Goal: Task Accomplishment & Management: Use online tool/utility

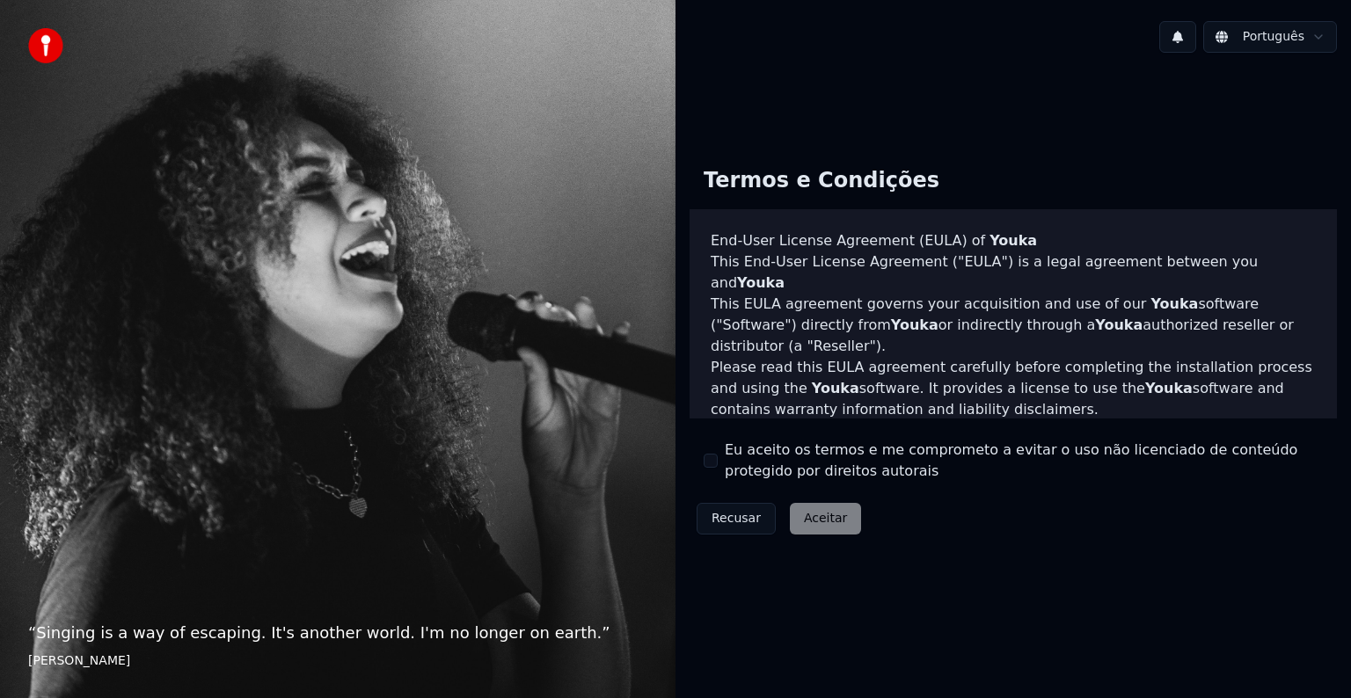
click at [830, 523] on div "Recusar Aceitar" at bounding box center [778, 519] width 179 height 46
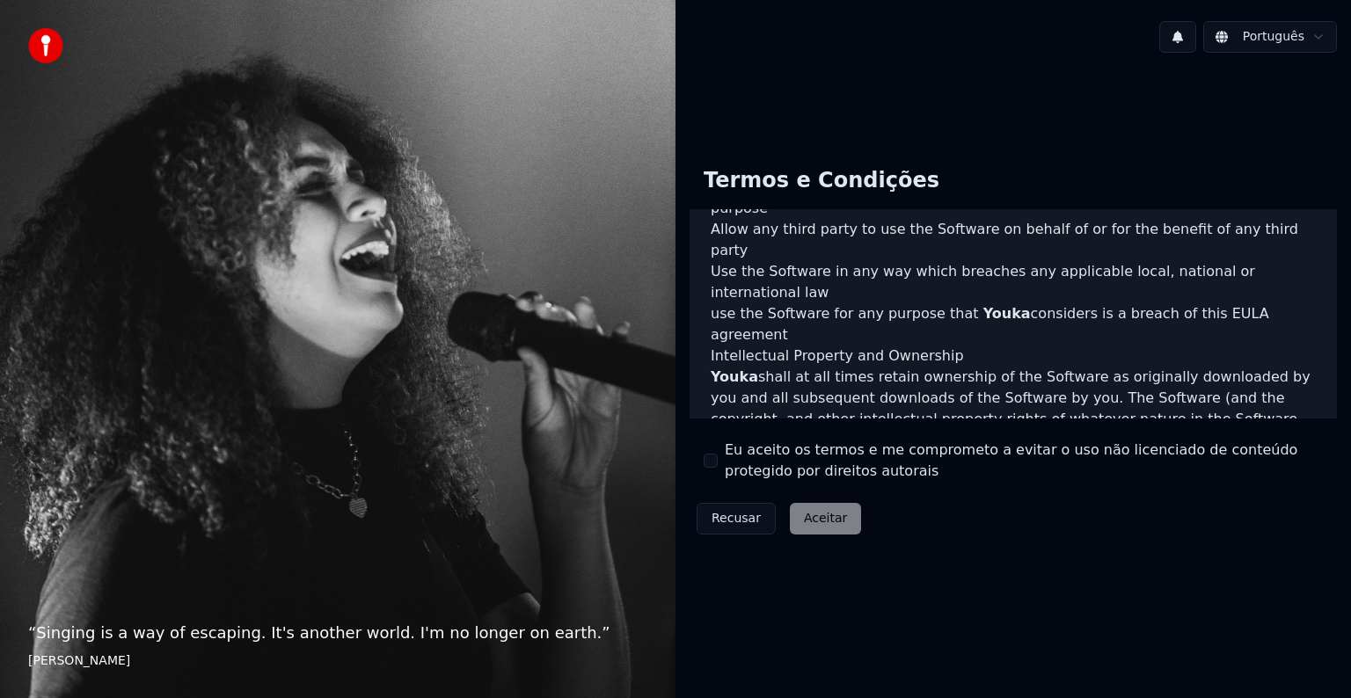
scroll to position [951, 0]
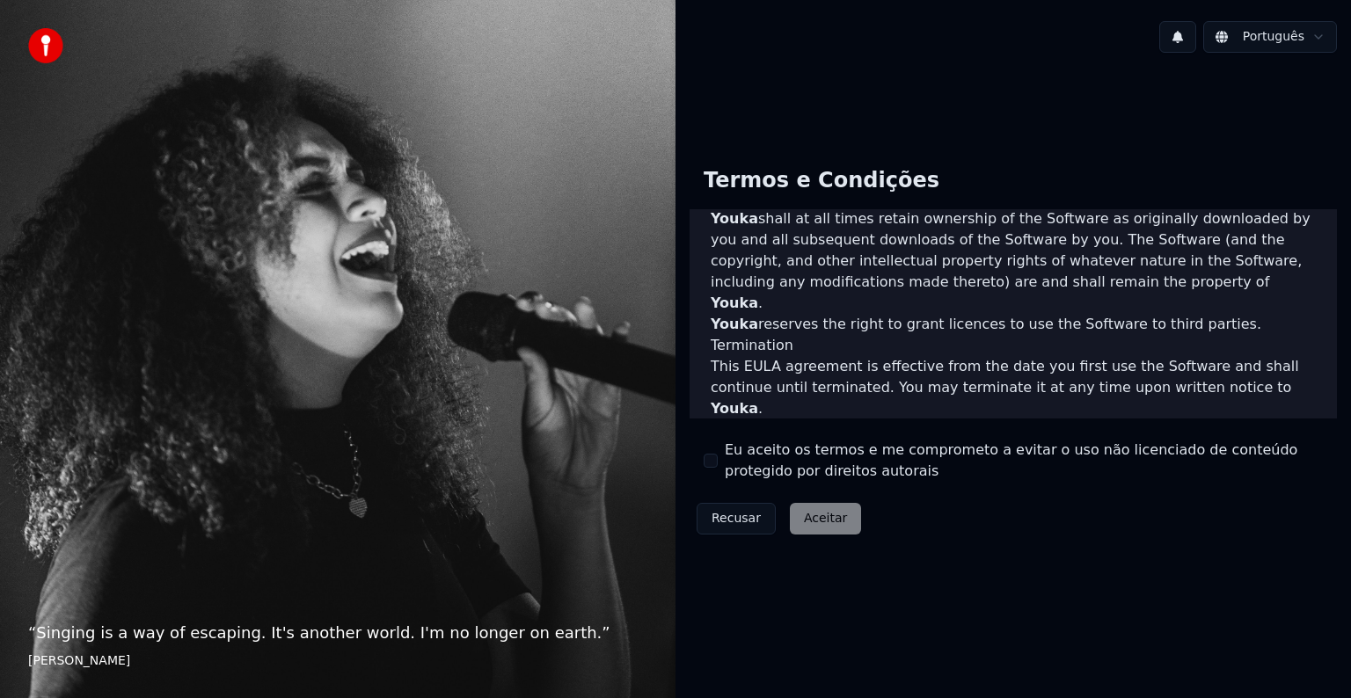
click at [743, 460] on label "Eu aceito os termos e me comprometo a evitar o uso não licenciado de conteúdo p…" at bounding box center [1024, 461] width 598 height 42
click at [718, 460] on button "Eu aceito os termos e me comprometo a evitar o uso não licenciado de conteúdo p…" at bounding box center [710, 461] width 14 height 14
click at [834, 526] on button "Aceitar" at bounding box center [825, 519] width 71 height 32
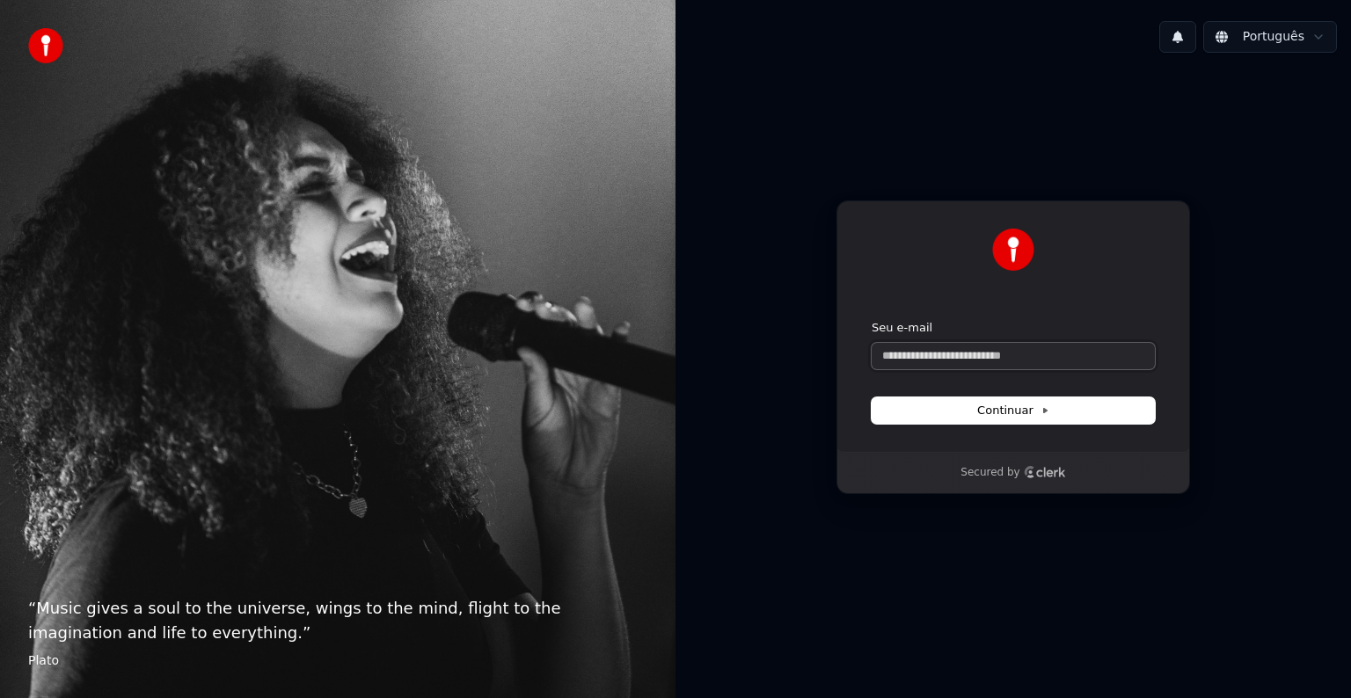
click at [957, 358] on input "Seu e-mail" at bounding box center [1012, 356] width 283 height 26
click at [1020, 409] on span "Continuar" at bounding box center [1013, 411] width 72 height 16
click at [964, 353] on input "Seu e-mail" at bounding box center [1012, 356] width 283 height 26
click at [871, 320] on button "submit" at bounding box center [871, 320] width 0 height 0
type input "**********"
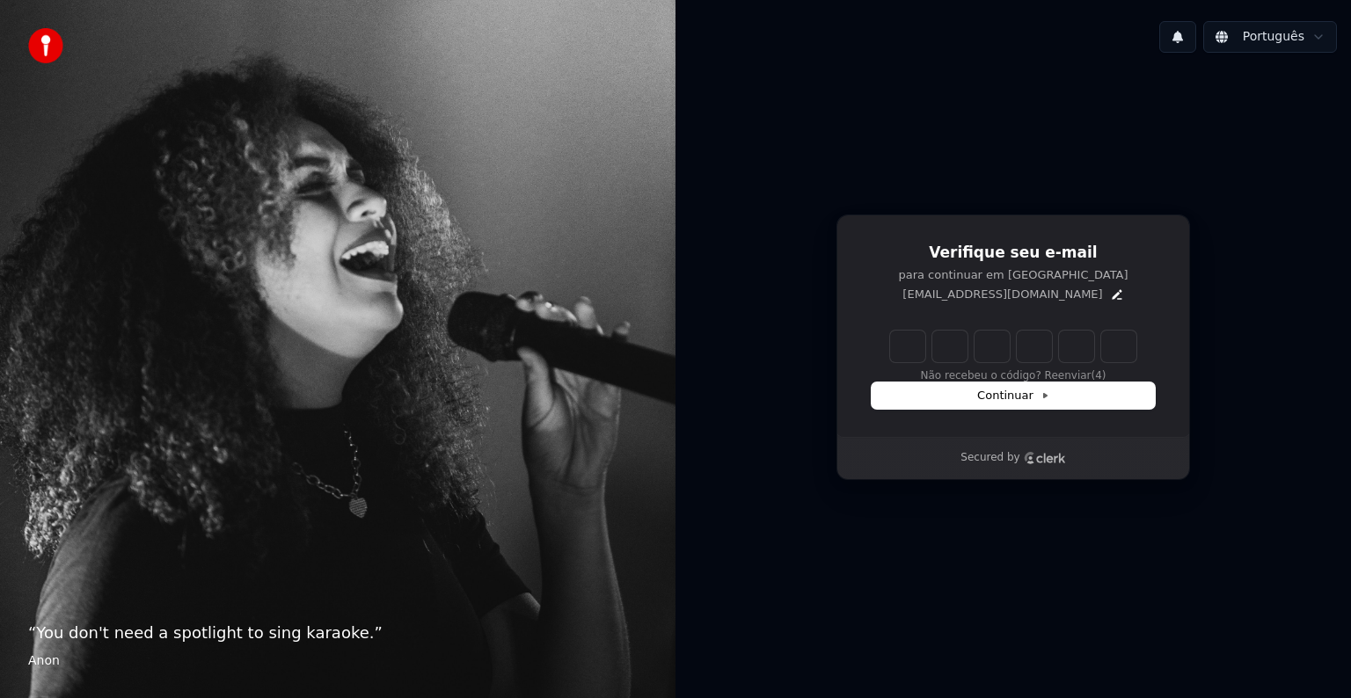
click at [907, 339] on input "Enter verification code" at bounding box center [1013, 347] width 246 height 32
paste input "******"
type input "******"
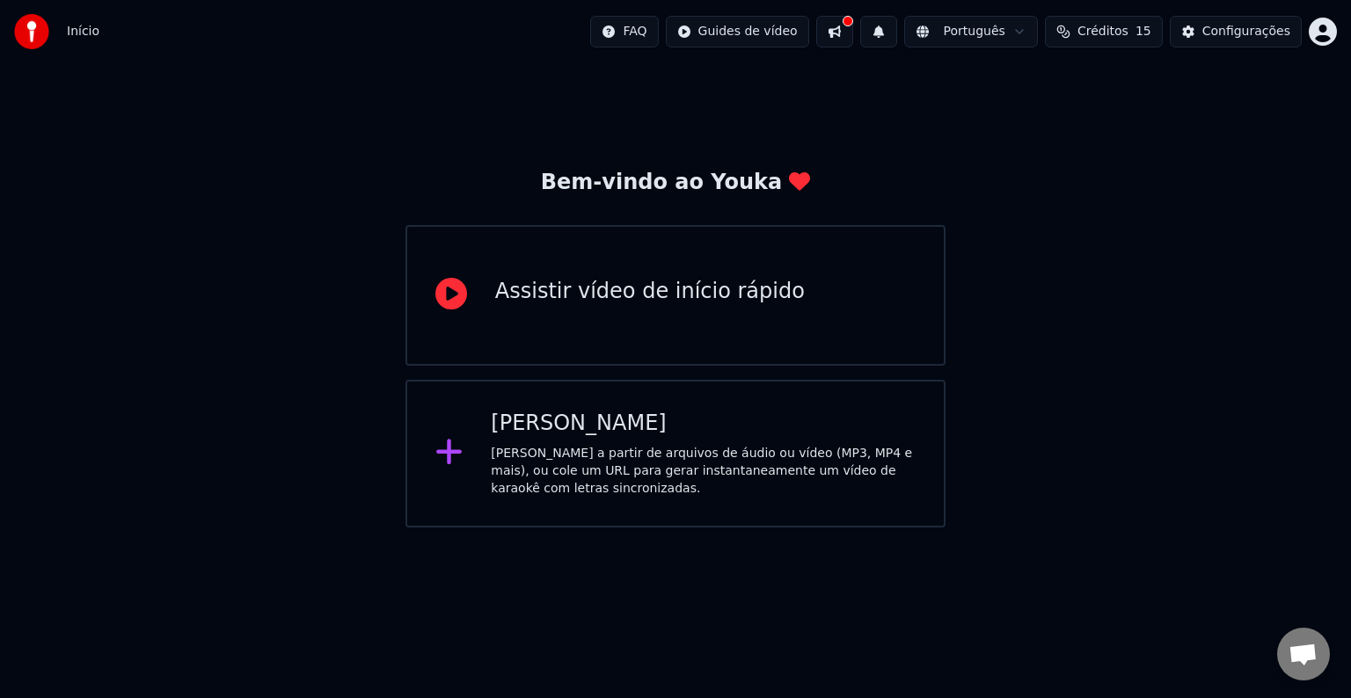
click at [685, 309] on div "Assistir vídeo de início rápido" at bounding box center [650, 295] width 310 height 35
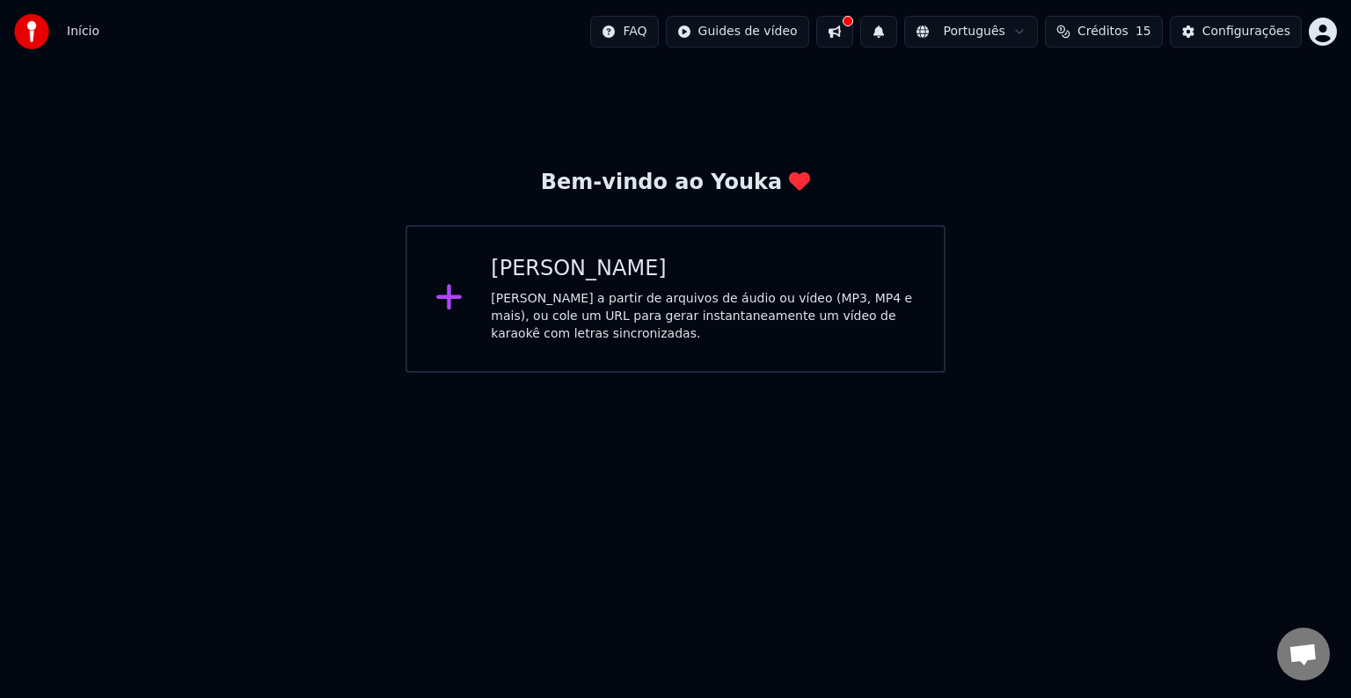
click at [625, 295] on div "[PERSON_NAME] a partir de arquivos de áudio ou vídeo (MP3, MP4 e mais), ou cole…" at bounding box center [703, 316] width 425 height 53
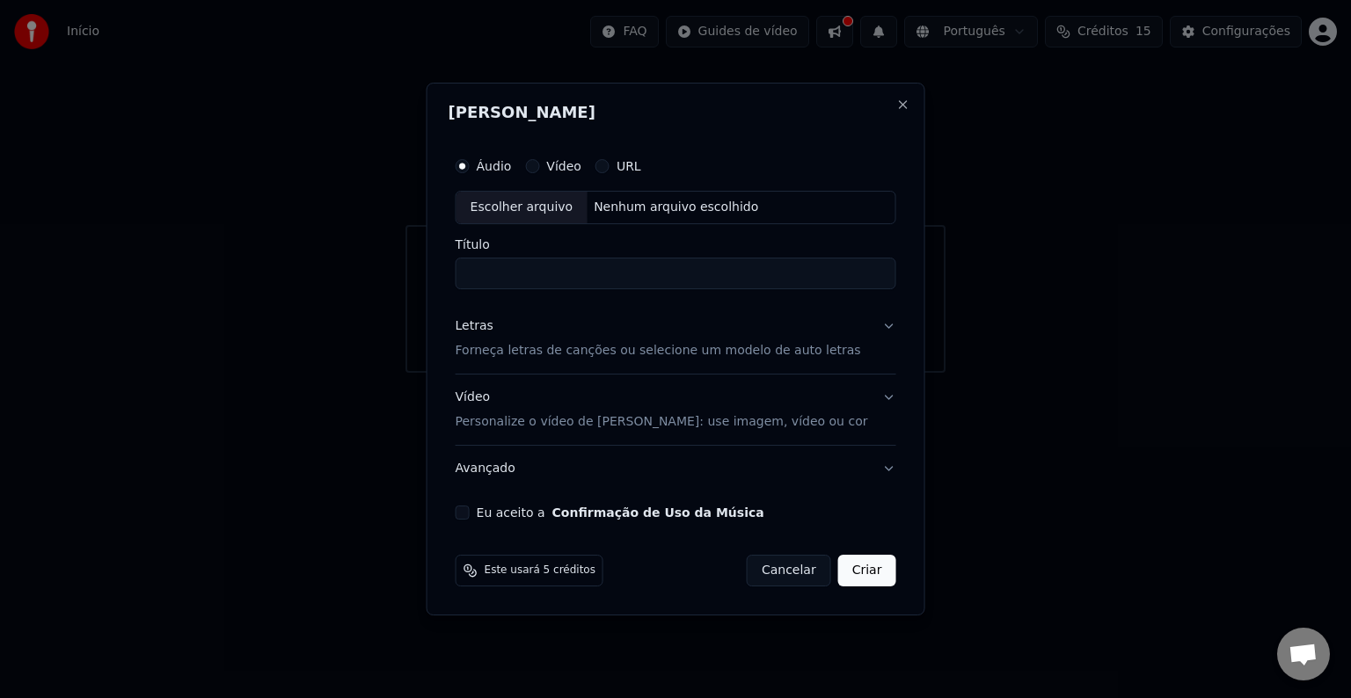
click at [603, 274] on input "Título" at bounding box center [676, 274] width 441 height 32
click at [512, 167] on label "Áudio" at bounding box center [494, 166] width 35 height 12
click at [470, 167] on button "Áudio" at bounding box center [463, 166] width 14 height 14
click at [581, 169] on label "Vídeo" at bounding box center [563, 166] width 35 height 12
click at [539, 169] on button "Vídeo" at bounding box center [532, 166] width 14 height 14
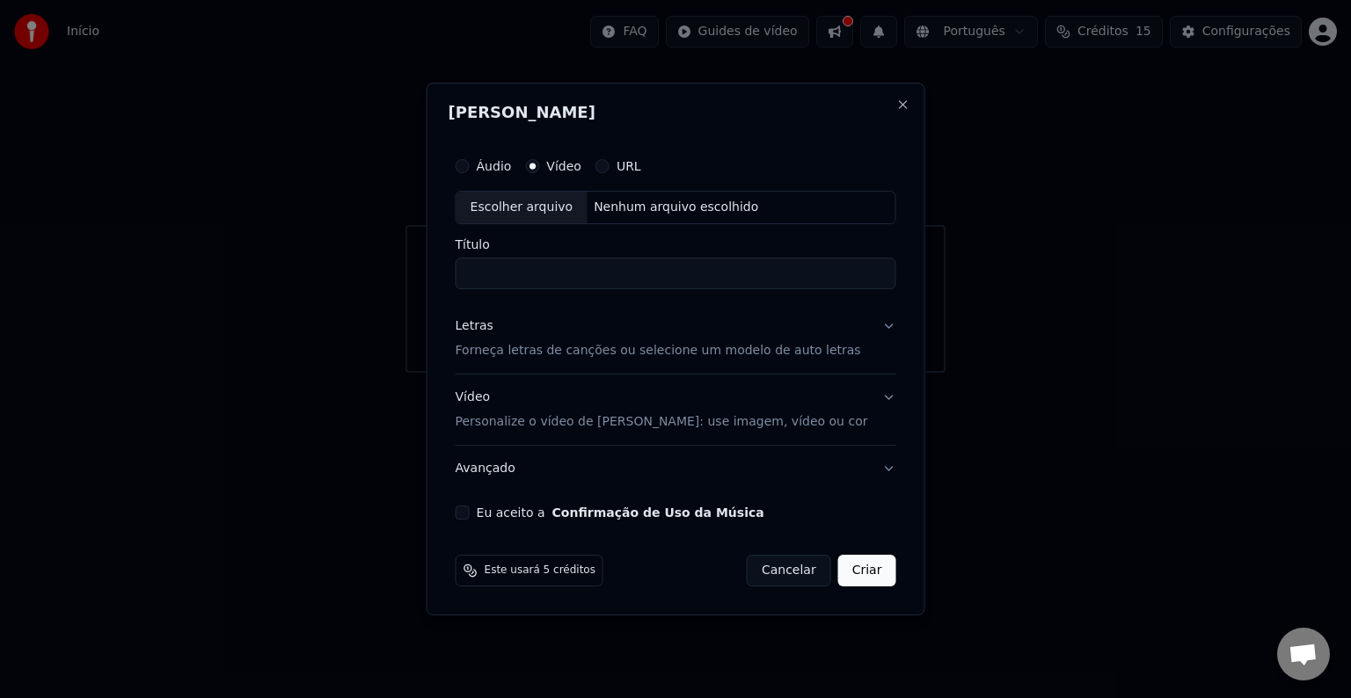
click at [512, 169] on label "Áudio" at bounding box center [494, 166] width 35 height 12
click at [470, 169] on button "Áudio" at bounding box center [463, 166] width 14 height 14
click at [714, 210] on div "Nenhum arquivo escolhido" at bounding box center [676, 208] width 179 height 18
type input "**********"
click at [470, 510] on button "Eu aceito a Confirmação de Uso da Música" at bounding box center [463, 513] width 14 height 14
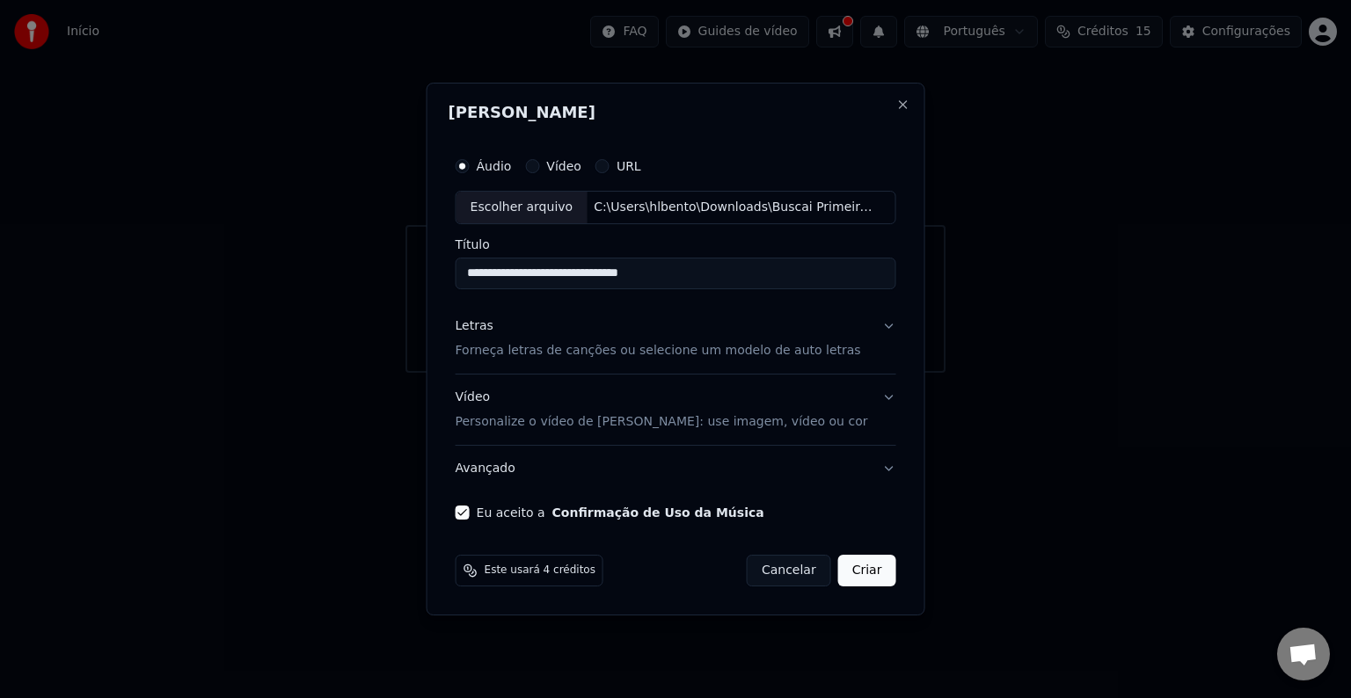
click at [470, 510] on button "Eu aceito a Confirmação de Uso da Música" at bounding box center [463, 513] width 14 height 14
click at [850, 572] on button "Criar" at bounding box center [867, 571] width 58 height 32
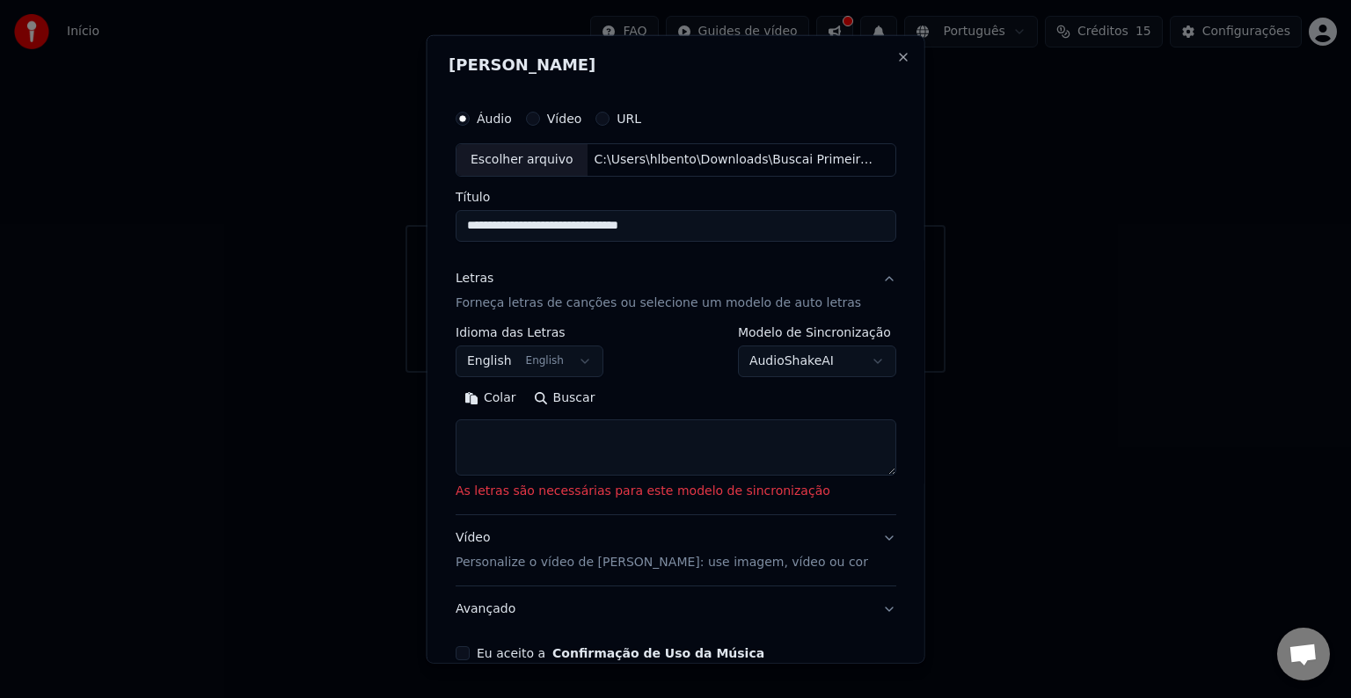
click at [850, 572] on form "**********" at bounding box center [675, 426] width 455 height 665
click at [632, 453] on textarea at bounding box center [676, 447] width 441 height 56
click at [584, 361] on button "English English" at bounding box center [530, 362] width 148 height 32
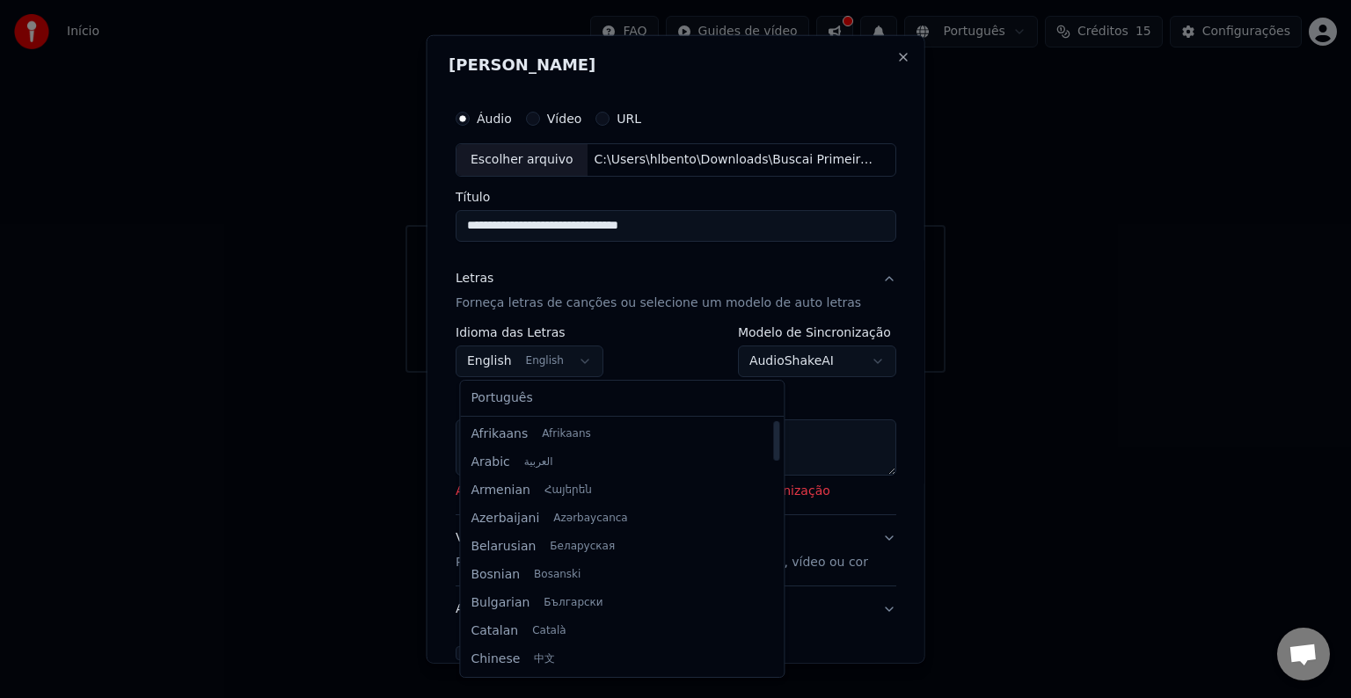
select select "**"
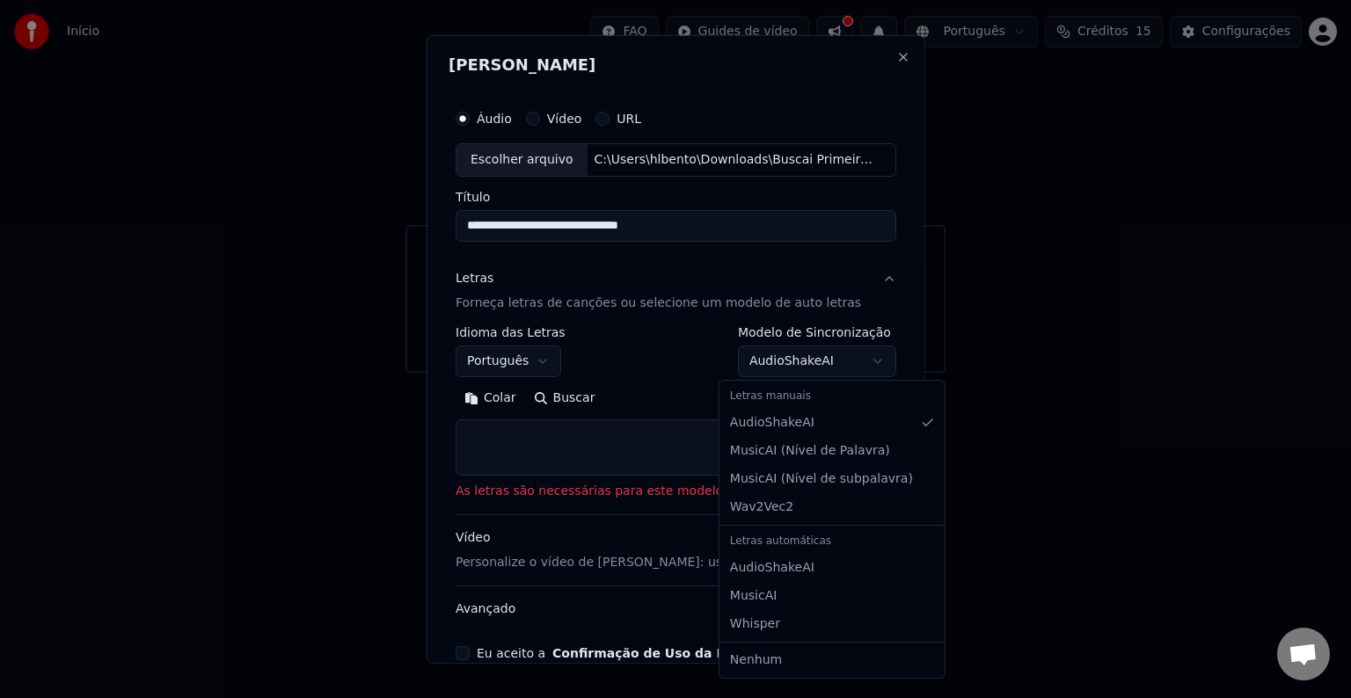
click at [840, 362] on body "**********" at bounding box center [675, 186] width 1351 height 373
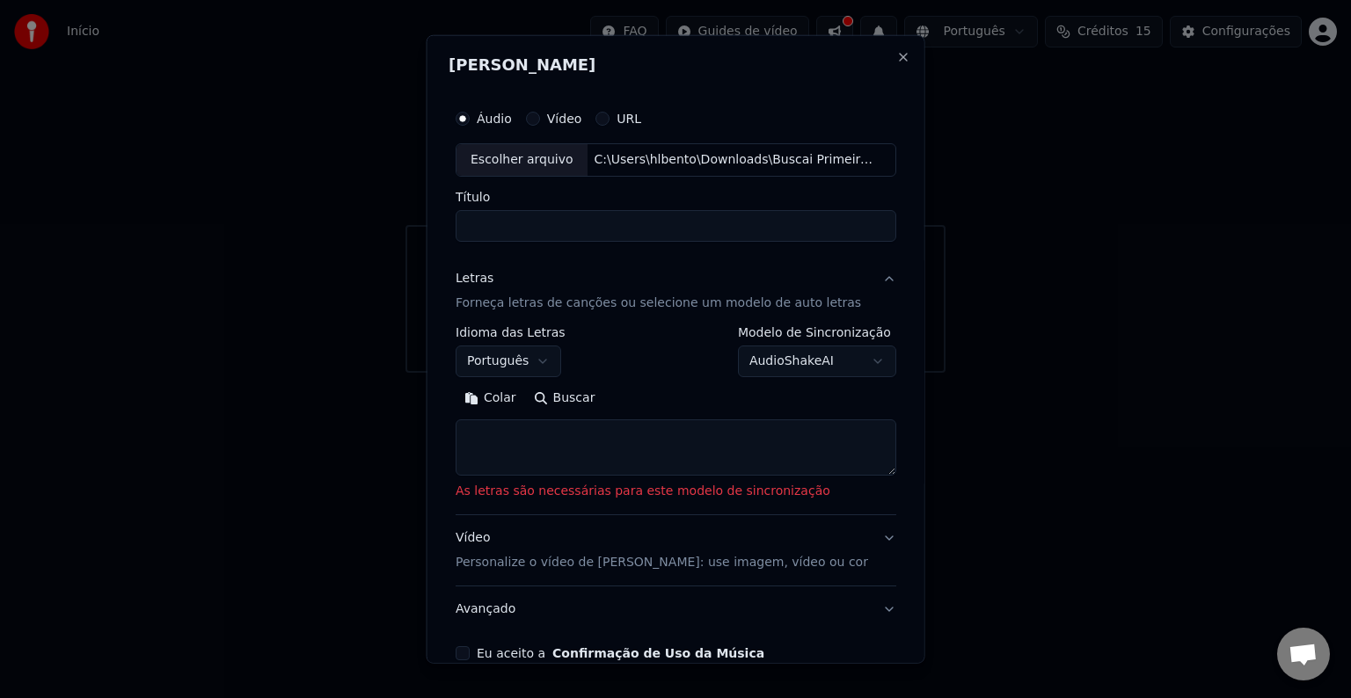
select select
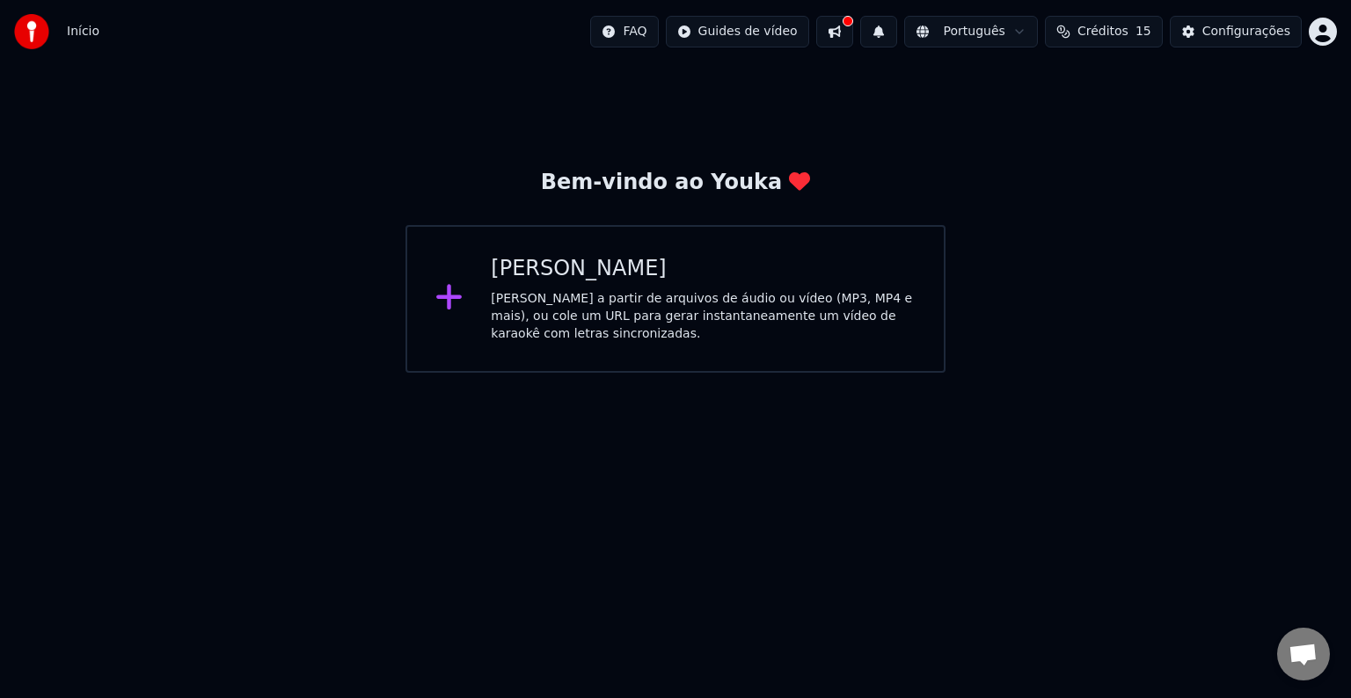
click at [729, 285] on div "Criar Karaokê Crie karaokê a partir de arquivos de áudio ou vídeo (MP3, MP4 e m…" at bounding box center [703, 299] width 425 height 88
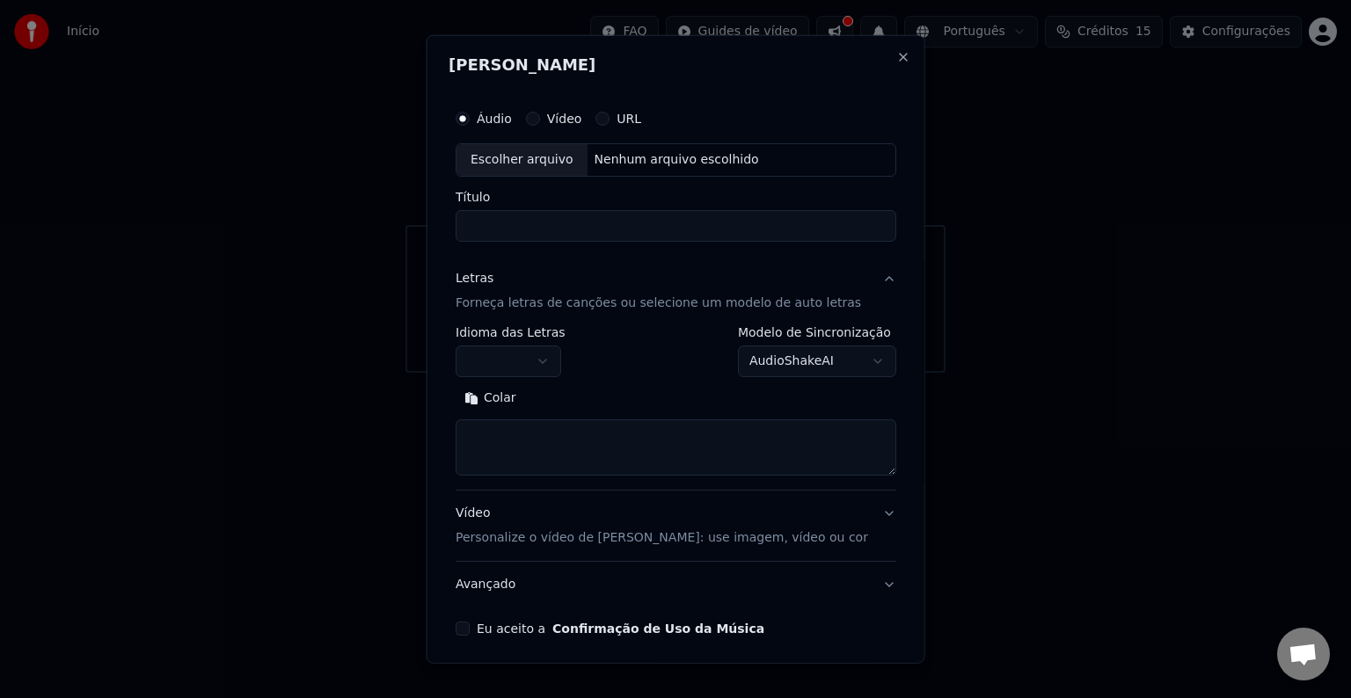
click at [580, 229] on input "Título" at bounding box center [676, 226] width 441 height 32
click at [535, 158] on div "Escolher arquivo" at bounding box center [521, 160] width 131 height 32
drag, startPoint x: 550, startPoint y: 225, endPoint x: 786, endPoint y: 222, distance: 235.7
click at [786, 222] on input "**********" at bounding box center [676, 226] width 441 height 32
type input "**********"
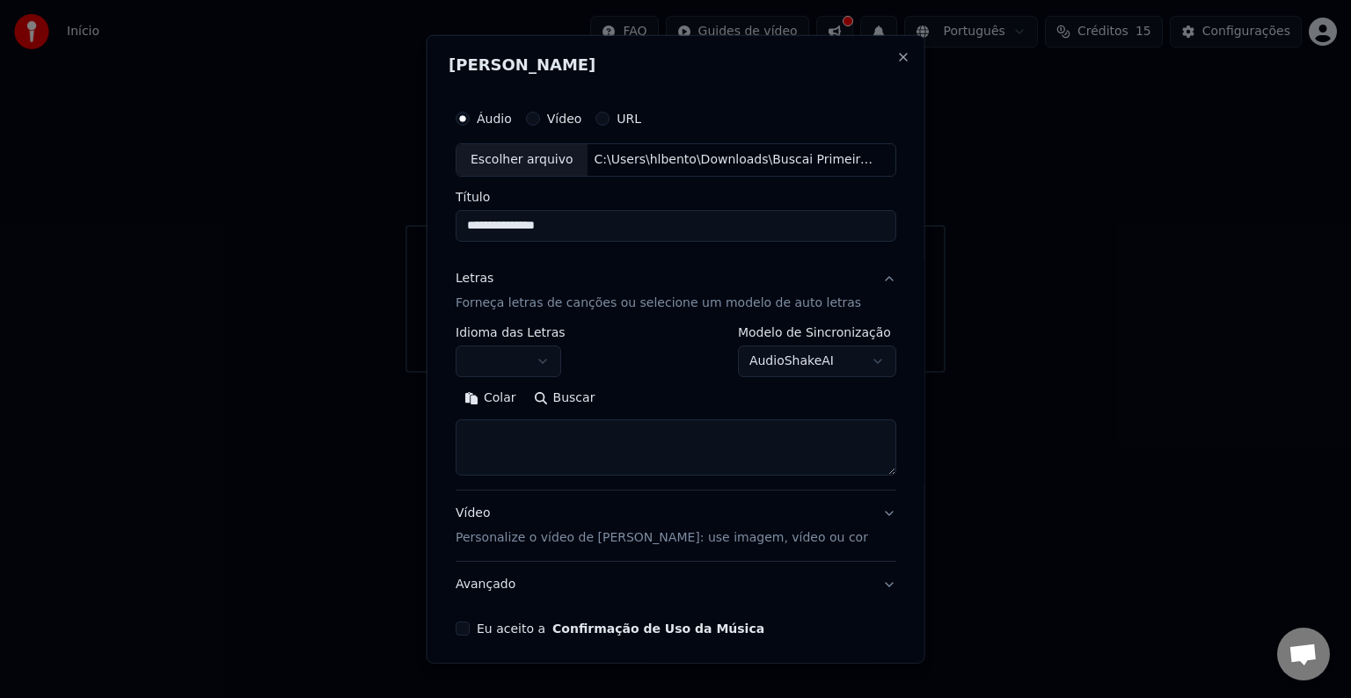
click at [593, 304] on p "Forneça letras de canções ou selecione um modelo de auto letras" at bounding box center [658, 304] width 405 height 18
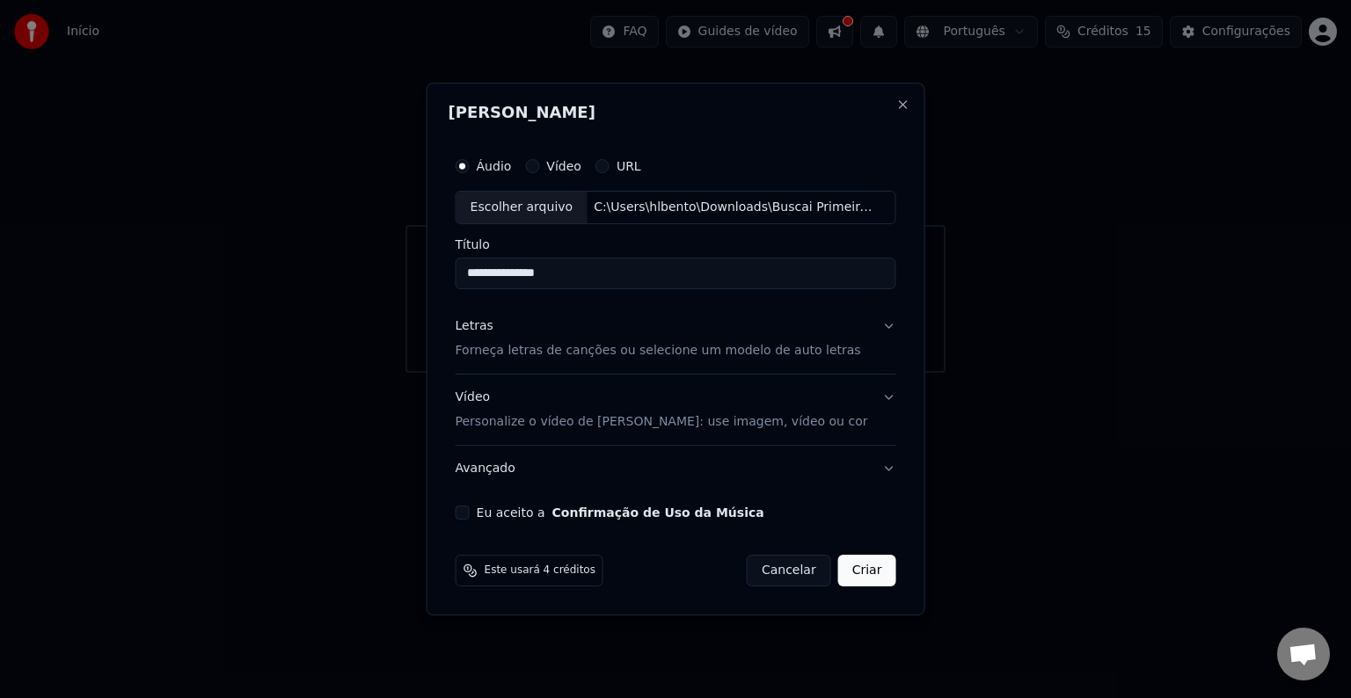
click at [612, 349] on p "Forneça letras de canções ou selecione um modelo de auto letras" at bounding box center [658, 351] width 405 height 18
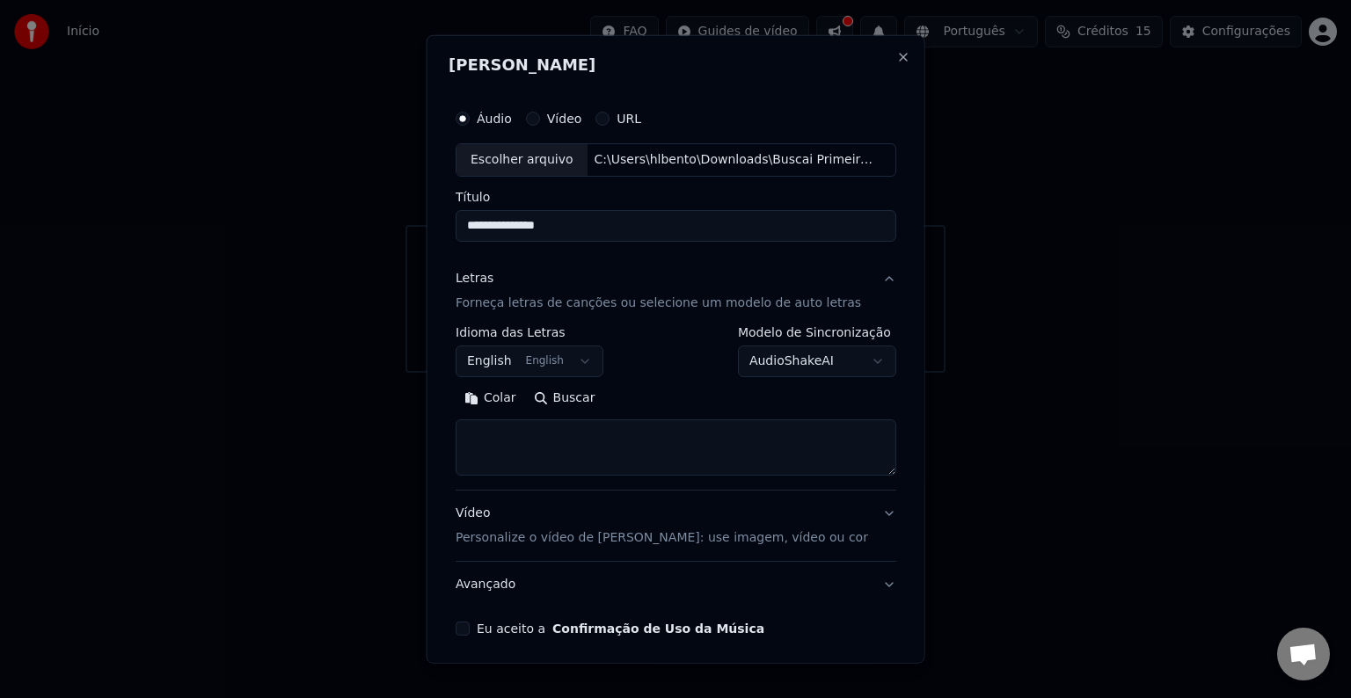
click at [574, 357] on button "English English" at bounding box center [530, 362] width 148 height 32
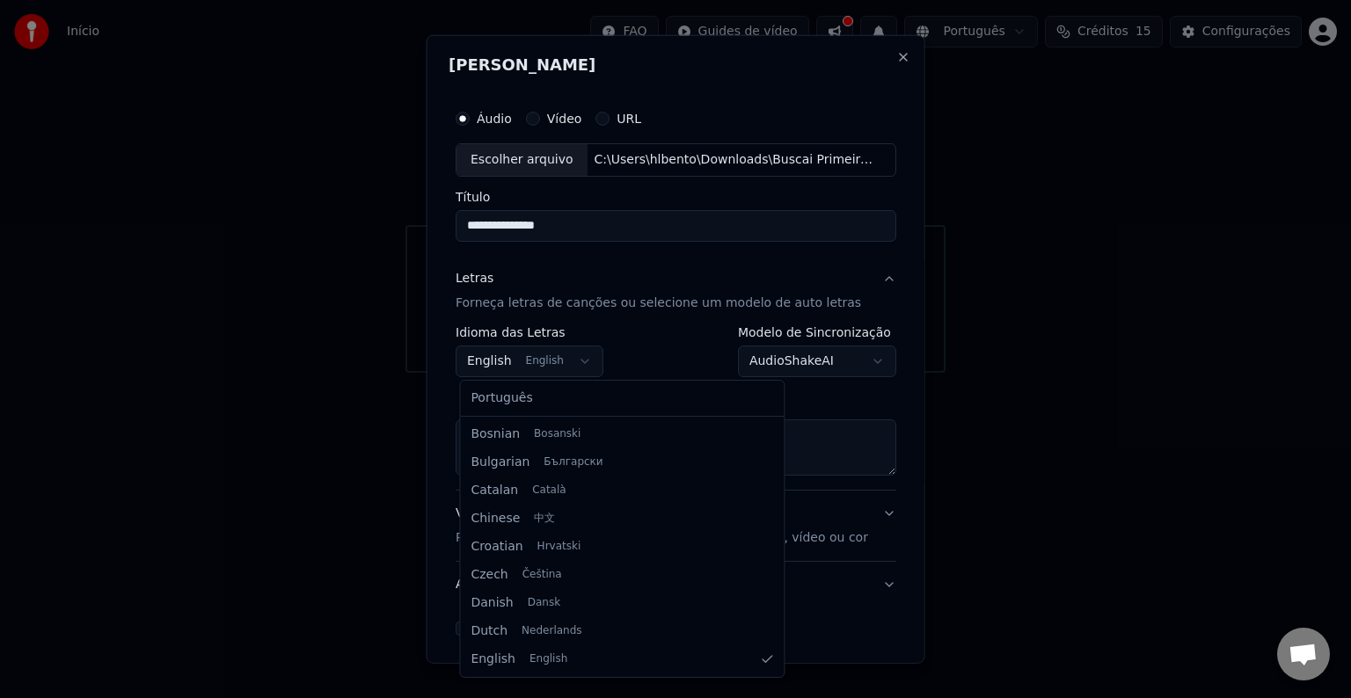
scroll to position [1012, 0]
select select "**"
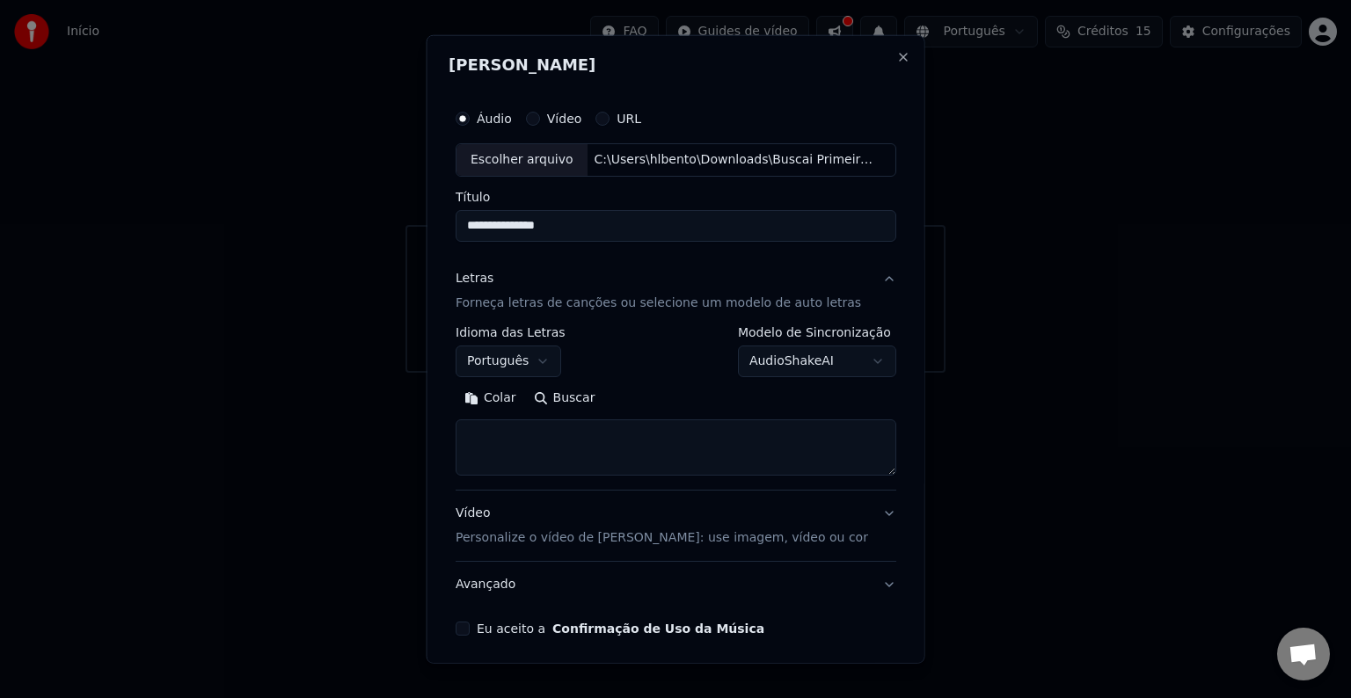
click at [637, 470] on textarea at bounding box center [676, 447] width 441 height 56
click at [605, 436] on textarea at bounding box center [676, 447] width 441 height 56
click at [576, 394] on button "Buscar" at bounding box center [563, 398] width 79 height 28
click at [576, 397] on button "Buscar" at bounding box center [563, 398] width 79 height 28
click at [675, 301] on p "Forneça letras de canções ou selecione um modelo de auto letras" at bounding box center [658, 304] width 405 height 18
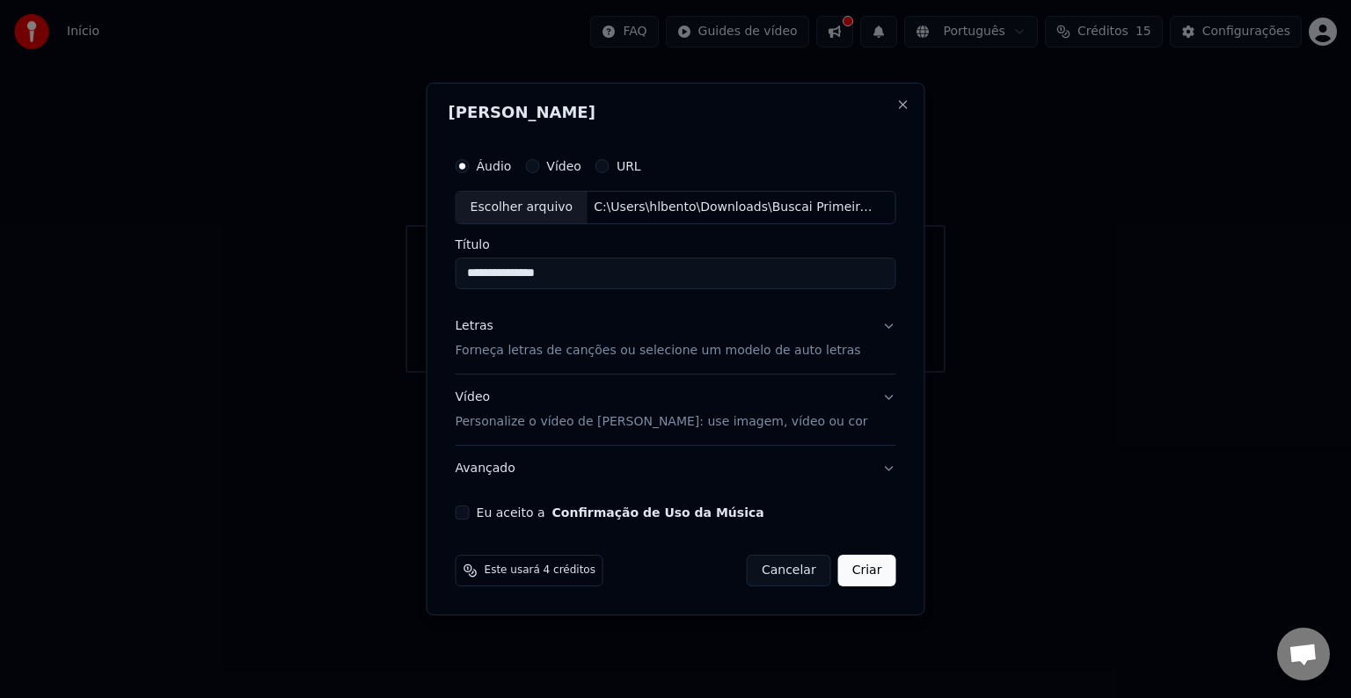
click at [848, 573] on button "Criar" at bounding box center [867, 571] width 58 height 32
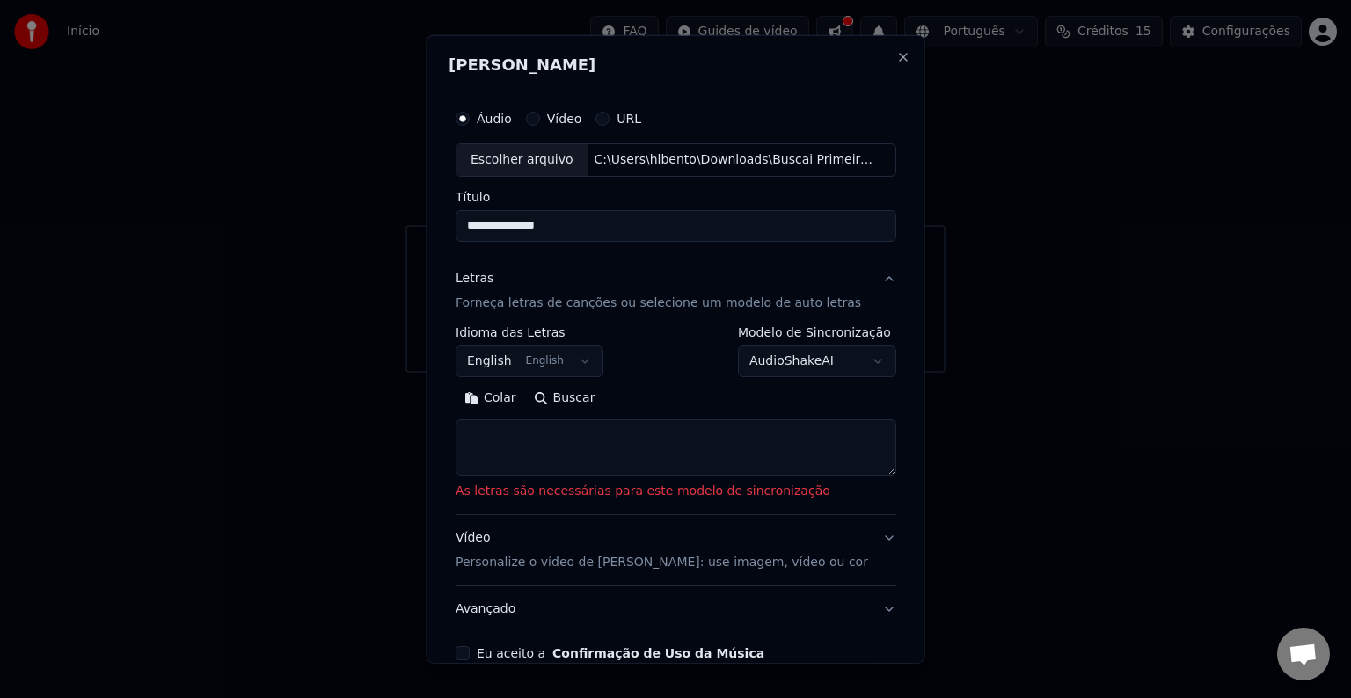
click at [579, 454] on textarea at bounding box center [676, 447] width 441 height 56
paste textarea "**********"
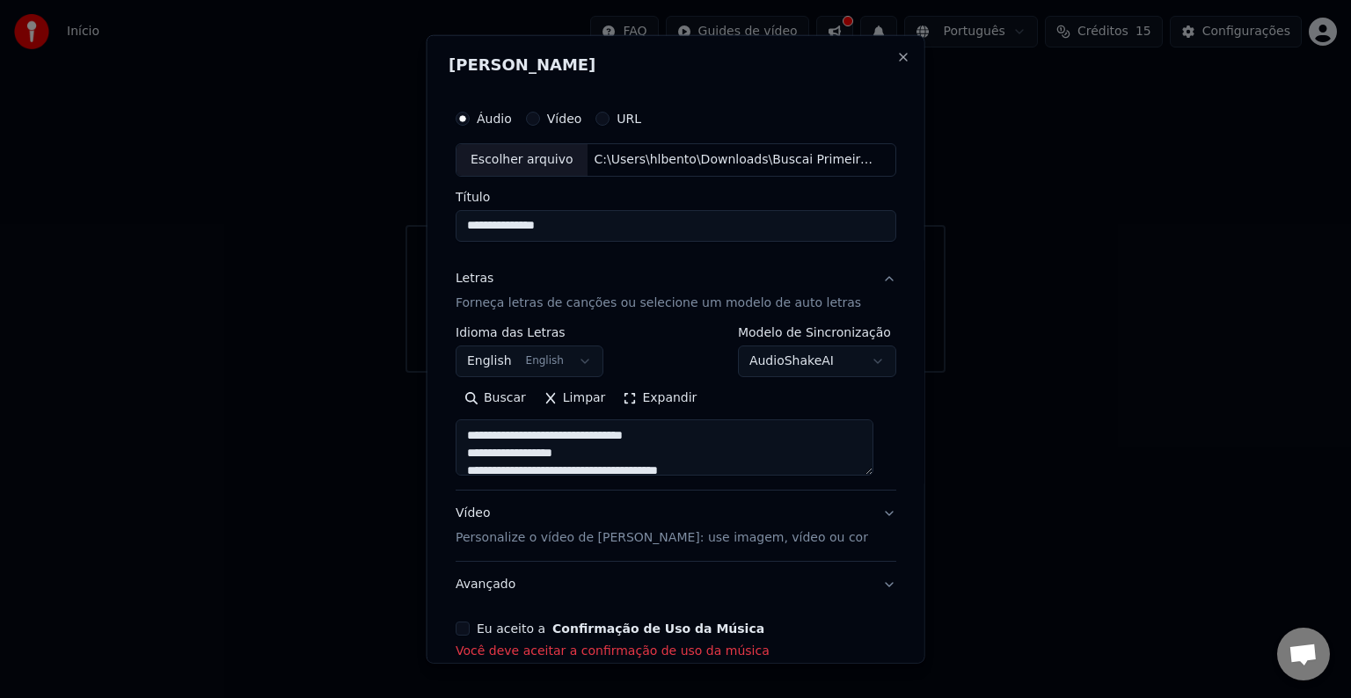
scroll to position [584, 0]
type textarea "**********"
click at [668, 398] on button "Expandir" at bounding box center [659, 398] width 91 height 28
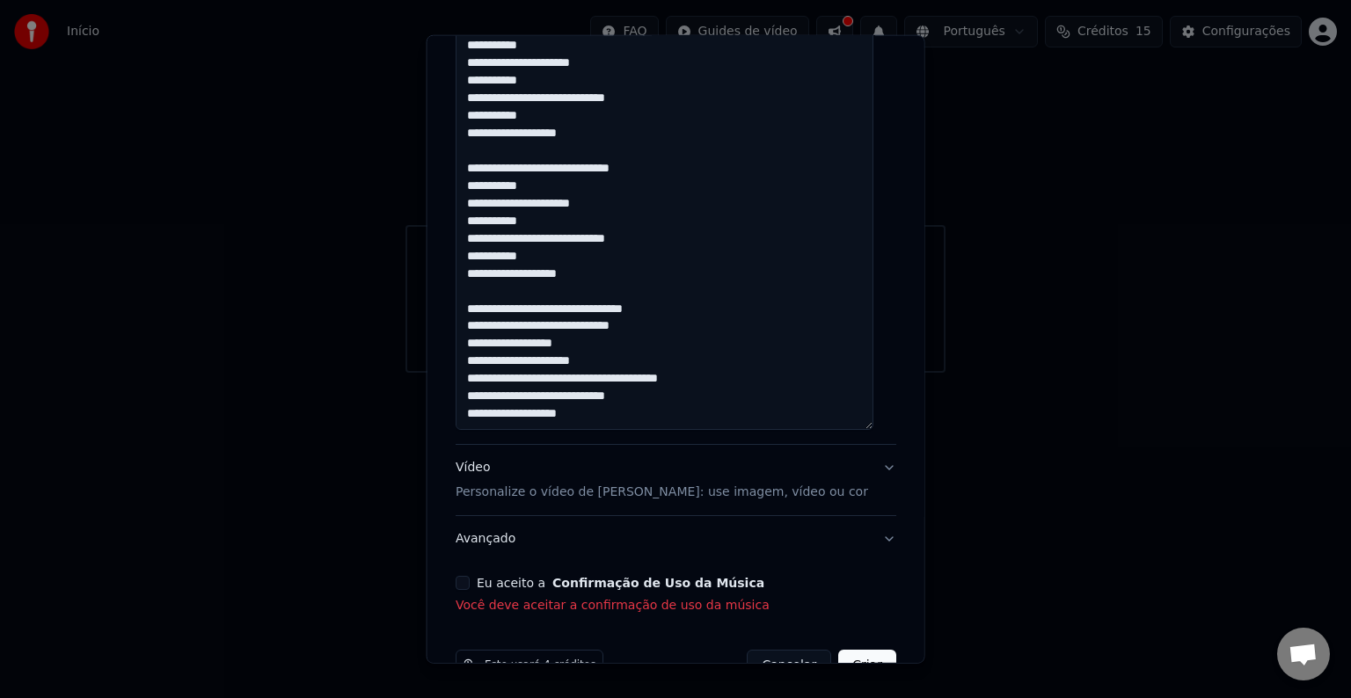
scroll to position [682, 0]
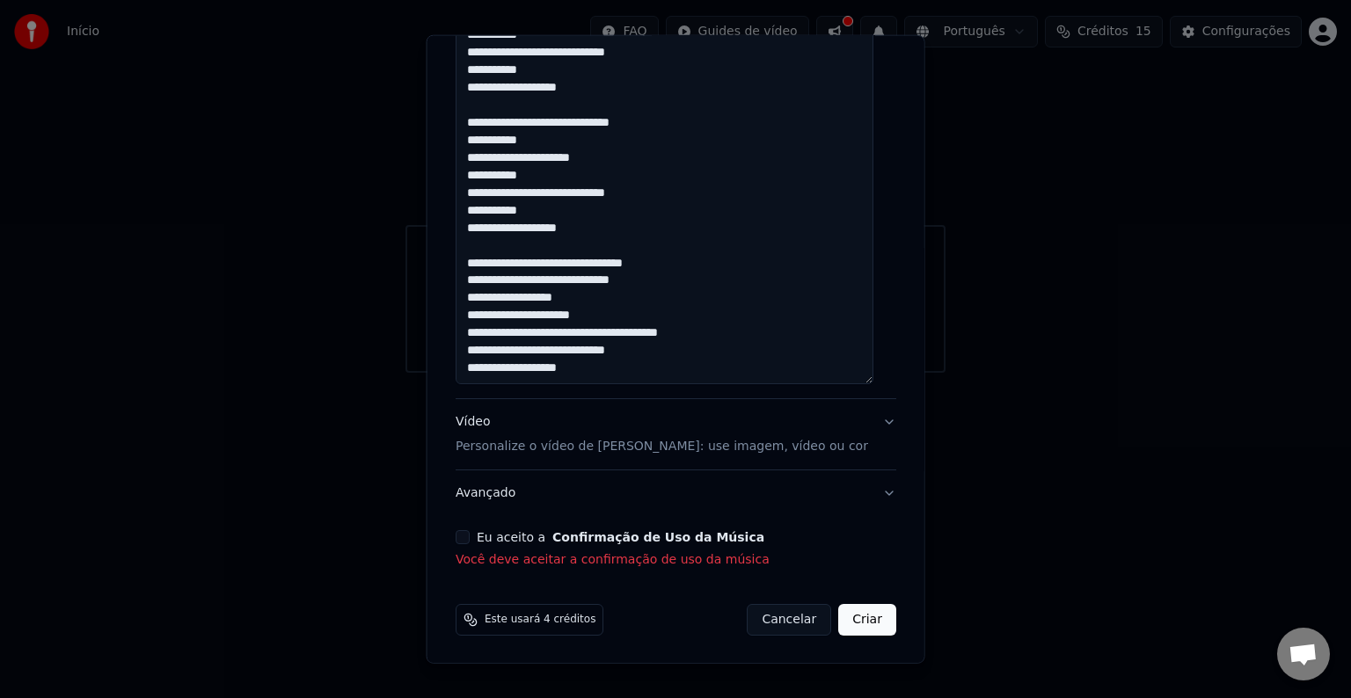
click at [839, 621] on button "Criar" at bounding box center [867, 620] width 58 height 32
select select "**"
click at [468, 538] on button "Eu aceito a Confirmação de Uso da Música" at bounding box center [463, 537] width 14 height 14
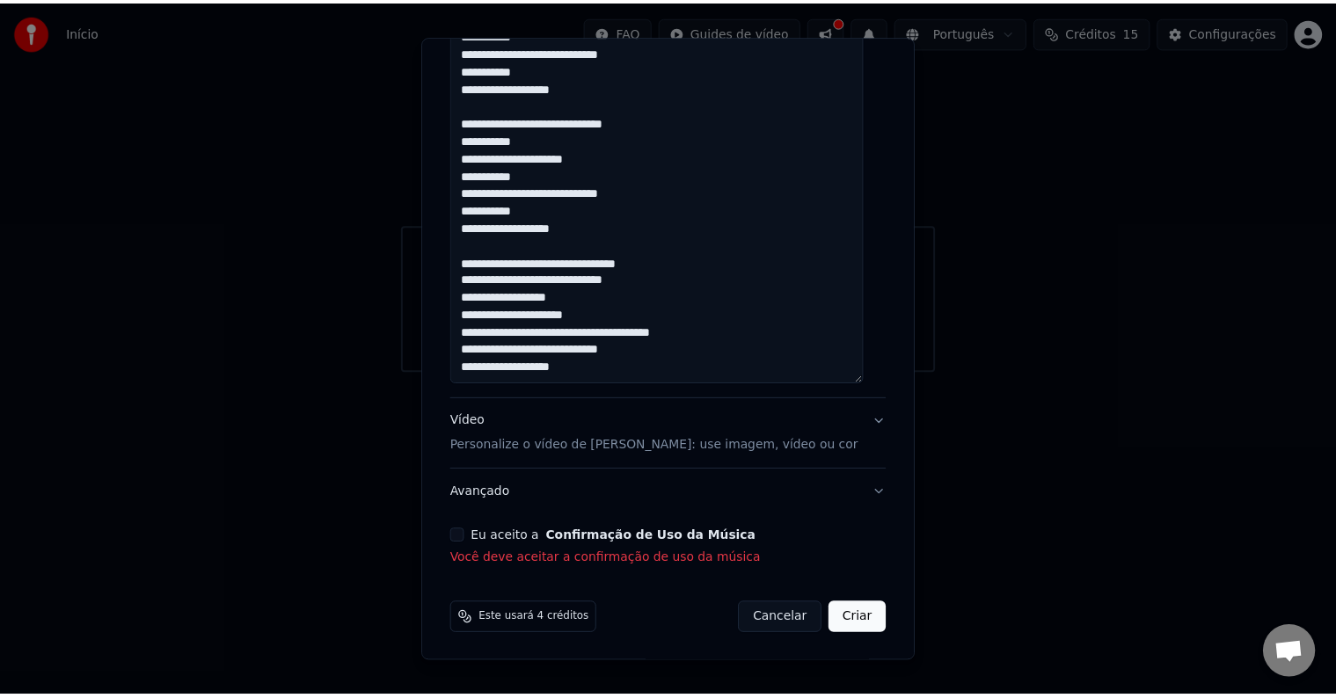
scroll to position [658, 0]
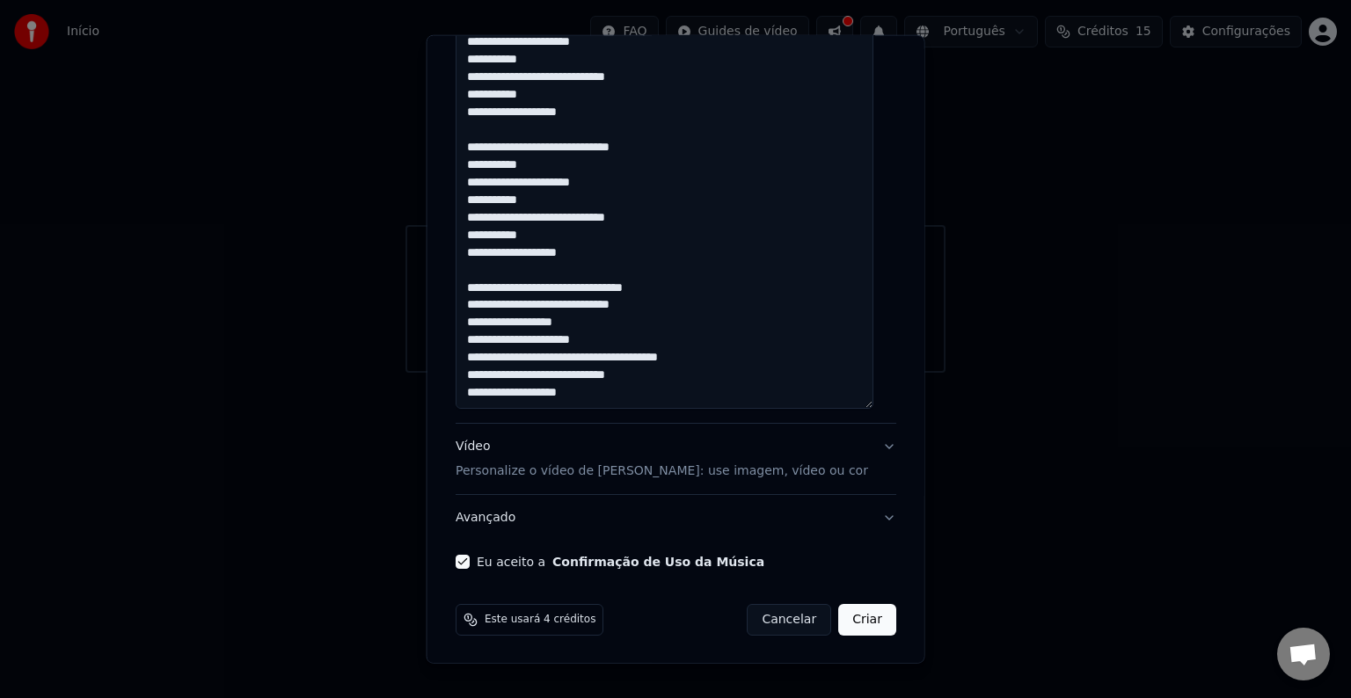
click at [849, 620] on button "Criar" at bounding box center [867, 620] width 58 height 32
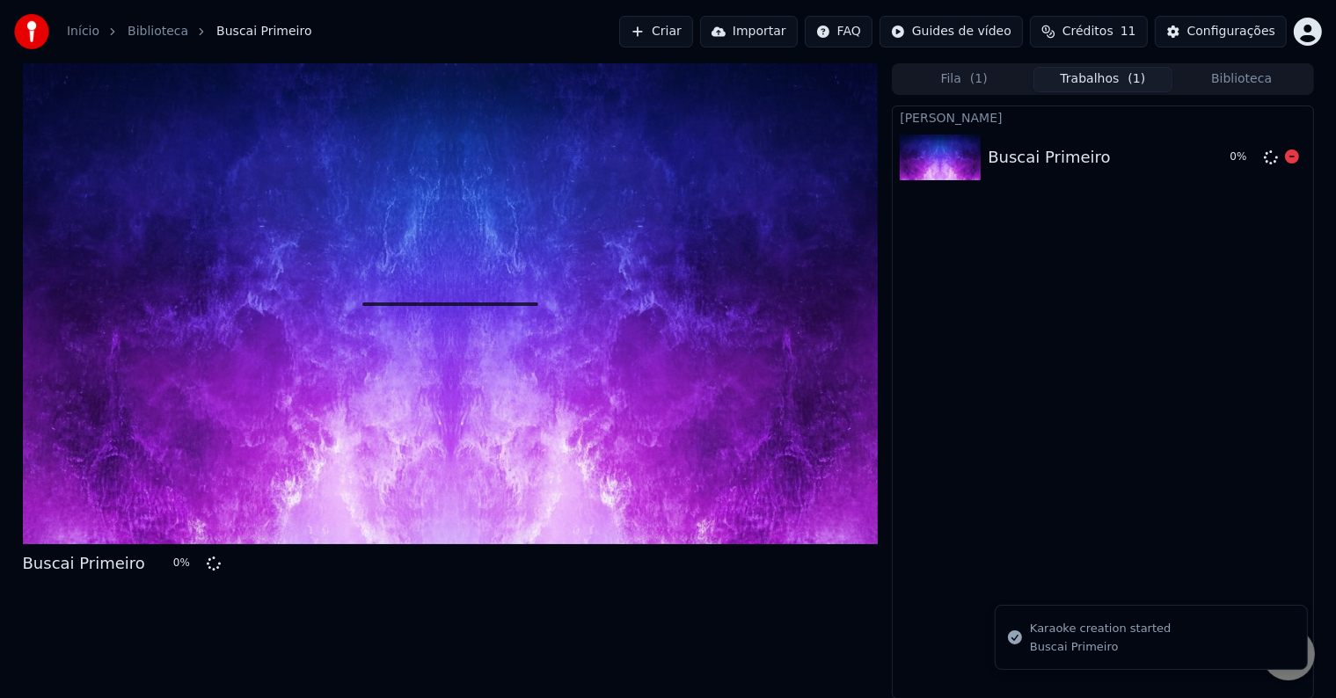
click at [952, 164] on img at bounding box center [940, 158] width 81 height 46
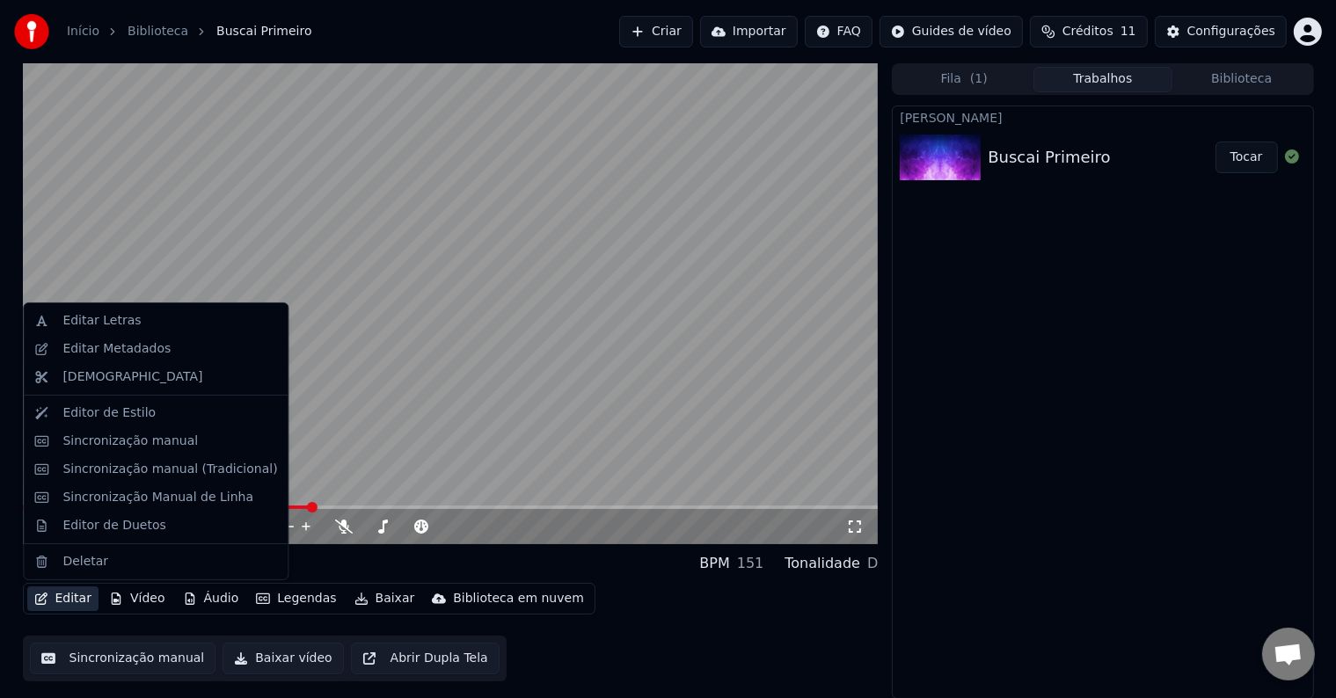
click at [73, 600] on button "Editar" at bounding box center [62, 599] width 71 height 25
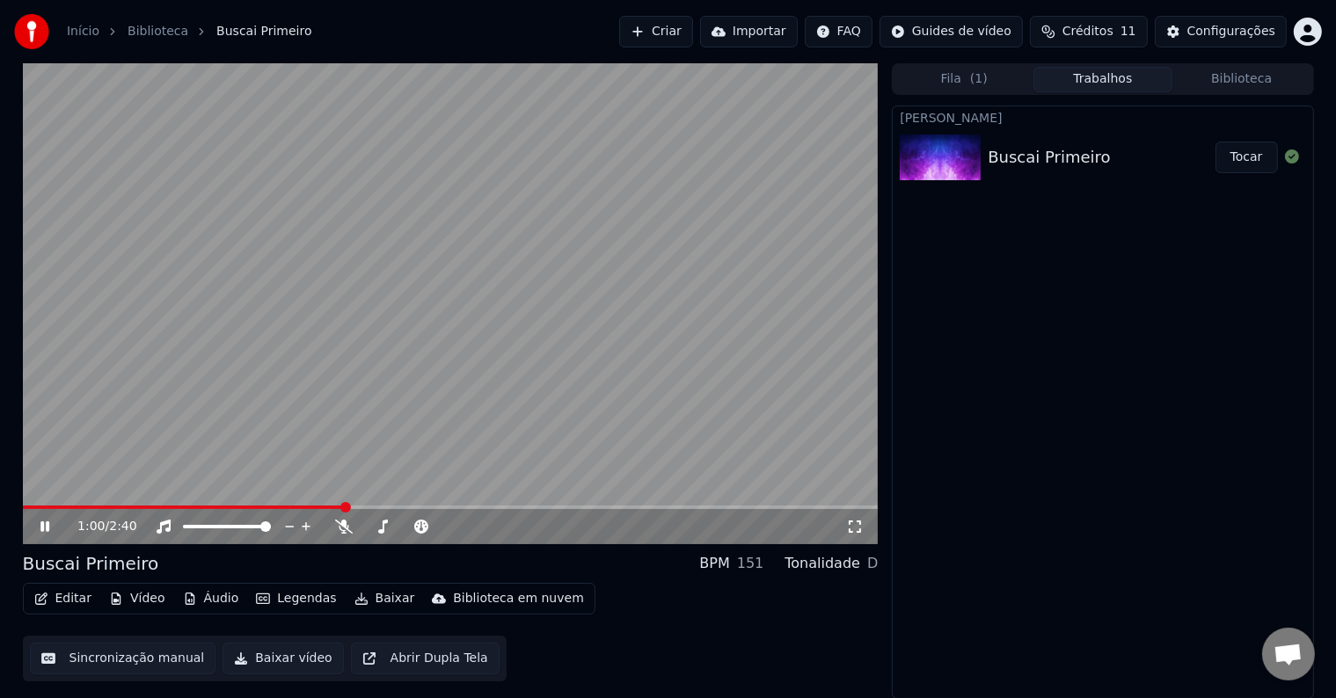
click at [39, 528] on icon at bounding box center [57, 527] width 41 height 14
click at [295, 598] on button "Legendas" at bounding box center [296, 599] width 94 height 25
click at [77, 605] on button "Editar" at bounding box center [62, 599] width 71 height 25
click at [77, 607] on button "Editar" at bounding box center [62, 599] width 71 height 25
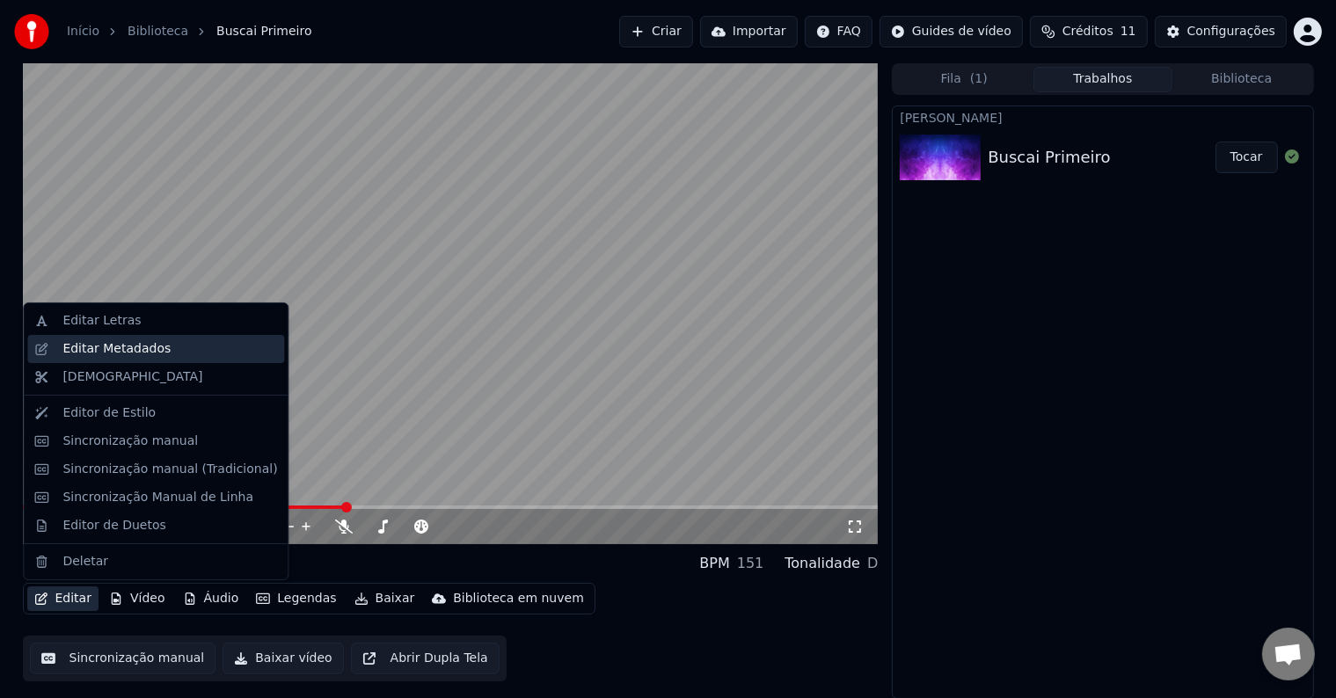
click at [138, 346] on div "Editar Metadados" at bounding box center [116, 349] width 108 height 18
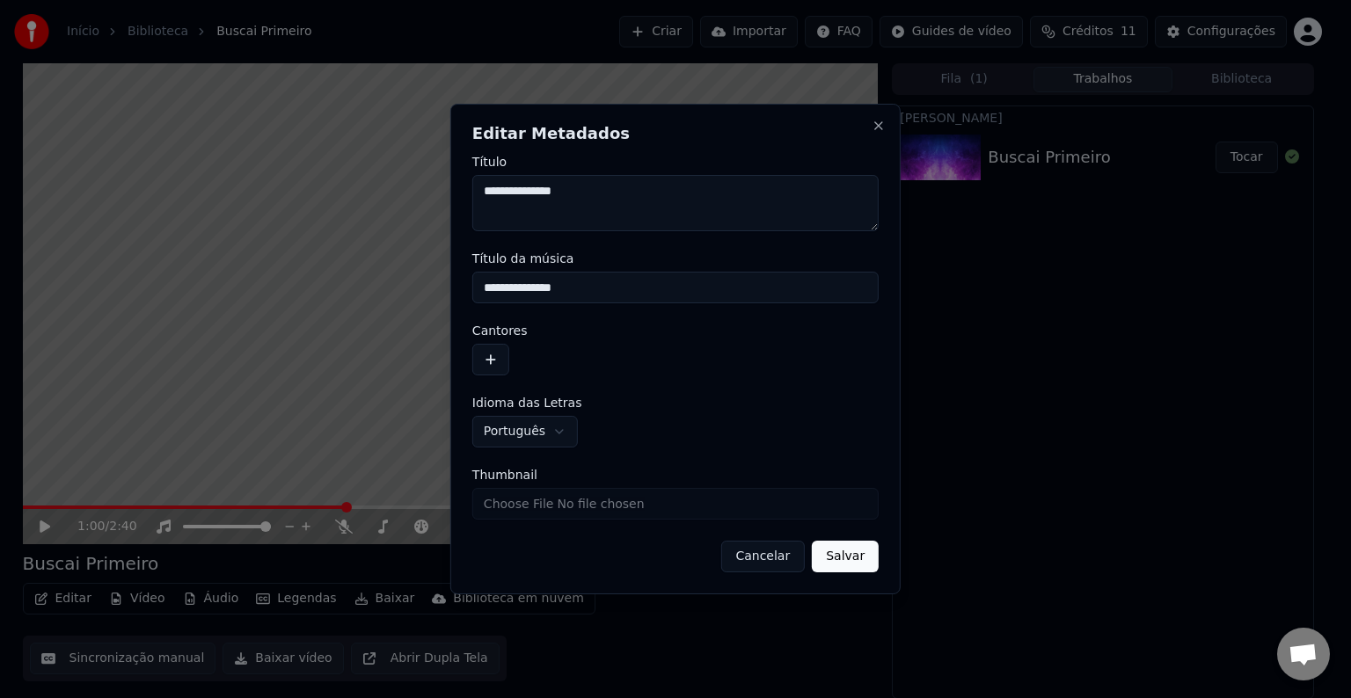
click at [781, 558] on button "Cancelar" at bounding box center [762, 557] width 84 height 32
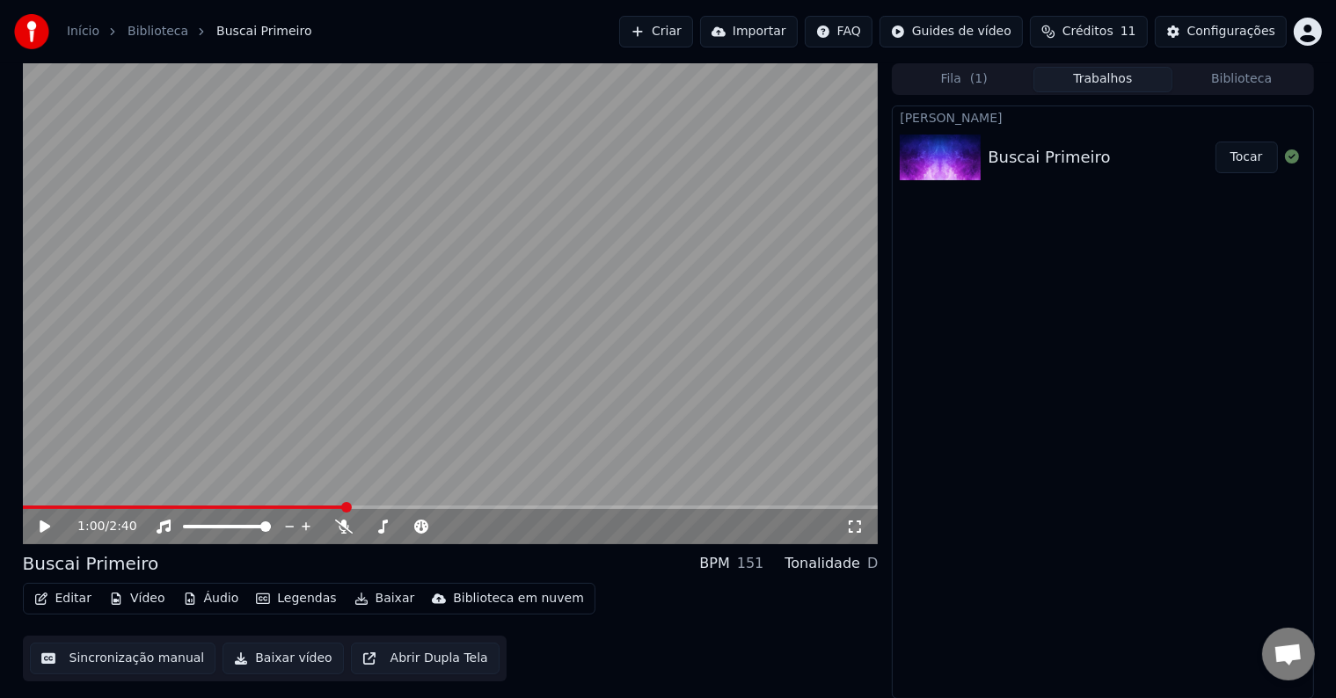
click at [148, 660] on button "Sincronização manual" at bounding box center [123, 659] width 186 height 32
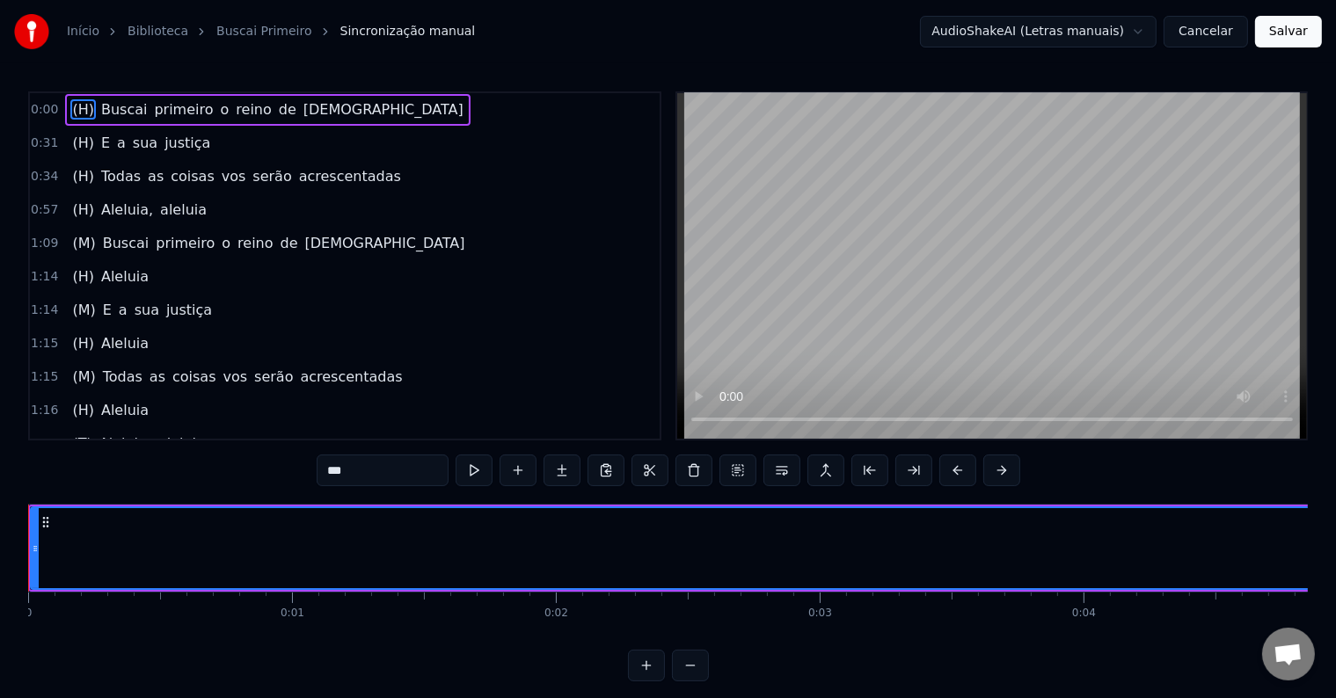
click at [48, 108] on span "0:00" at bounding box center [44, 110] width 27 height 18
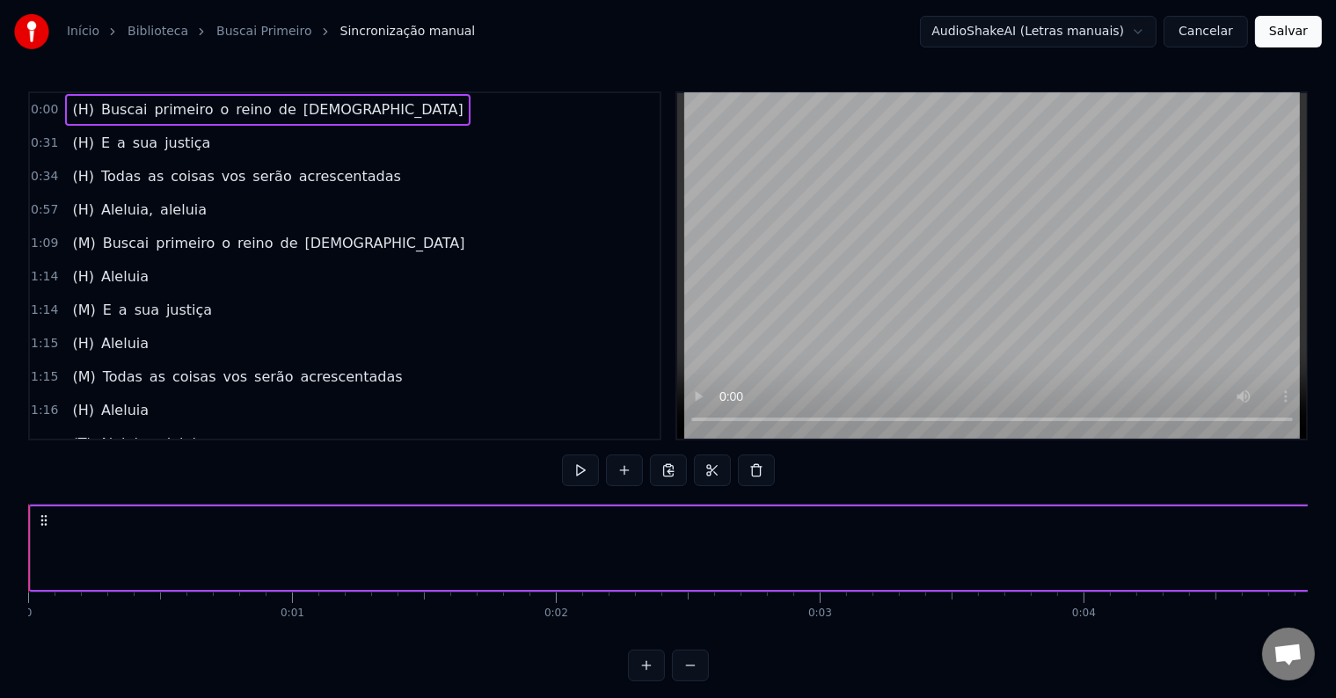
click at [48, 108] on span "0:00" at bounding box center [44, 110] width 27 height 18
click at [580, 468] on button at bounding box center [580, 471] width 37 height 32
click at [581, 468] on button at bounding box center [580, 471] width 37 height 32
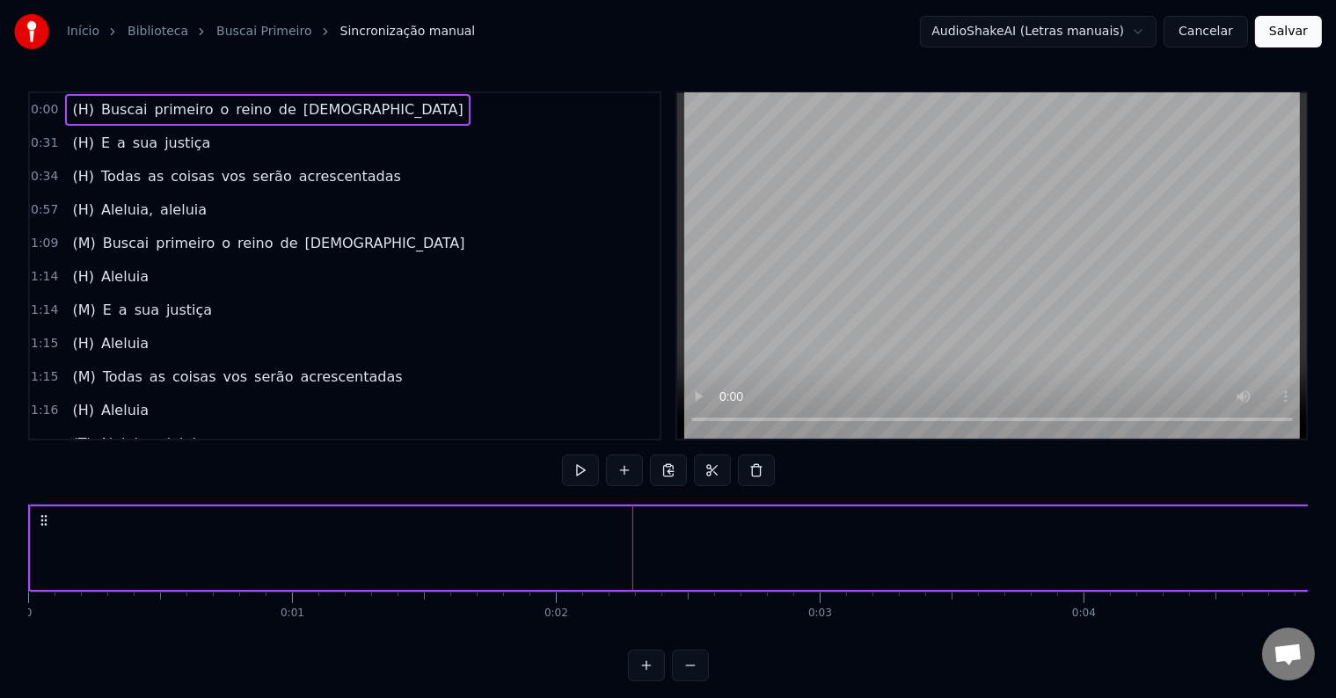
drag, startPoint x: 631, startPoint y: 550, endPoint x: 383, endPoint y: 519, distance: 250.0
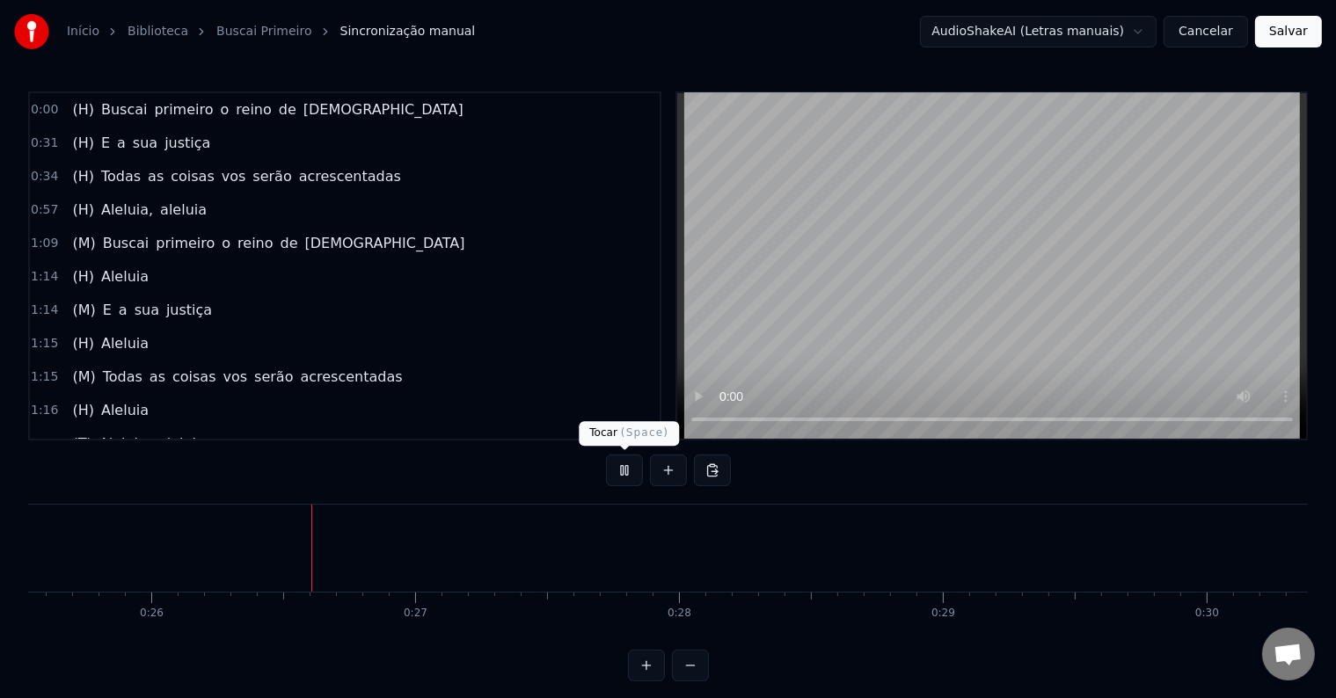
scroll to position [0, 6769]
click at [630, 465] on button at bounding box center [624, 471] width 37 height 32
click at [40, 115] on span "0:00" at bounding box center [44, 110] width 27 height 18
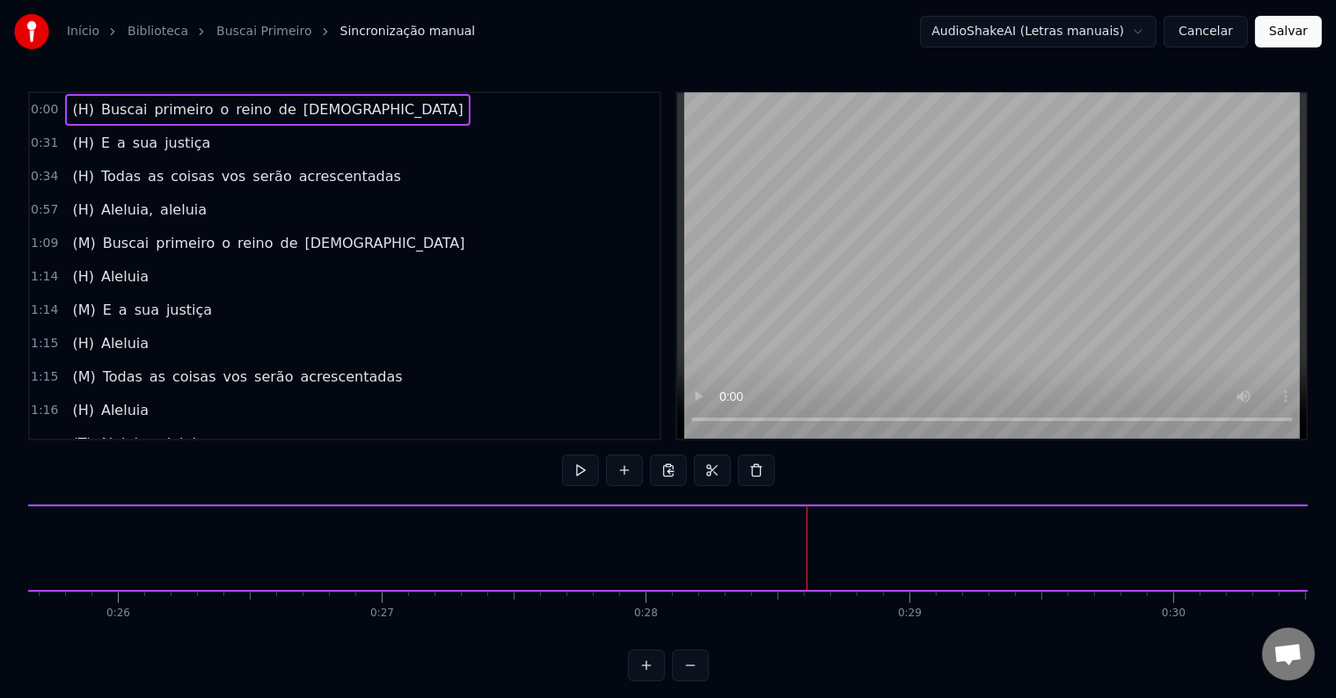
click at [40, 115] on span "0:00" at bounding box center [44, 110] width 27 height 18
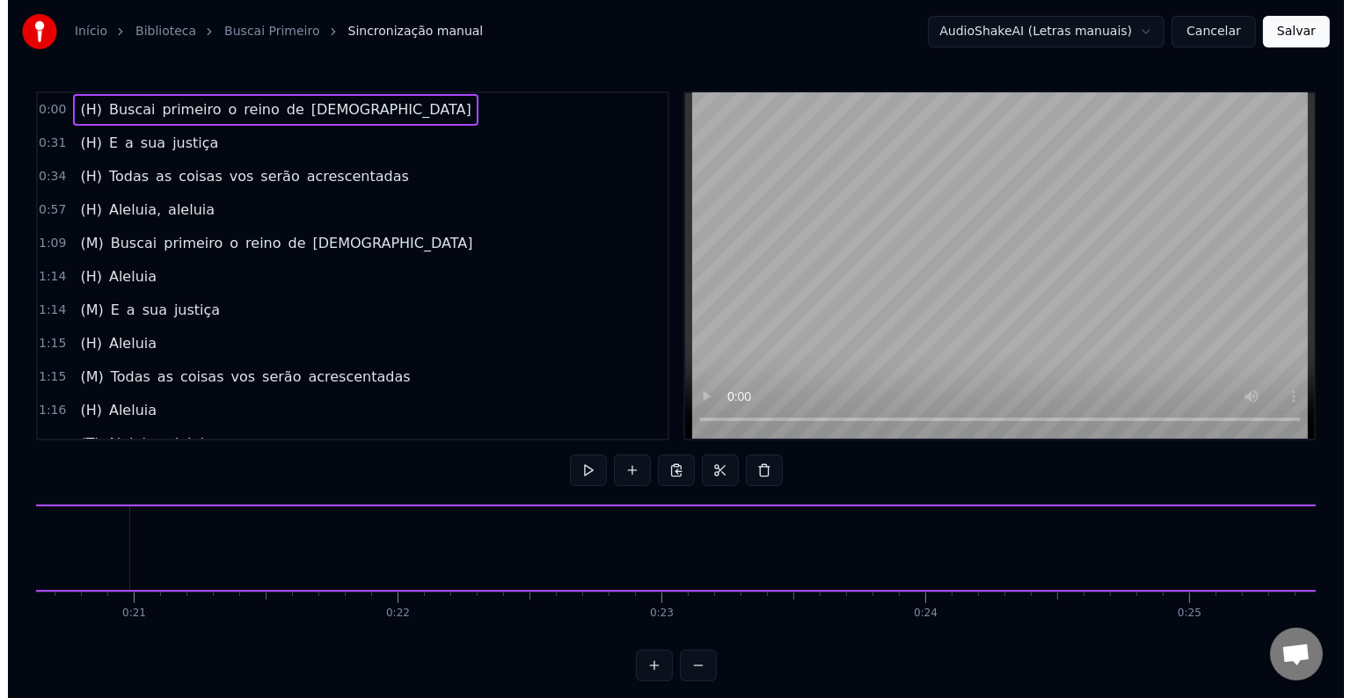
scroll to position [0, 5205]
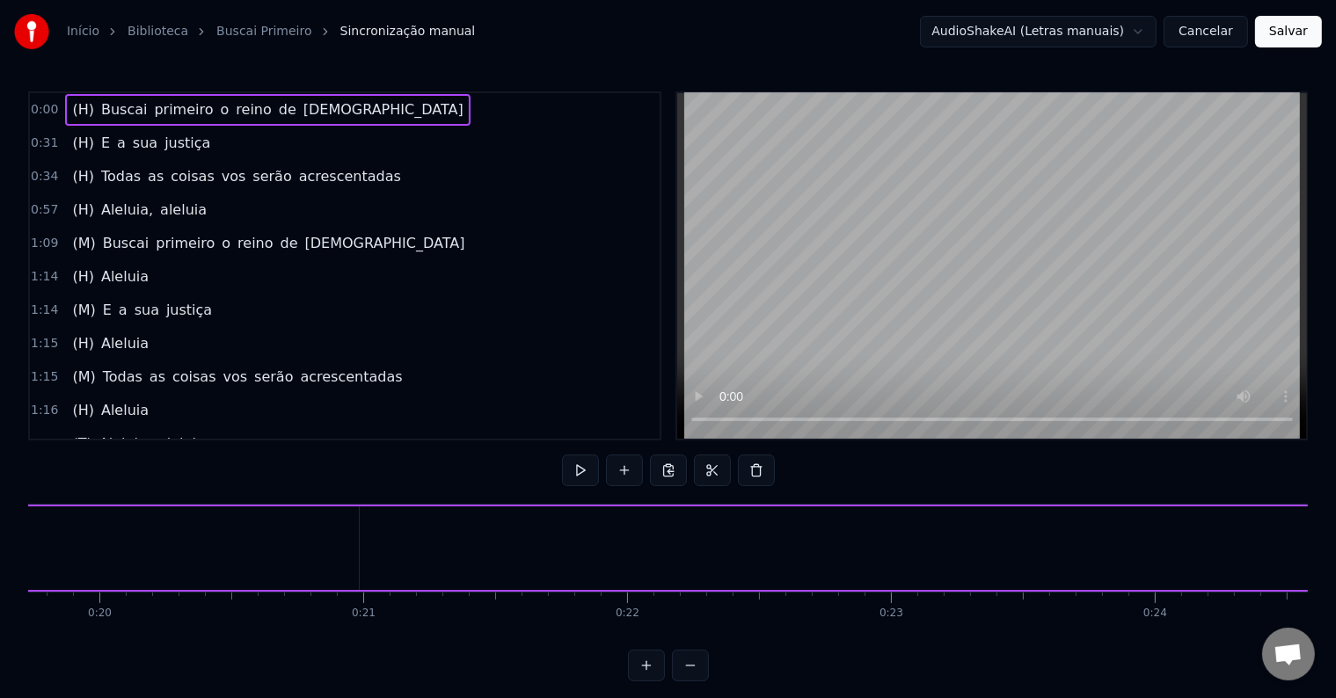
drag, startPoint x: 67, startPoint y: 123, endPoint x: 630, endPoint y: 536, distance: 698.9
click at [619, 531] on div "0:00 (H) Buscai primeiro o reino de [DEMOGRAPHIC_DATA] 0:31 (H) E a sua justiça…" at bounding box center [667, 386] width 1279 height 590
click at [623, 473] on button at bounding box center [624, 471] width 37 height 32
click at [251, 31] on link "Buscai Primeiro" at bounding box center [263, 32] width 95 height 18
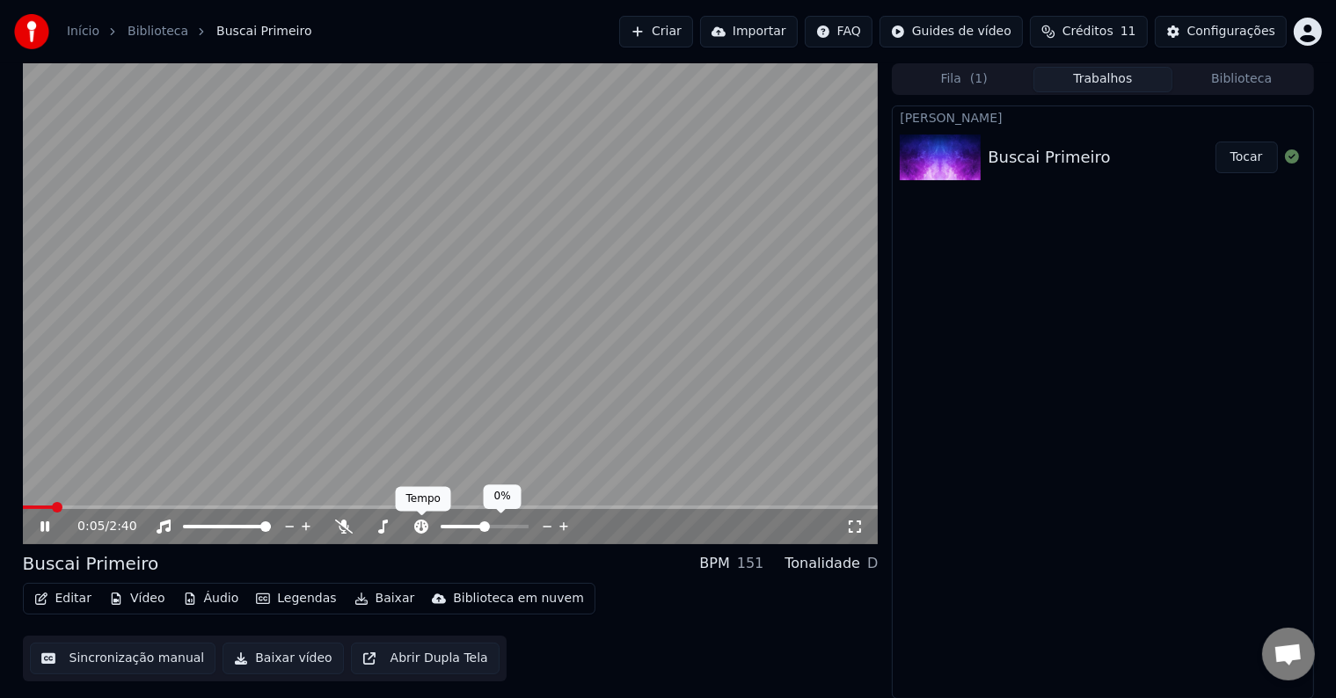
click at [419, 524] on icon at bounding box center [421, 527] width 14 height 14
click at [419, 523] on icon at bounding box center [421, 527] width 18 height 14
click at [37, 525] on icon at bounding box center [57, 527] width 41 height 14
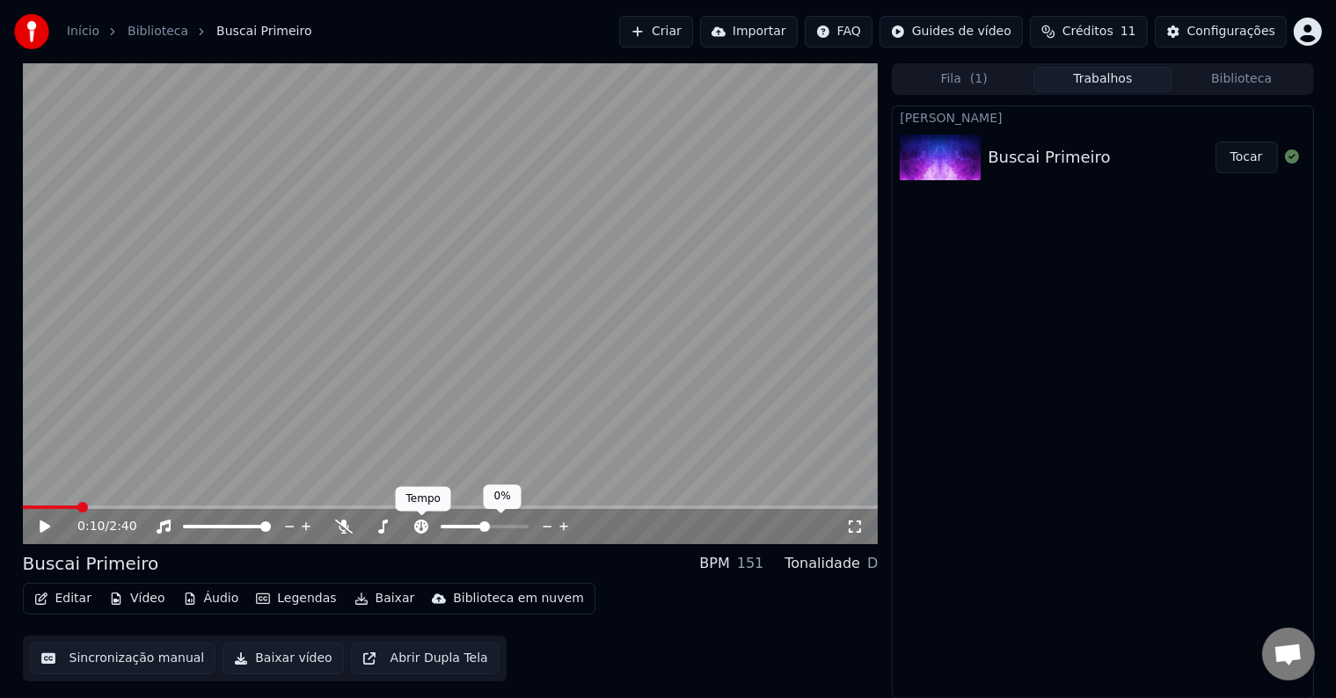
click at [419, 530] on icon at bounding box center [421, 527] width 14 height 14
click at [485, 524] on span at bounding box center [485, 526] width 11 height 11
click at [485, 524] on span at bounding box center [484, 526] width 11 height 11
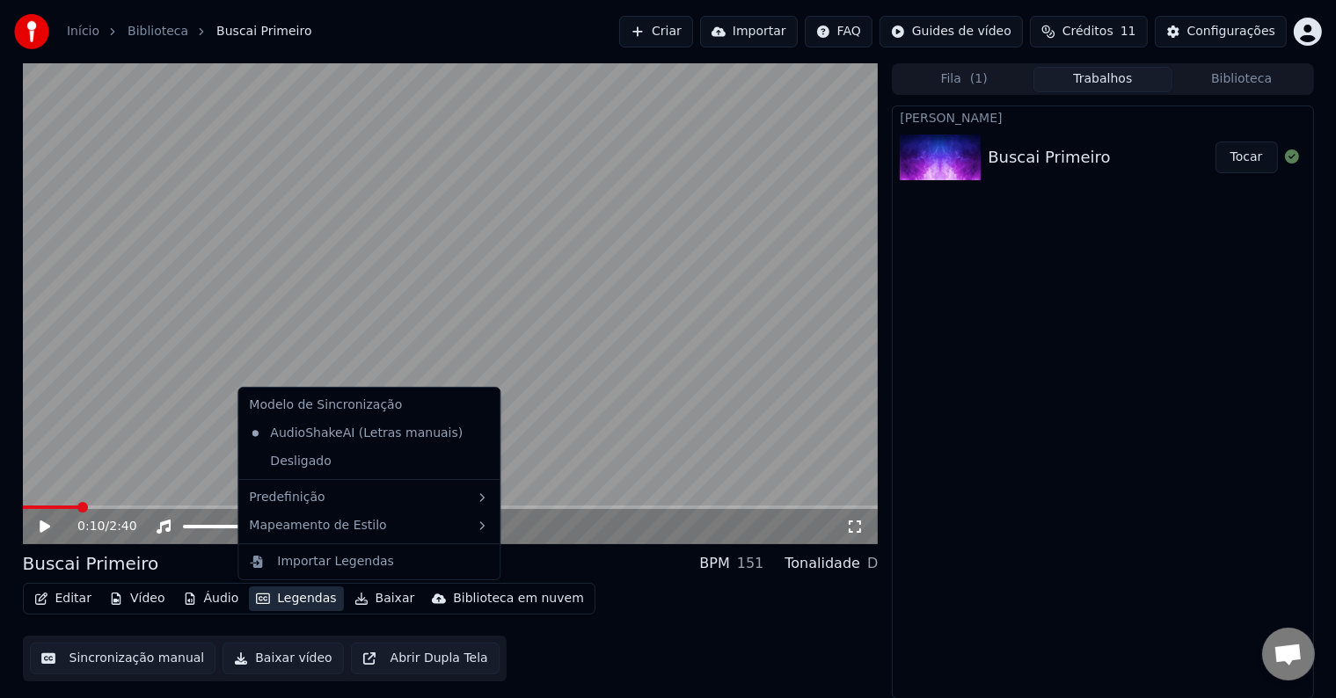
click at [281, 601] on button "Legendas" at bounding box center [296, 599] width 94 height 25
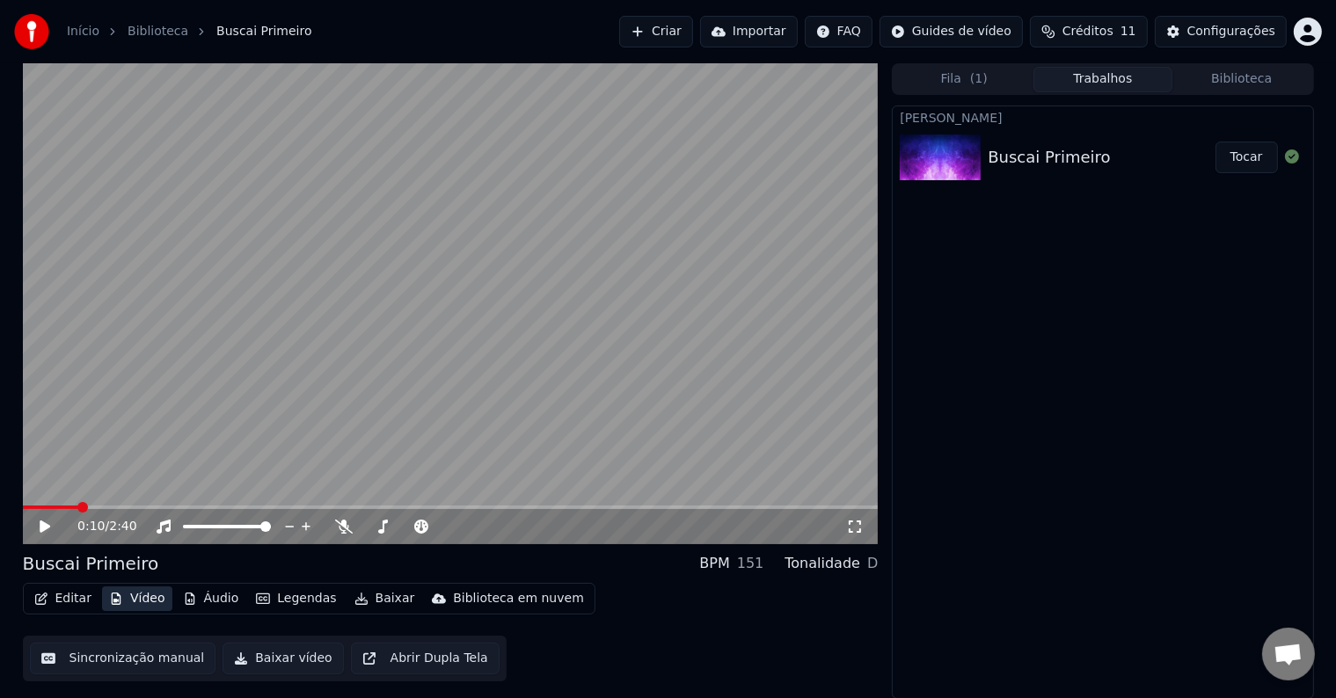
click at [144, 601] on button "Vídeo" at bounding box center [137, 599] width 70 height 25
click at [73, 605] on button "Editar" at bounding box center [62, 599] width 71 height 25
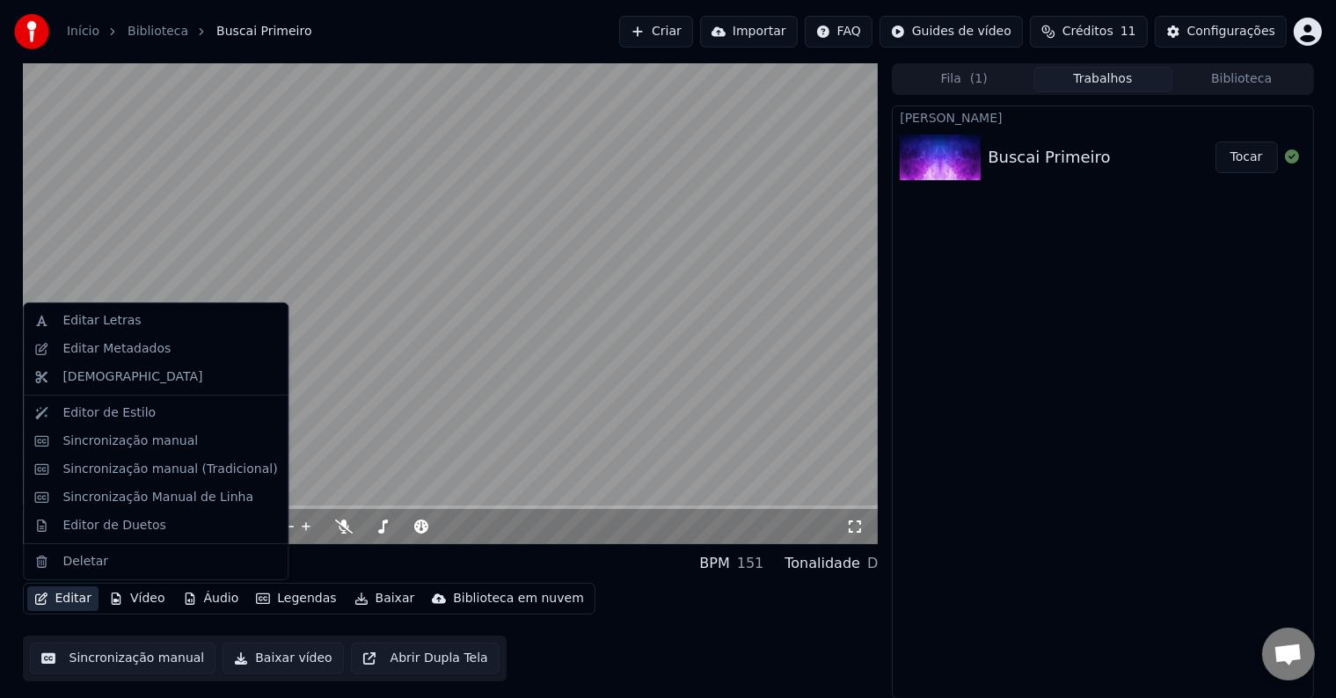
click at [580, 658] on div "Editar Vídeo Áudio Legendas Baixar Biblioteca em nuvem Sincronização manual Bai…" at bounding box center [451, 632] width 856 height 98
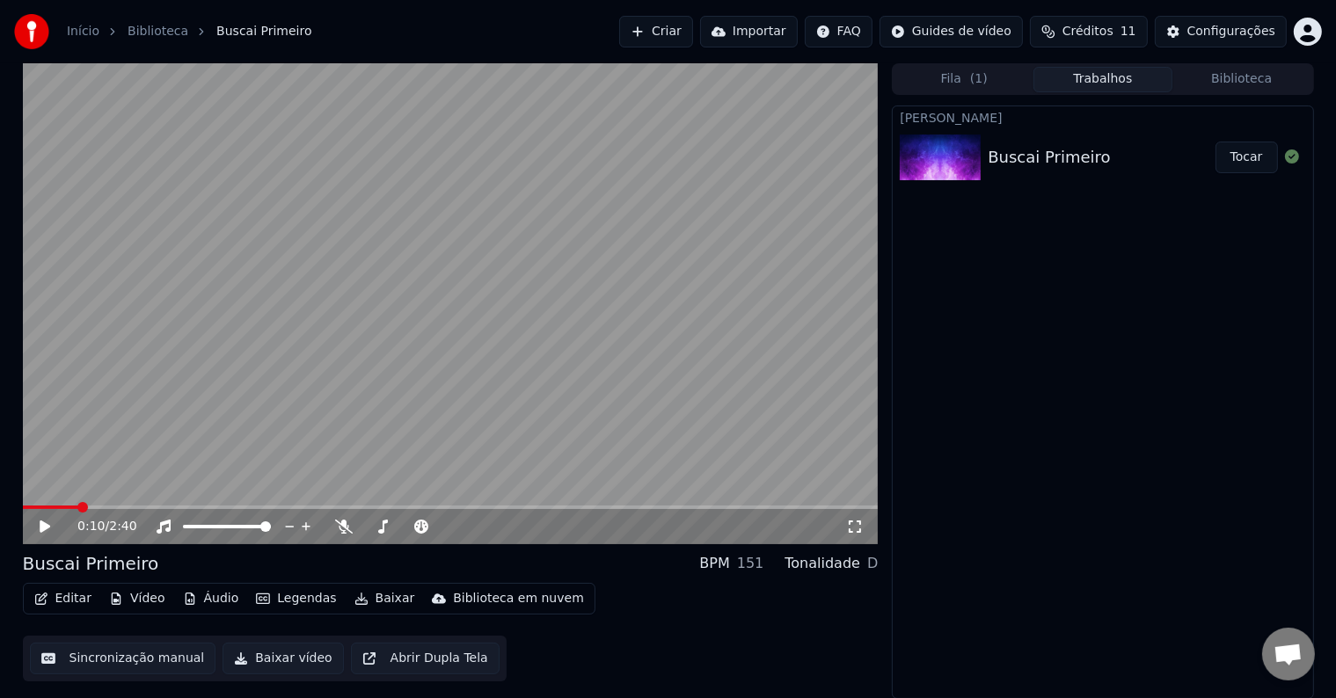
click at [961, 82] on button "Fila ( 1 )" at bounding box center [963, 80] width 139 height 26
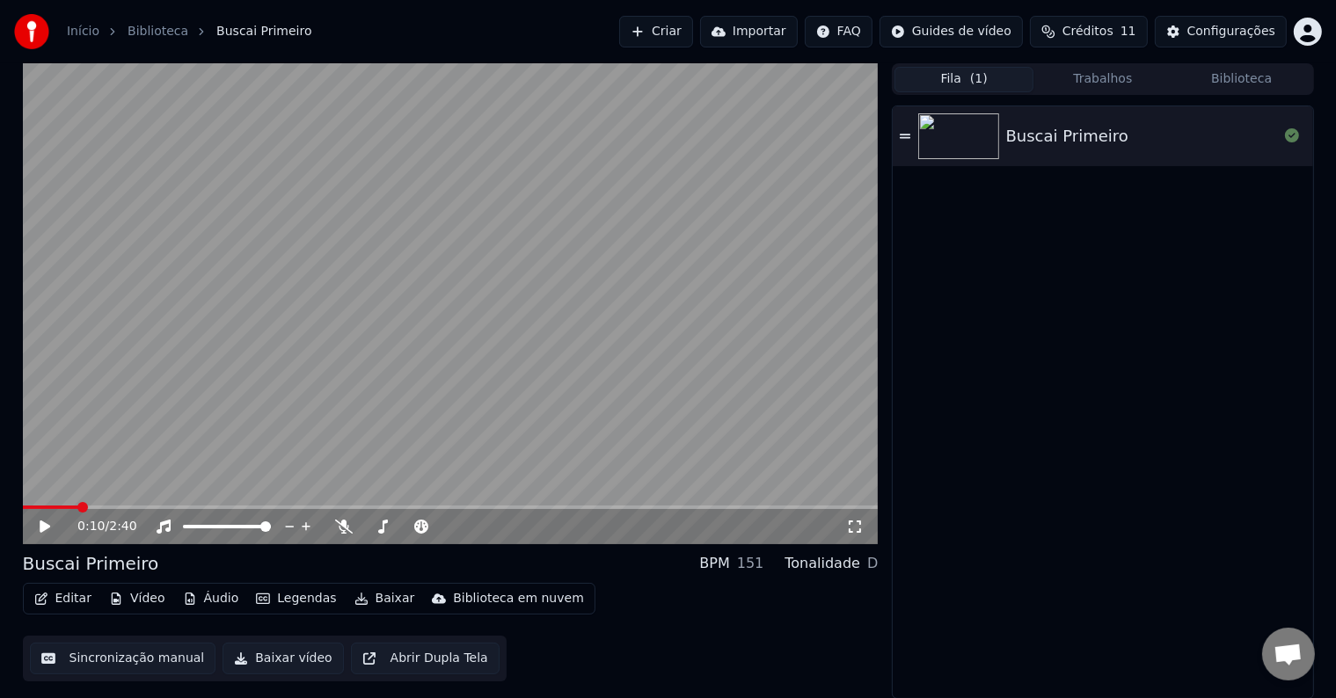
click at [1112, 83] on button "Trabalhos" at bounding box center [1102, 80] width 139 height 26
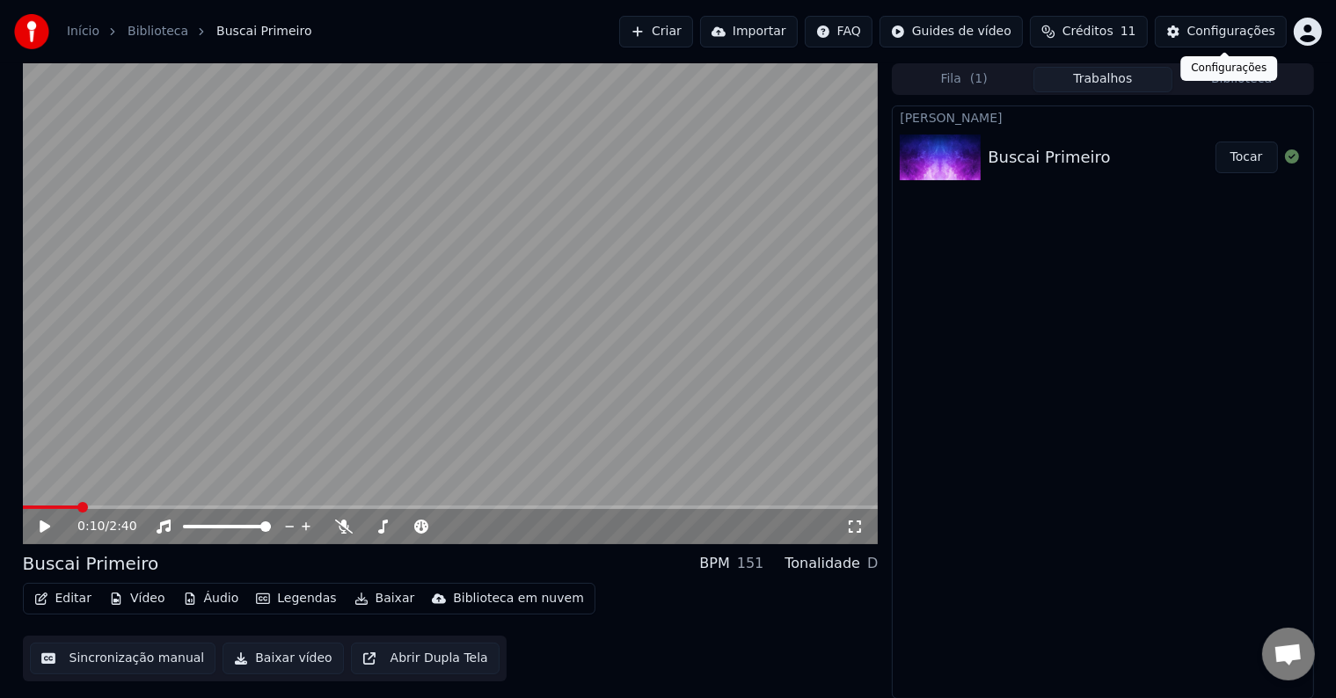
click at [1233, 28] on div "Configurações" at bounding box center [1231, 32] width 88 height 18
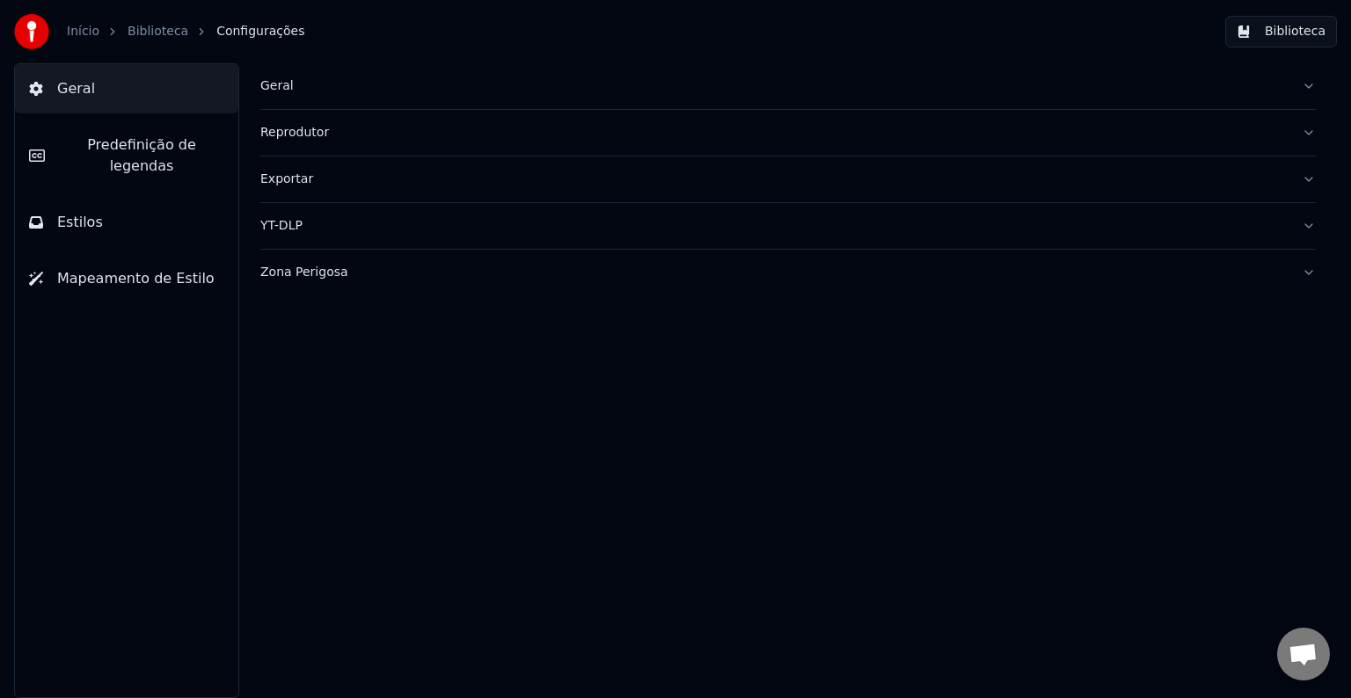
click at [140, 147] on span "Predefinição de legendas" at bounding box center [141, 156] width 165 height 42
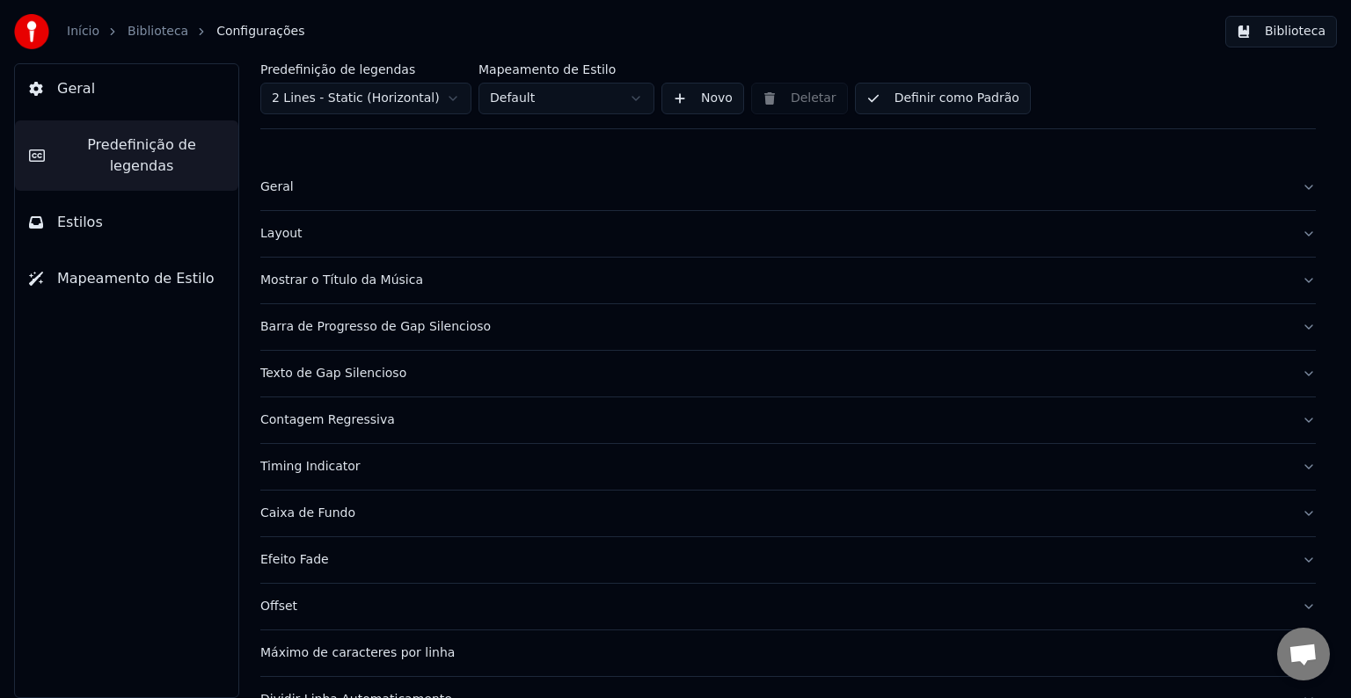
click at [78, 212] on span "Estilos" at bounding box center [80, 222] width 46 height 21
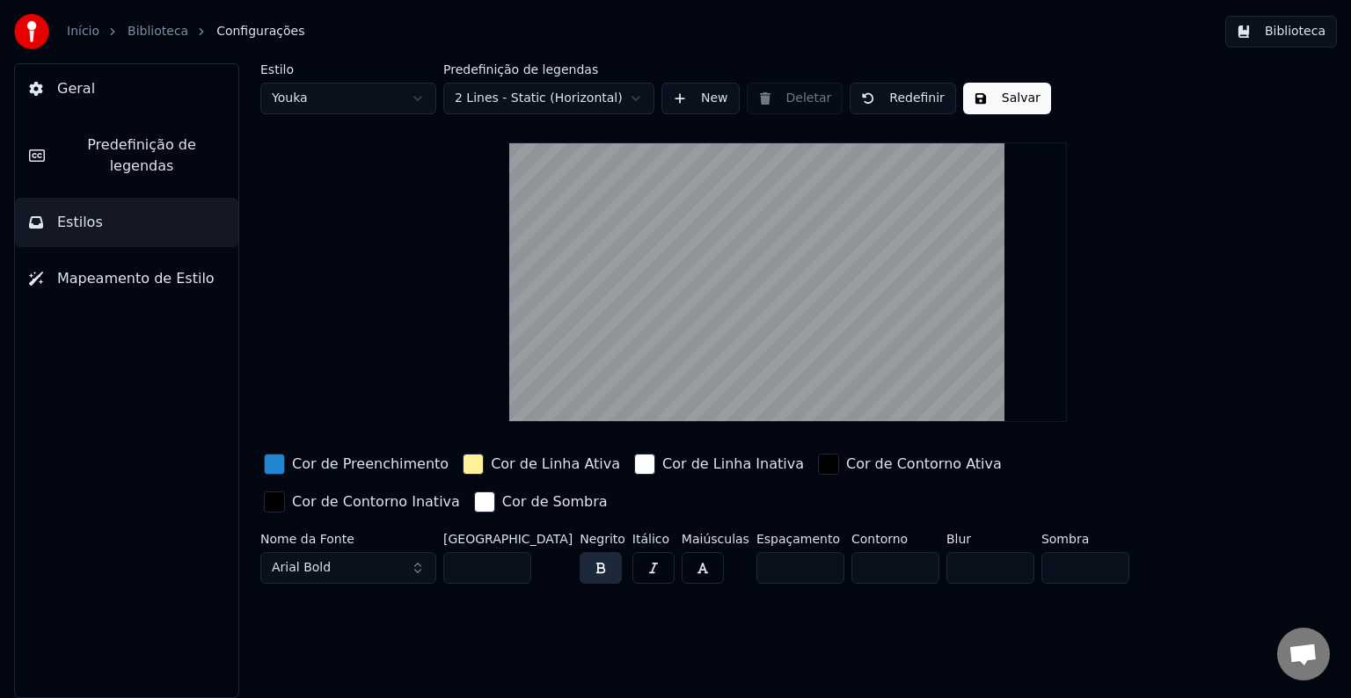
click at [96, 148] on span "Predefinição de legendas" at bounding box center [141, 156] width 165 height 42
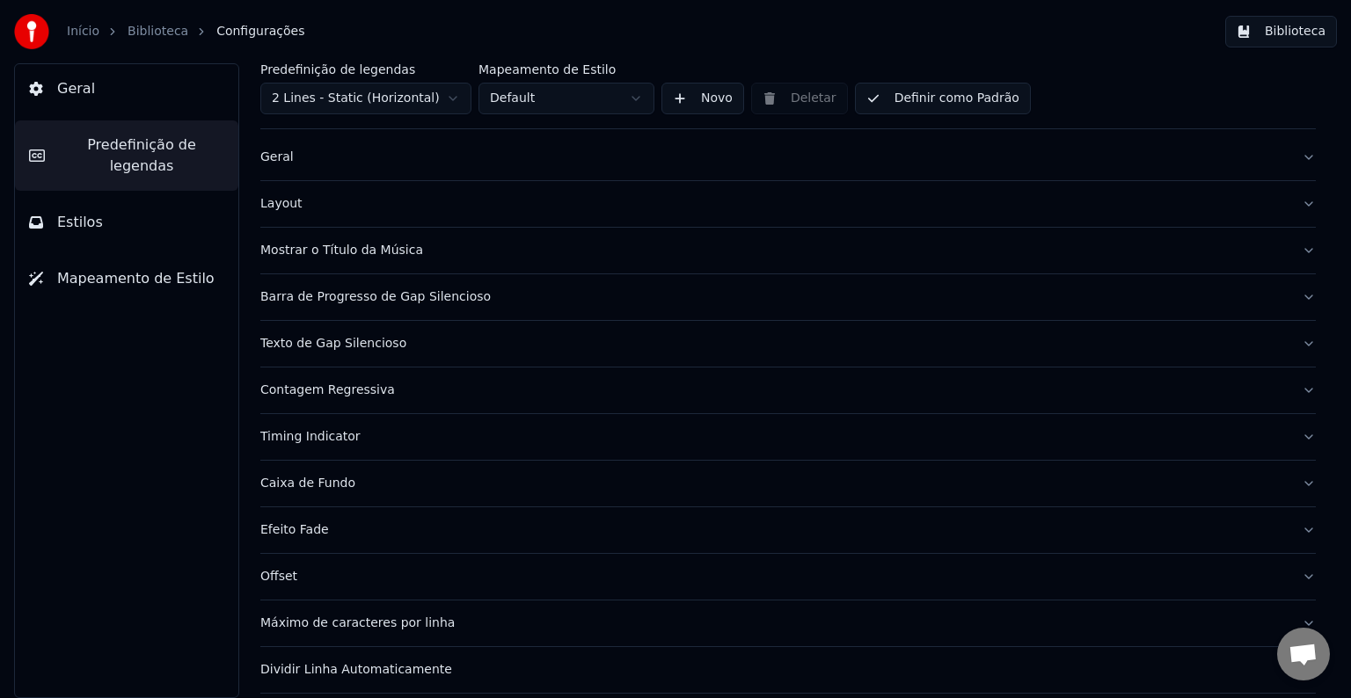
scroll to position [83, 0]
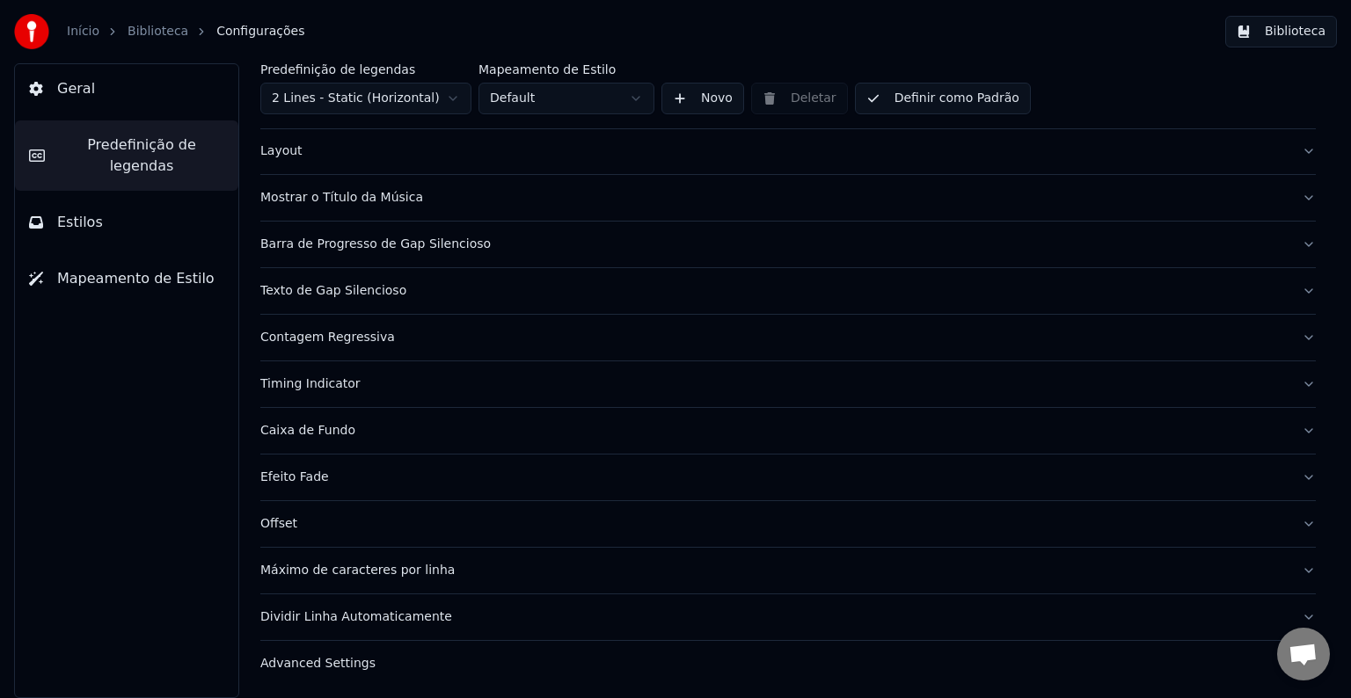
click at [253, 32] on span "Configurações" at bounding box center [260, 32] width 88 height 18
click at [170, 32] on link "Biblioteca" at bounding box center [158, 32] width 61 height 18
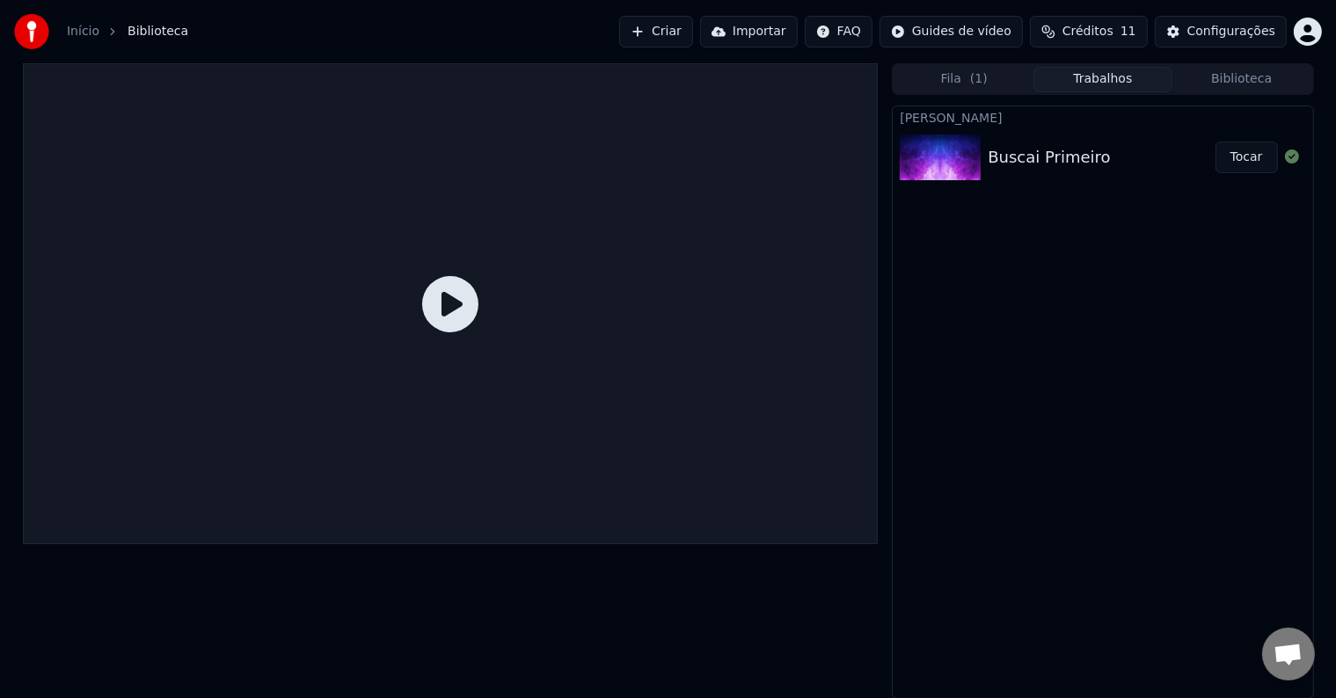
click at [990, 148] on div "Buscai Primeiro" at bounding box center [1049, 157] width 122 height 25
click at [1002, 157] on div "Buscai Primeiro" at bounding box center [1049, 157] width 122 height 25
click at [922, 170] on img at bounding box center [940, 158] width 81 height 46
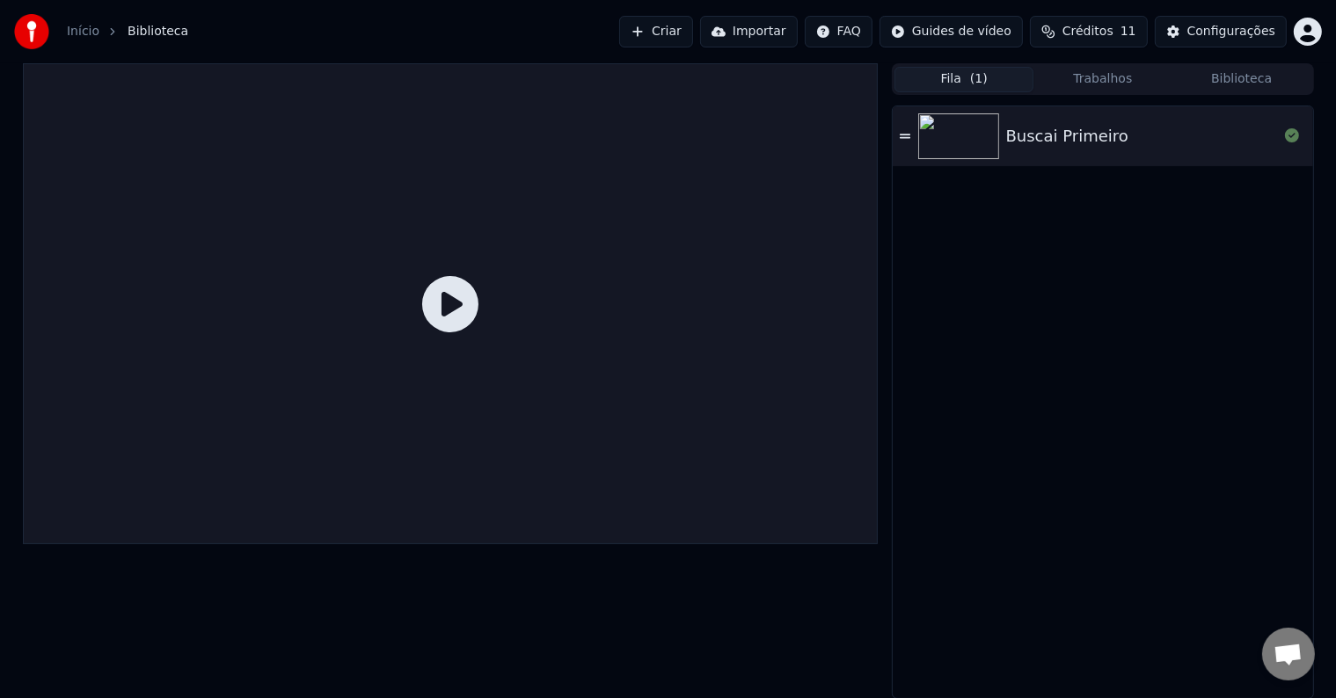
click at [977, 84] on span "( 1 )" at bounding box center [979, 79] width 18 height 18
click at [1099, 84] on button "Trabalhos" at bounding box center [1102, 80] width 139 height 26
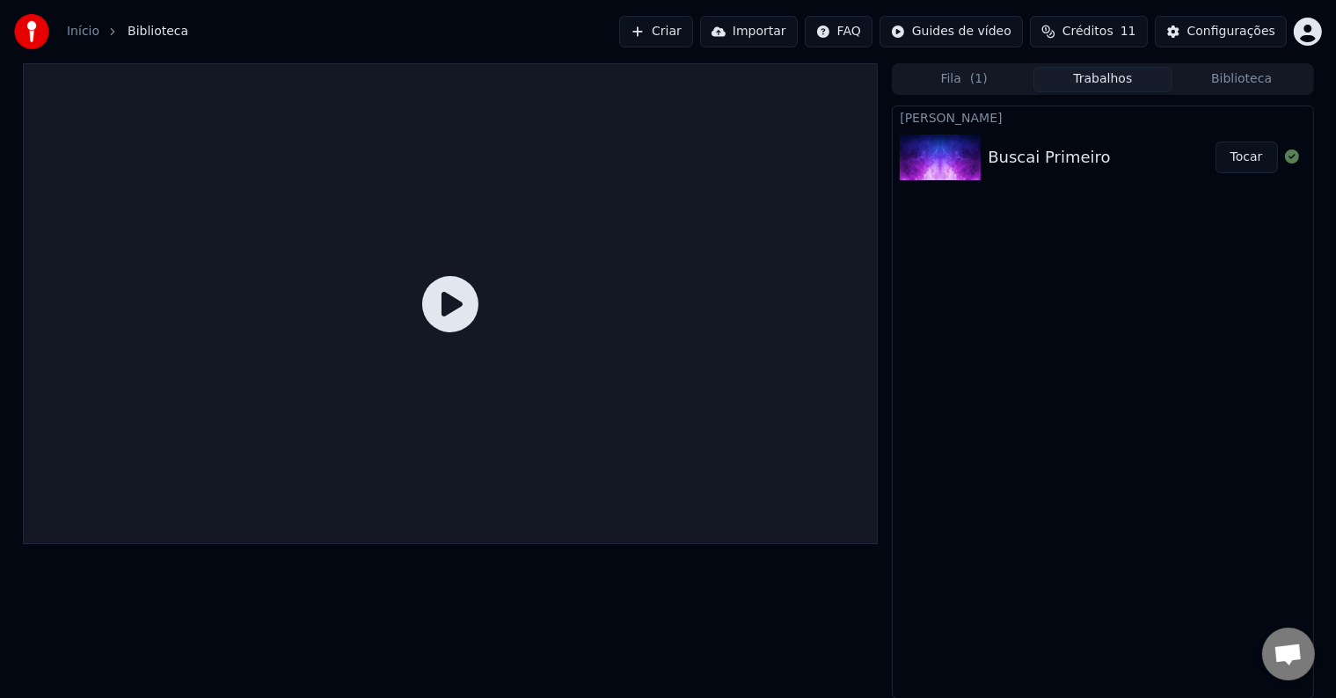
click at [1060, 141] on div "Buscai Primeiro Tocar" at bounding box center [1102, 158] width 419 height 60
click at [1054, 164] on div "Buscai Primeiro" at bounding box center [1049, 157] width 122 height 25
click at [1110, 81] on button "Trabalhos" at bounding box center [1102, 80] width 139 height 26
click at [988, 81] on button "Fila ( 1 )" at bounding box center [963, 80] width 139 height 26
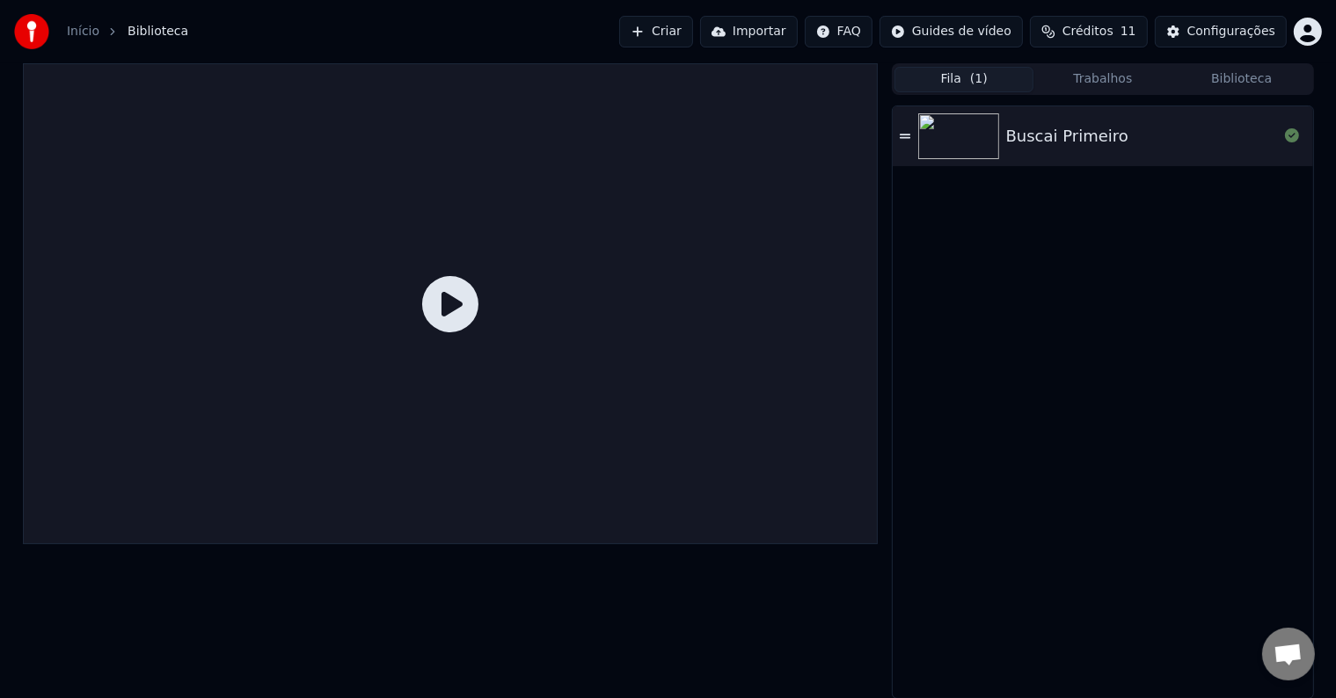
click at [981, 144] on img at bounding box center [958, 136] width 81 height 46
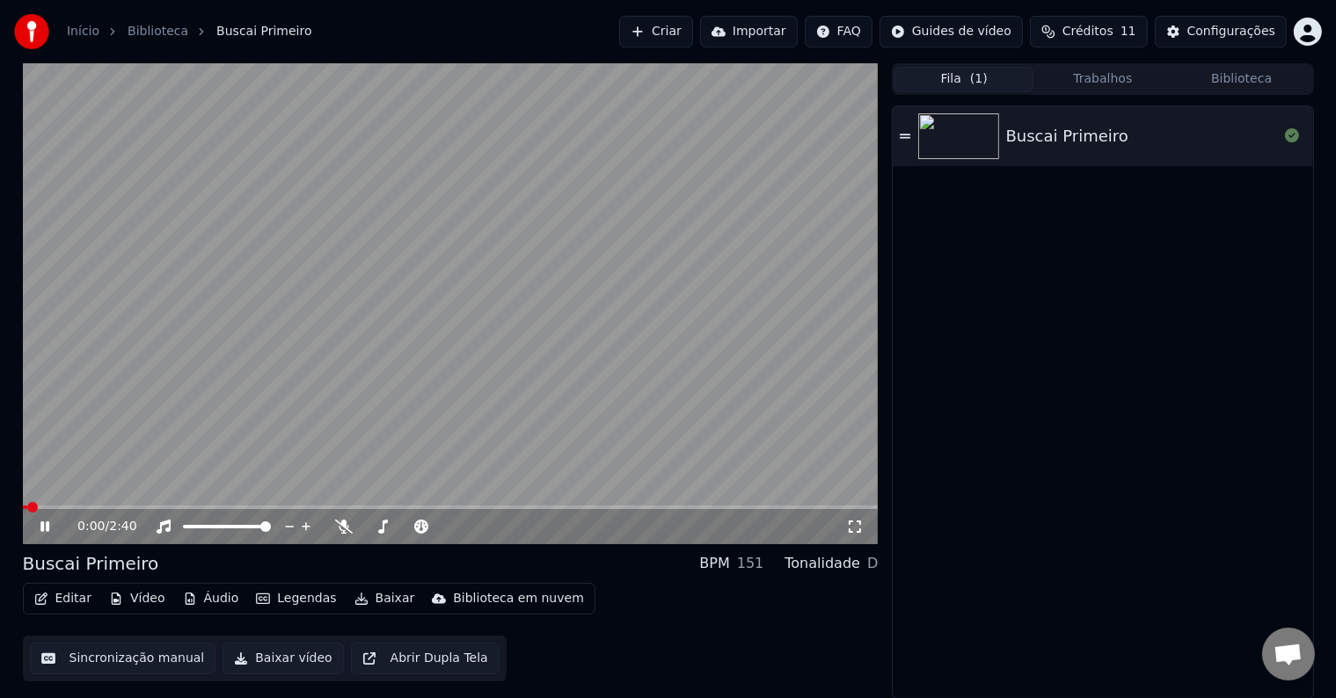
click at [60, 601] on button "Editar" at bounding box center [62, 599] width 71 height 25
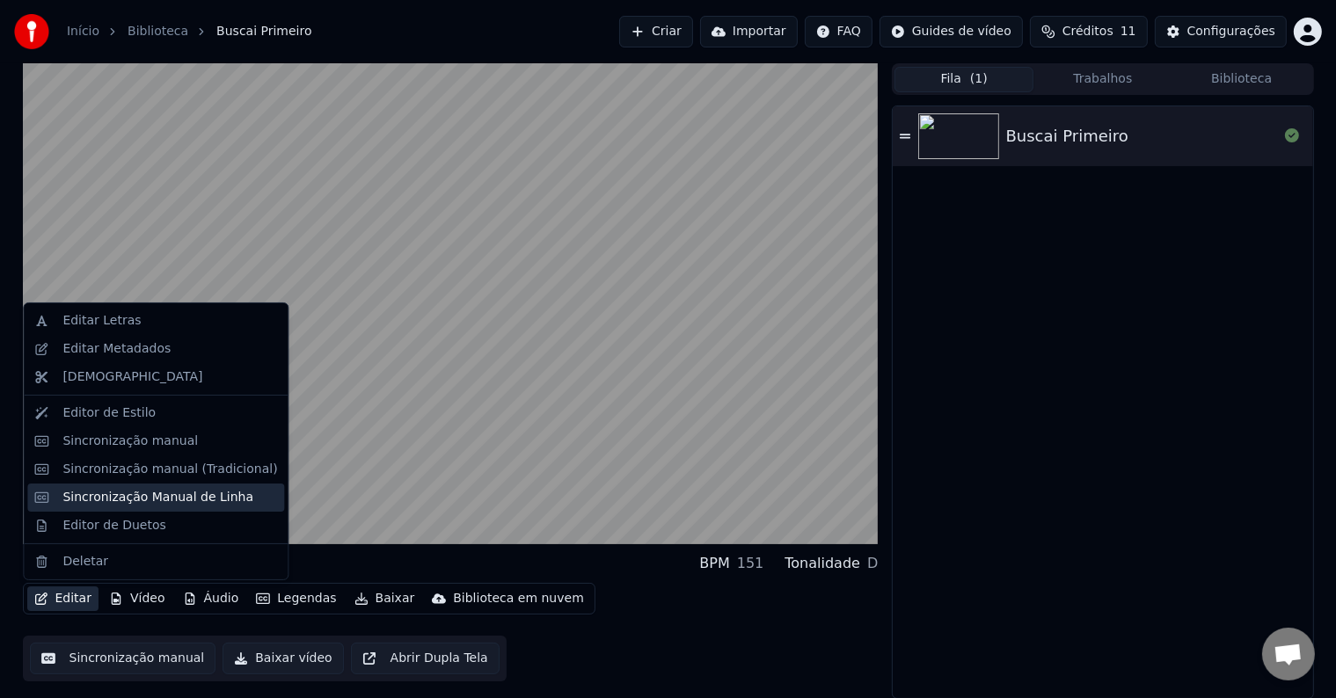
click at [180, 497] on div "Sincronização Manual de Linha" at bounding box center [157, 498] width 191 height 18
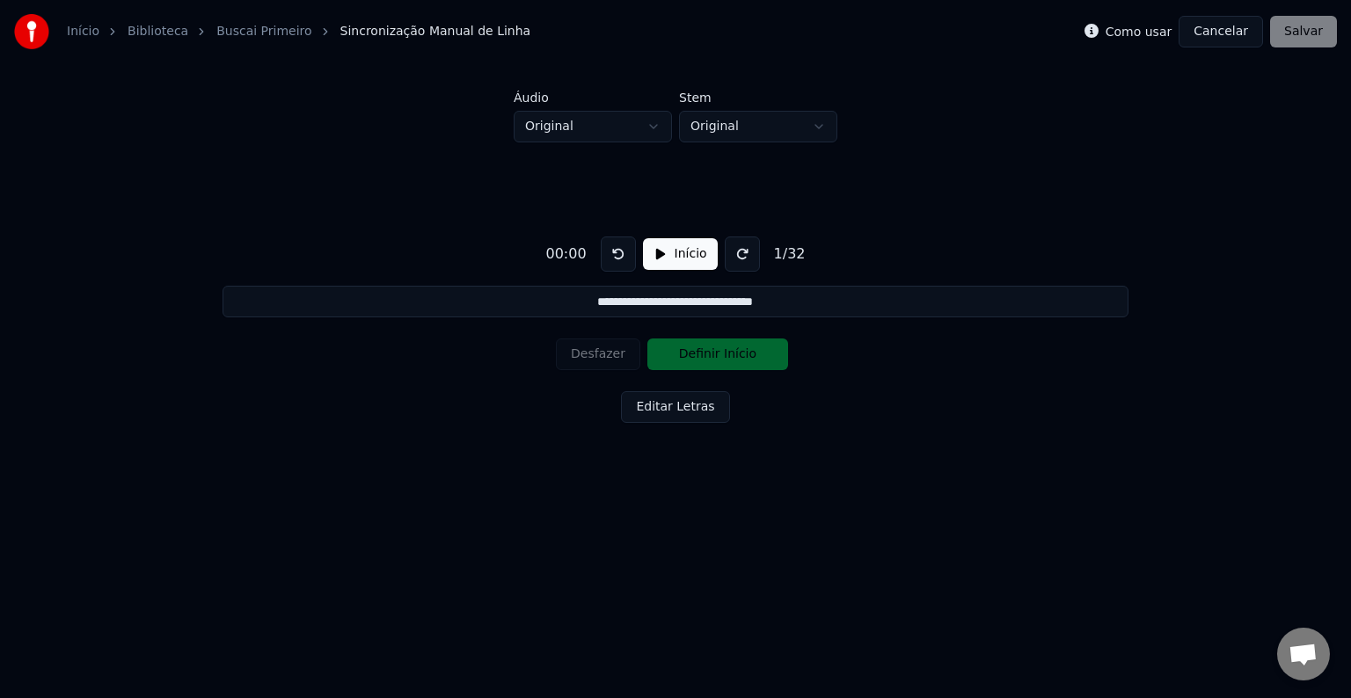
click at [569, 256] on div "00:00" at bounding box center [565, 254] width 55 height 21
click at [573, 255] on div "00:00" at bounding box center [565, 254] width 55 height 21
click at [573, 257] on div "00:00" at bounding box center [565, 254] width 55 height 21
click at [571, 255] on div "00:00" at bounding box center [565, 254] width 55 height 21
click at [571, 254] on div "00:00" at bounding box center [565, 254] width 55 height 21
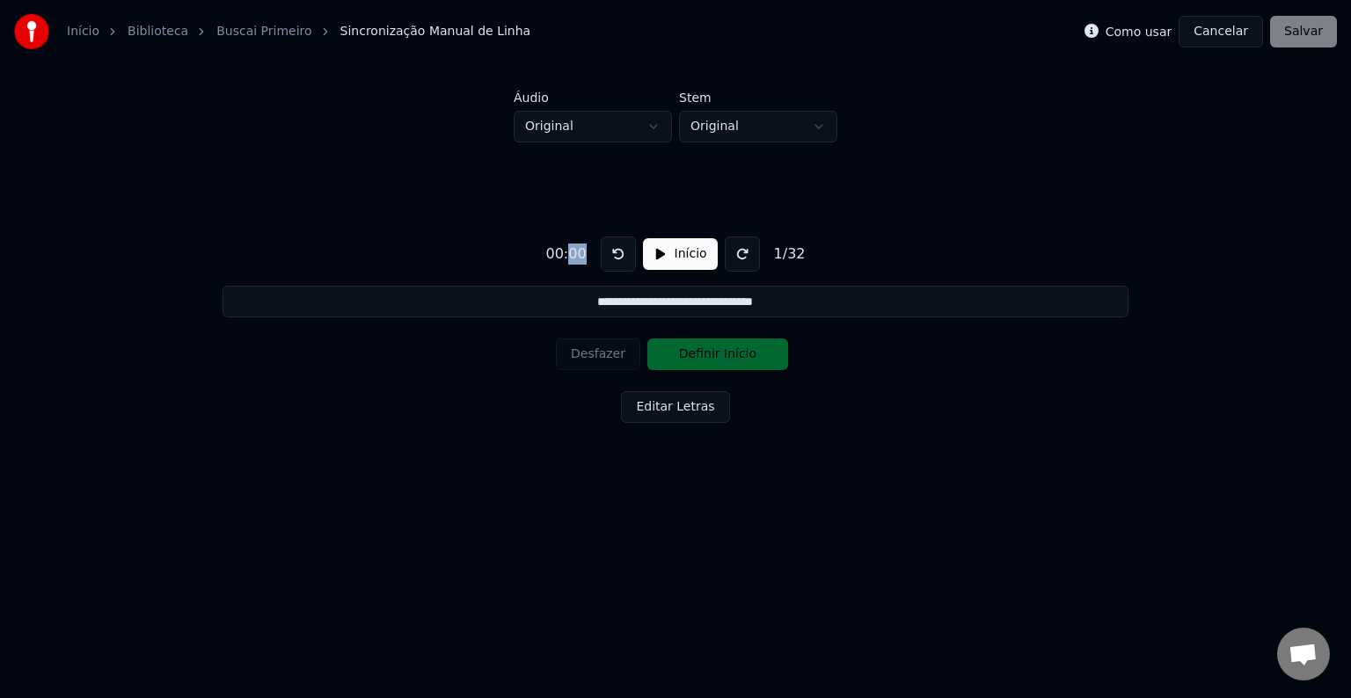
click at [571, 254] on div "00:00" at bounding box center [565, 254] width 55 height 21
click at [682, 411] on button "Editar Letras" at bounding box center [675, 407] width 108 height 32
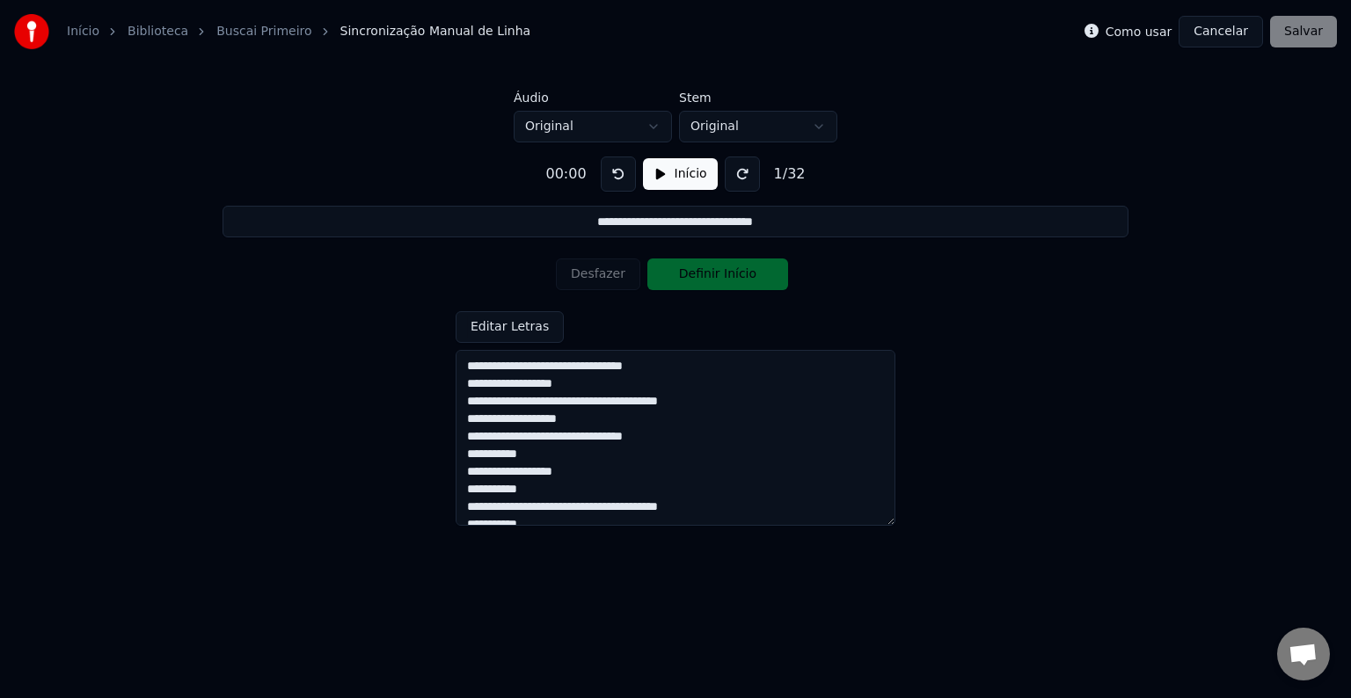
click at [519, 366] on textarea "**********" at bounding box center [676, 438] width 440 height 176
click at [647, 135] on html "**********" at bounding box center [675, 269] width 1351 height 538
click at [647, 134] on html "**********" at bounding box center [675, 269] width 1351 height 538
click at [641, 130] on html "**********" at bounding box center [675, 269] width 1351 height 538
click at [725, 130] on html "**********" at bounding box center [675, 269] width 1351 height 538
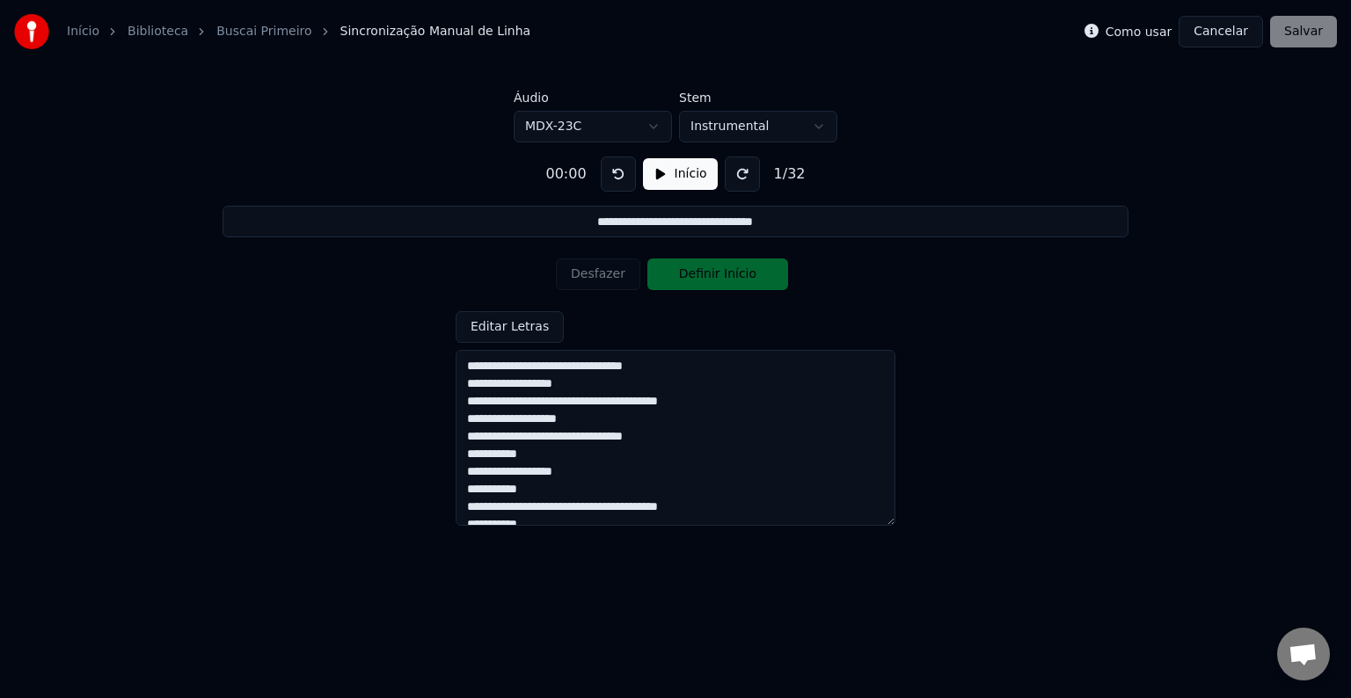
click at [652, 125] on html "**********" at bounding box center [675, 269] width 1351 height 538
click at [621, 123] on html "**********" at bounding box center [675, 269] width 1351 height 538
click at [724, 128] on html "**********" at bounding box center [675, 269] width 1351 height 538
click at [627, 123] on html "**********" at bounding box center [675, 269] width 1351 height 538
click at [621, 127] on html "**********" at bounding box center [675, 269] width 1351 height 538
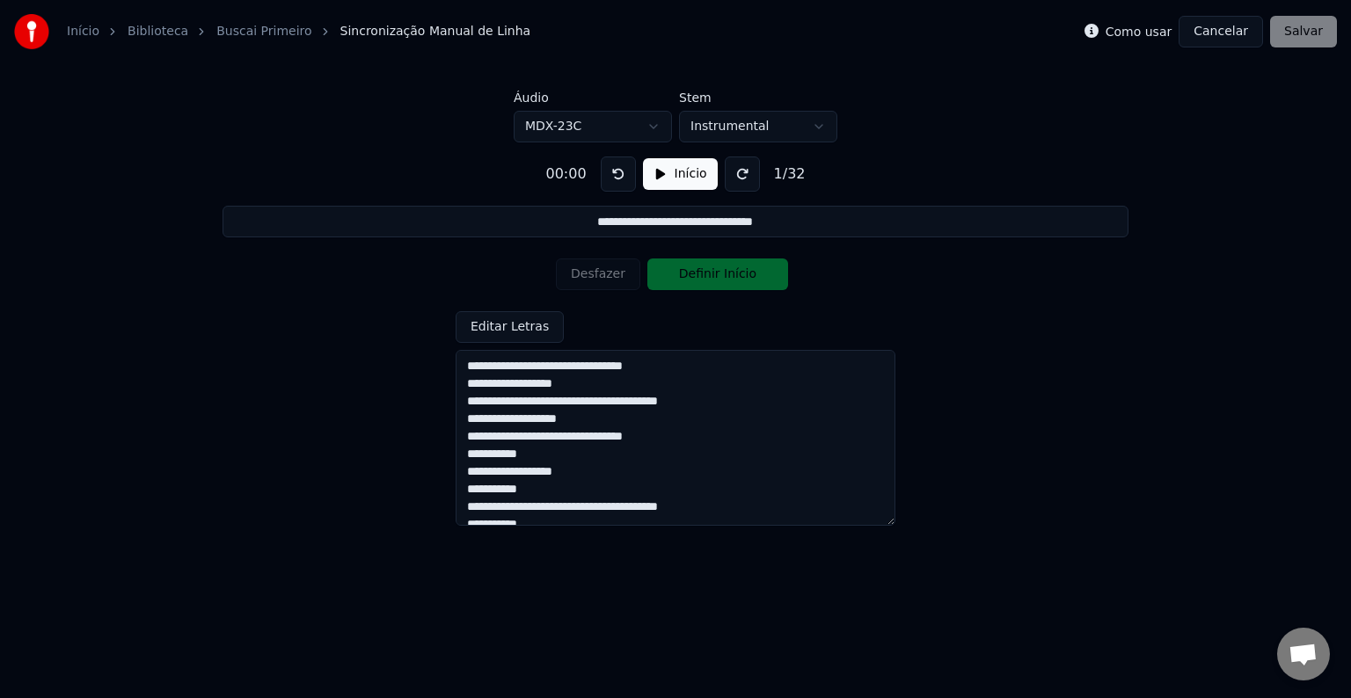
click at [786, 130] on html "**********" at bounding box center [675, 269] width 1351 height 538
click at [614, 230] on input "**********" at bounding box center [675, 222] width 906 height 32
click at [566, 229] on input "**********" at bounding box center [675, 222] width 906 height 32
click at [577, 176] on div "00:00" at bounding box center [565, 174] width 55 height 21
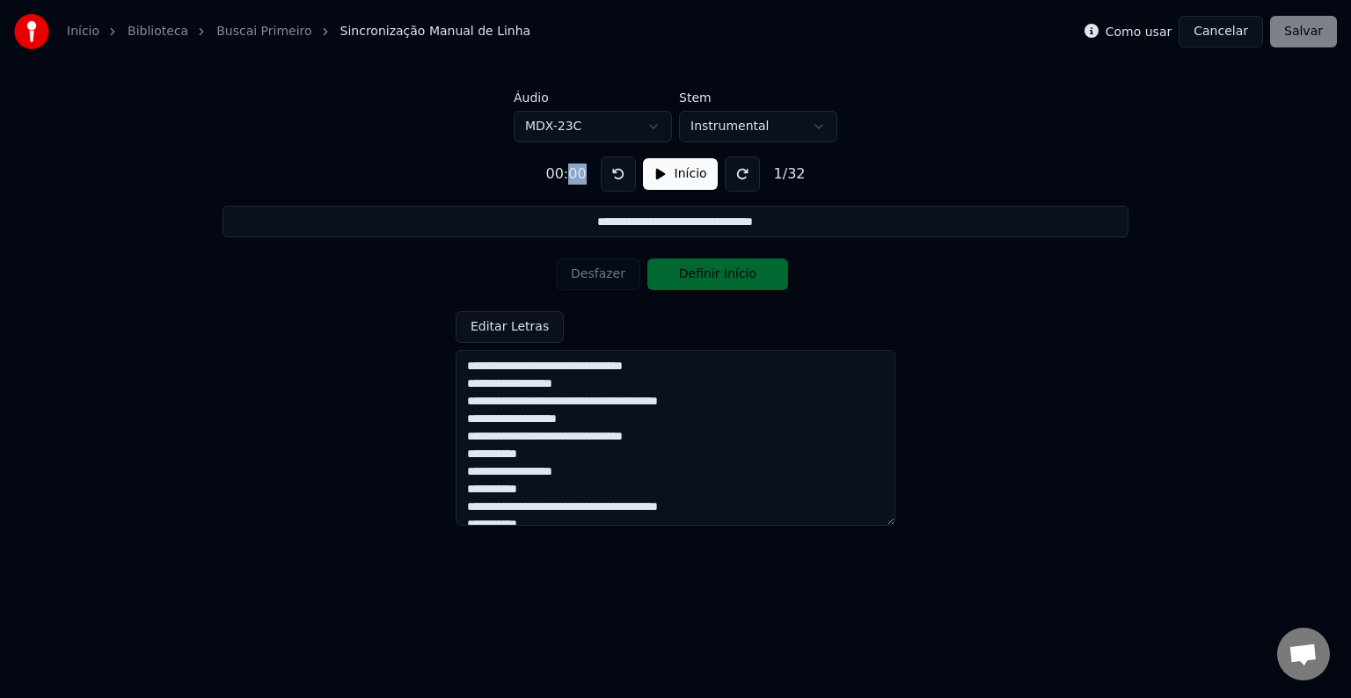
click at [577, 176] on div "00:00" at bounding box center [565, 174] width 55 height 21
click at [557, 219] on input "**********" at bounding box center [675, 222] width 906 height 32
drag, startPoint x: 527, startPoint y: 222, endPoint x: 418, endPoint y: 225, distance: 109.1
click at [418, 225] on input "**********" at bounding box center [675, 222] width 906 height 32
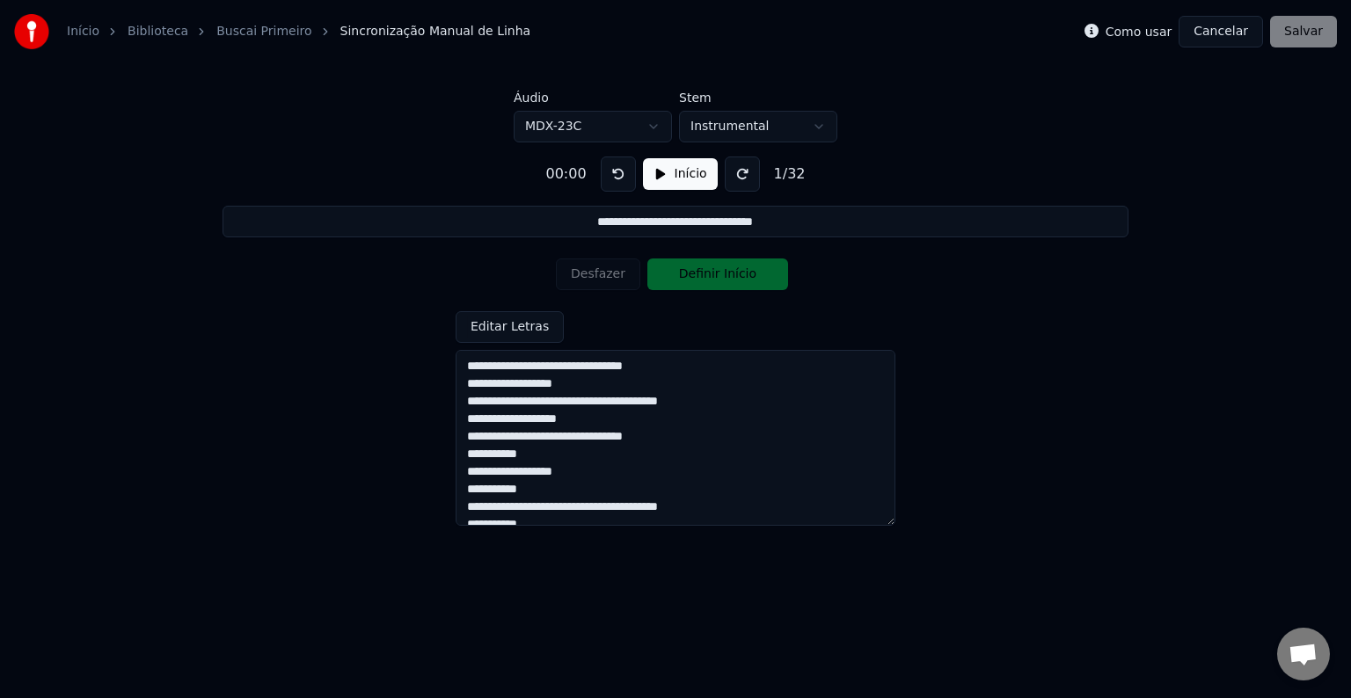
click at [538, 322] on button "Editar Letras" at bounding box center [510, 327] width 108 height 32
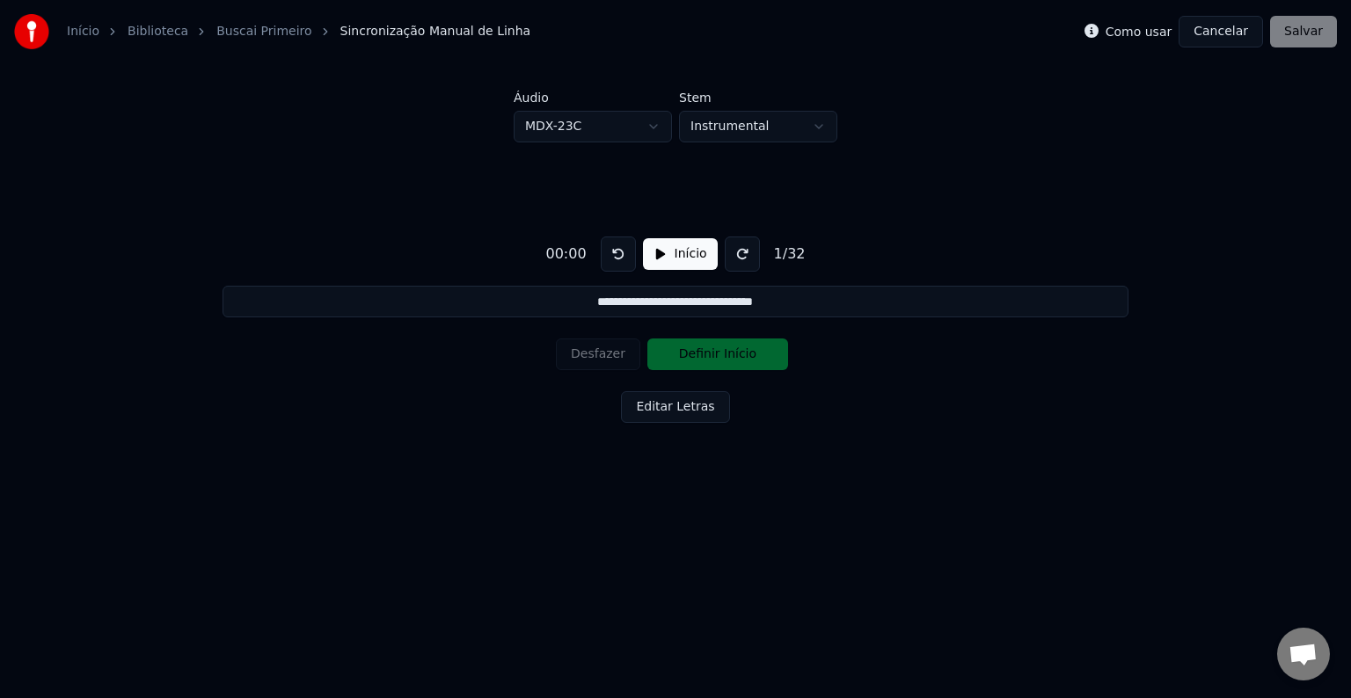
click at [736, 258] on button at bounding box center [742, 254] width 35 height 35
click at [735, 258] on button at bounding box center [742, 254] width 35 height 35
click at [739, 260] on button at bounding box center [742, 254] width 35 height 35
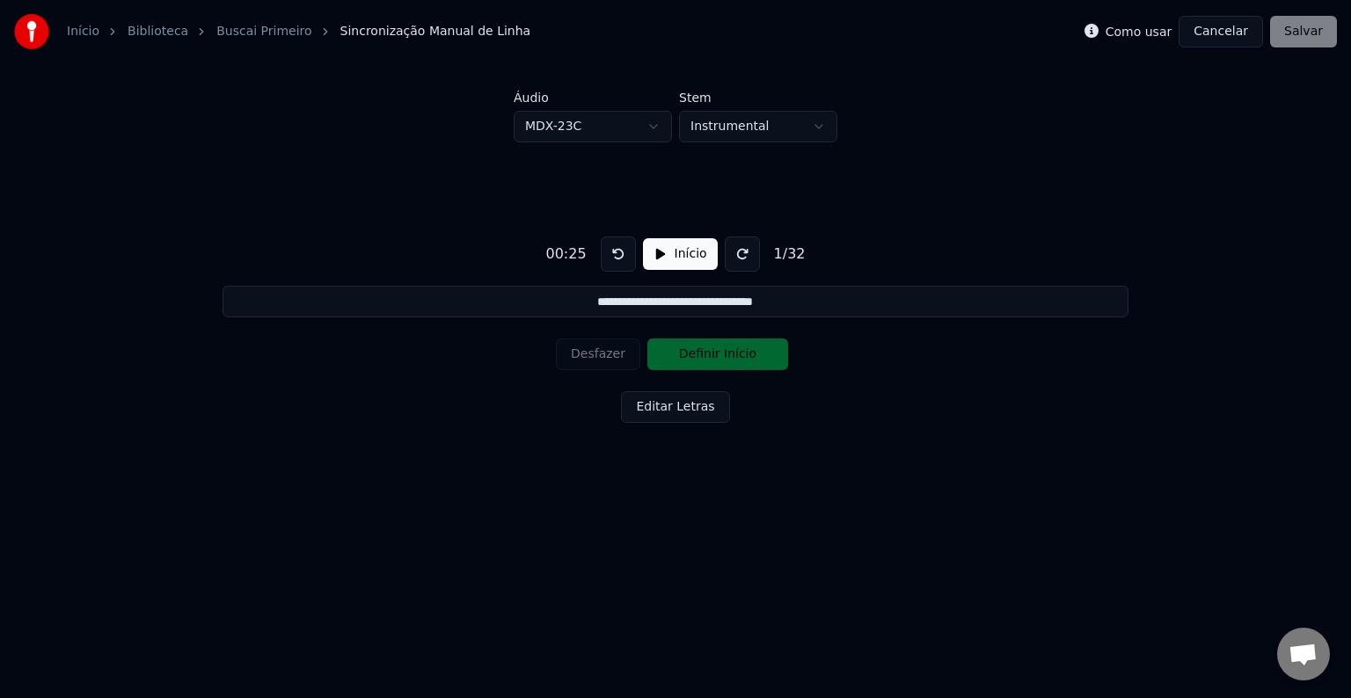
click at [611, 251] on button at bounding box center [618, 254] width 35 height 35
click at [749, 357] on div "Desfazer Definir Início" at bounding box center [675, 355] width 239 height 46
click at [751, 358] on div "Desfazer Definir Início" at bounding box center [675, 355] width 239 height 46
click at [715, 354] on div "Desfazer Definir Início" at bounding box center [675, 355] width 239 height 46
click at [675, 250] on button "Início" at bounding box center [680, 254] width 75 height 32
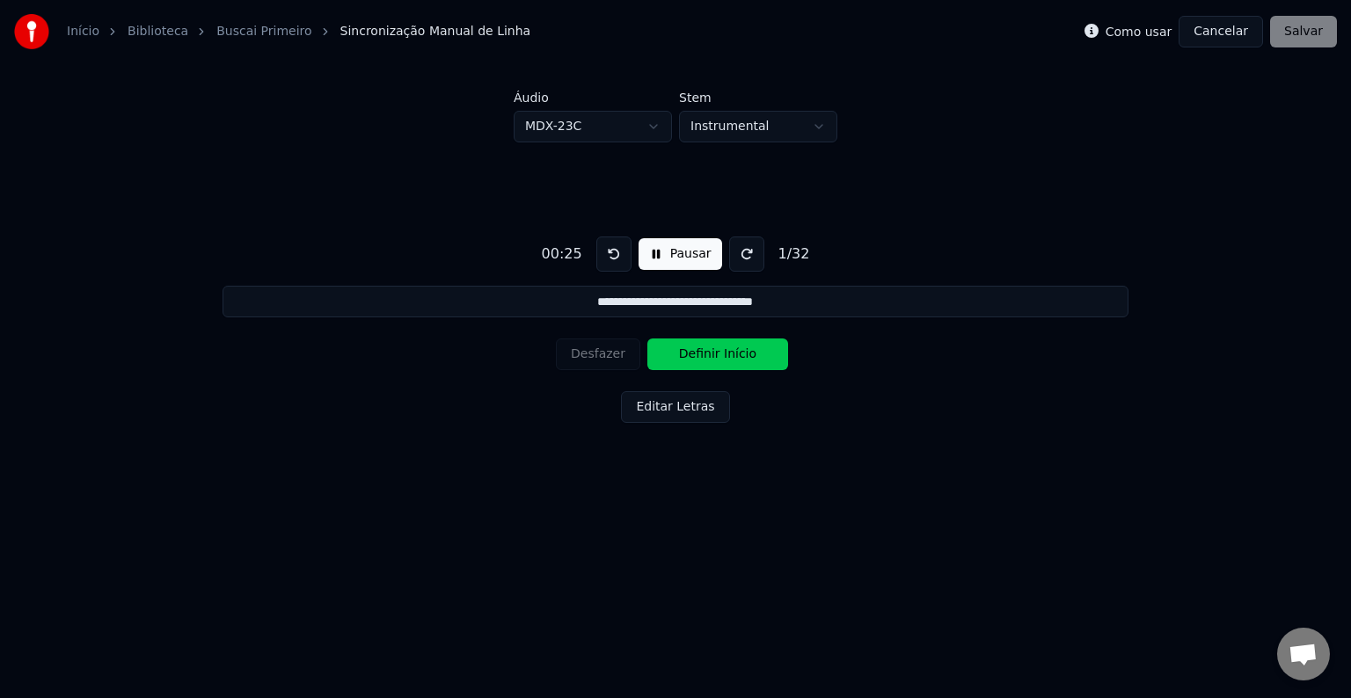
click at [681, 259] on button "Pausar" at bounding box center [680, 254] width 84 height 32
click at [711, 358] on div "Desfazer Definir Início" at bounding box center [675, 355] width 239 height 46
click at [718, 361] on div "Desfazer Definir Início" at bounding box center [675, 355] width 239 height 46
click at [731, 352] on div "Desfazer Definir Início" at bounding box center [675, 355] width 239 height 46
click at [674, 352] on div "Desfazer Definir Início" at bounding box center [675, 355] width 239 height 46
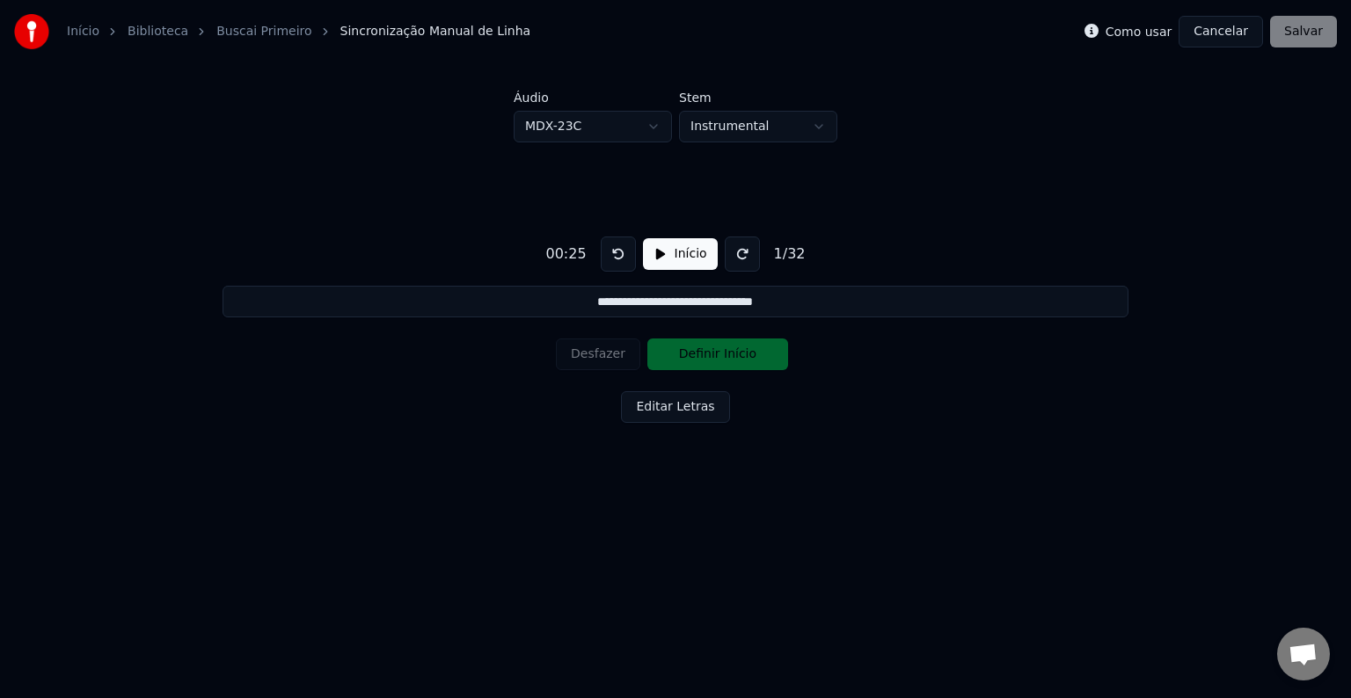
click at [687, 353] on div "Desfazer Definir Início" at bounding box center [675, 355] width 239 height 46
click at [684, 352] on div "Desfazer Definir Início" at bounding box center [675, 355] width 239 height 46
click at [671, 249] on button "Início" at bounding box center [680, 254] width 75 height 32
click at [671, 249] on button "Pausar" at bounding box center [680, 254] width 84 height 32
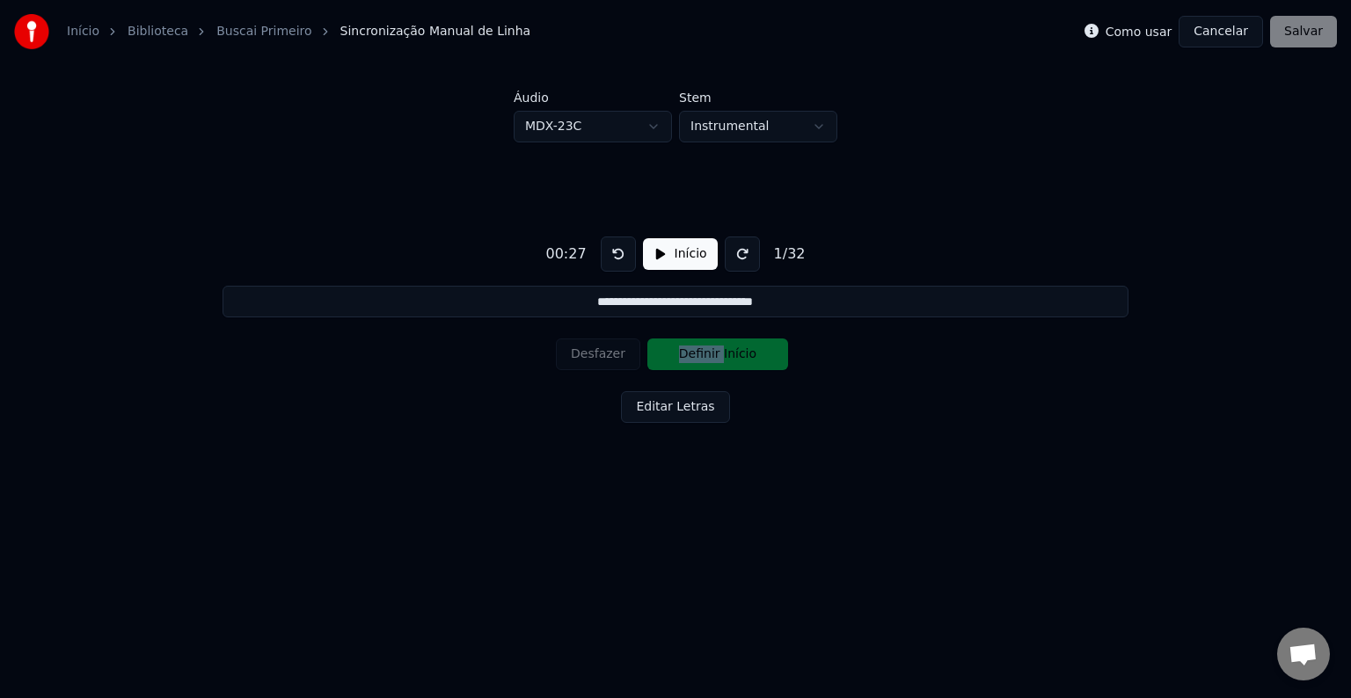
click at [616, 257] on button at bounding box center [618, 254] width 35 height 35
click at [734, 251] on button at bounding box center [742, 254] width 35 height 35
click at [611, 250] on button at bounding box center [618, 254] width 35 height 35
click at [739, 250] on button at bounding box center [742, 254] width 35 height 35
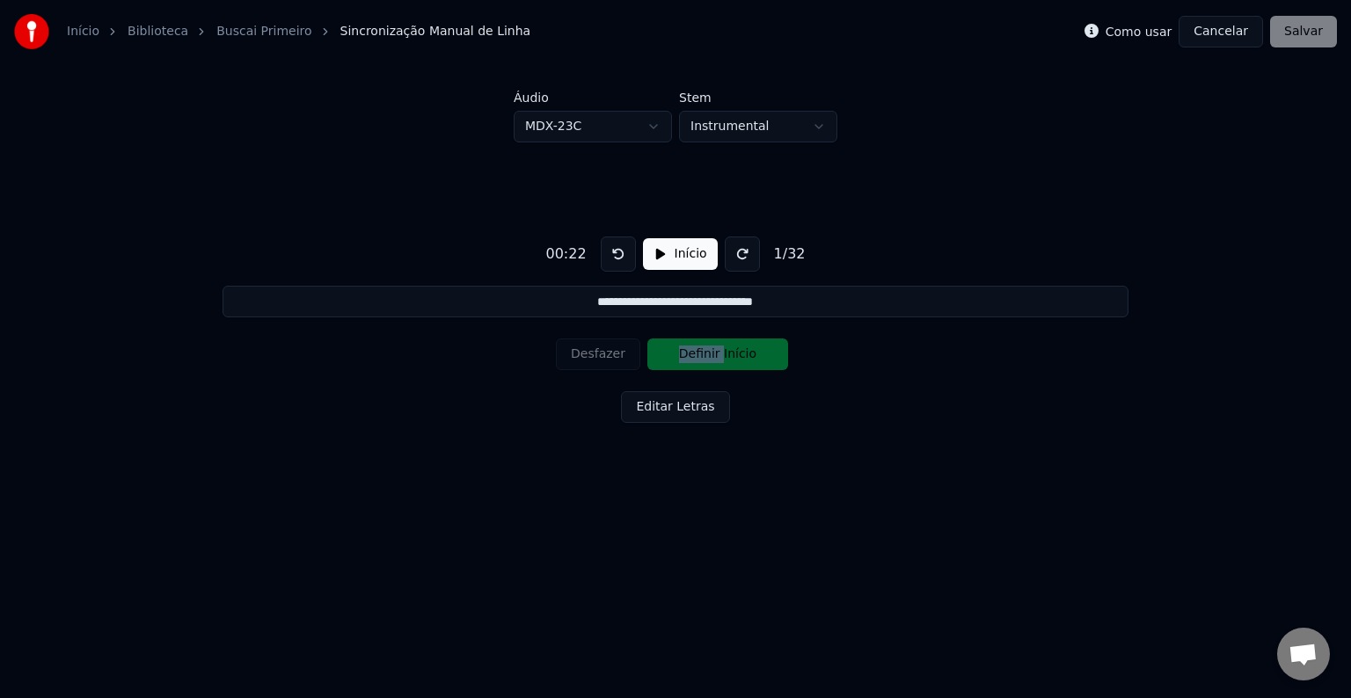
click at [739, 250] on button at bounding box center [742, 254] width 35 height 35
click at [620, 256] on button at bounding box center [618, 254] width 35 height 35
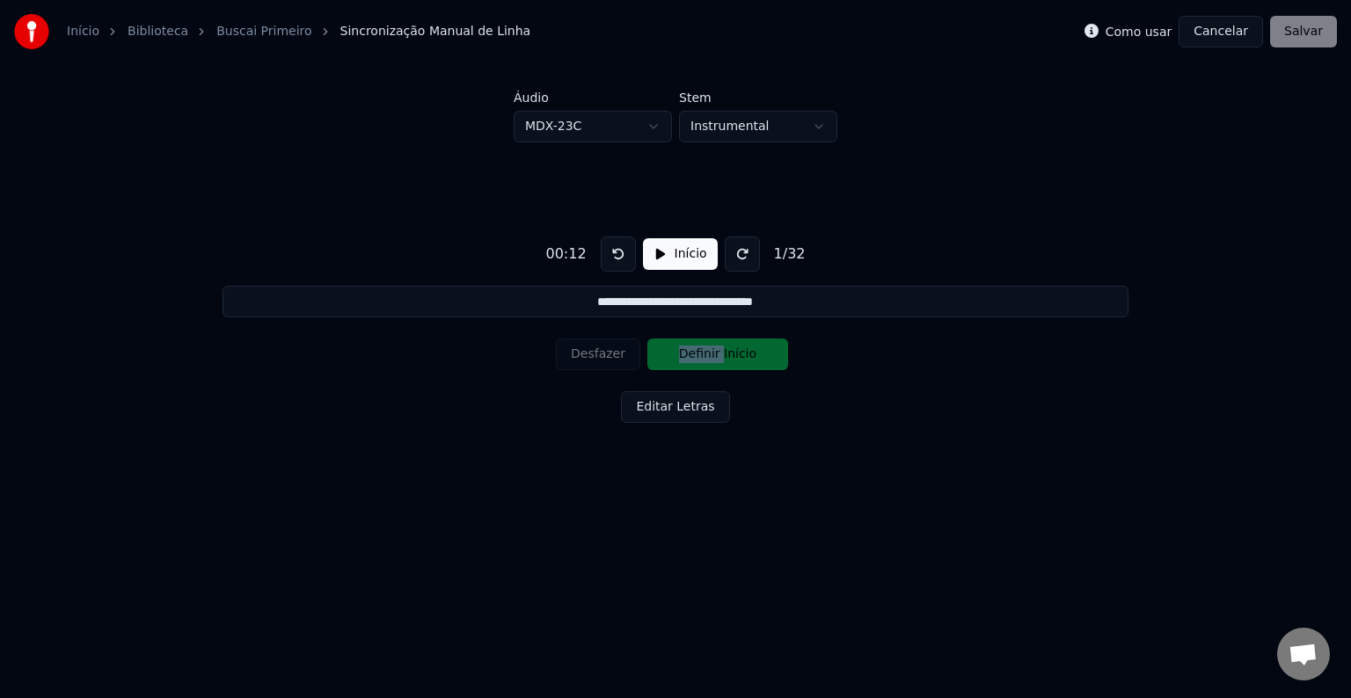
click at [620, 256] on button at bounding box center [618, 254] width 35 height 35
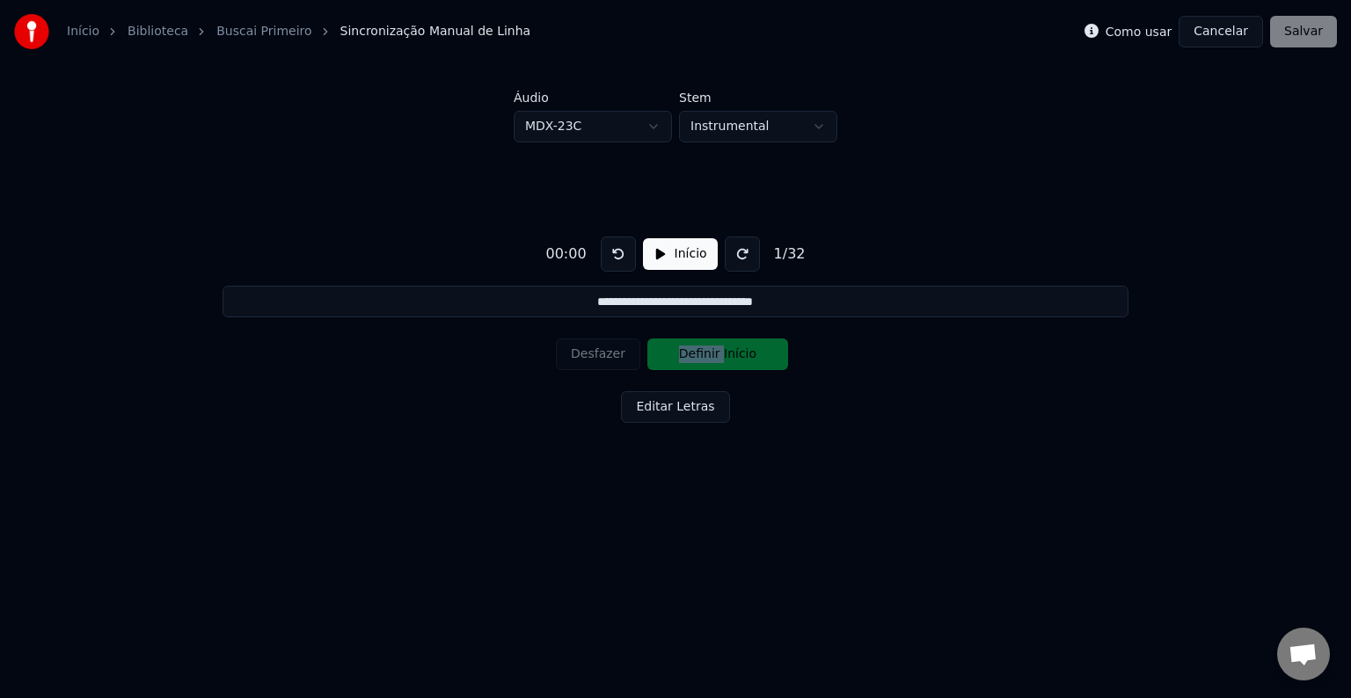
click at [738, 260] on button at bounding box center [742, 254] width 35 height 35
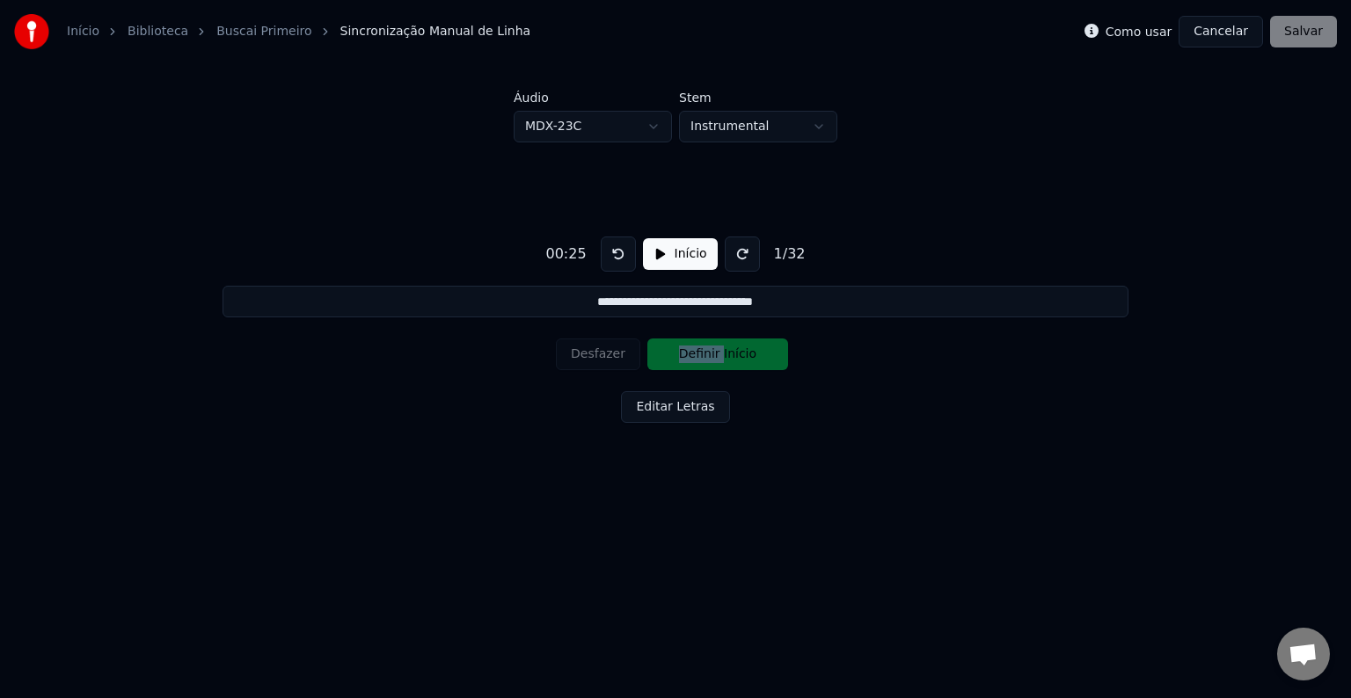
click at [1316, 28] on div "Como usar Cancelar Salvar" at bounding box center [1210, 32] width 252 height 32
click at [616, 123] on html "**********" at bounding box center [675, 269] width 1351 height 538
click at [728, 251] on button at bounding box center [742, 254] width 35 height 35
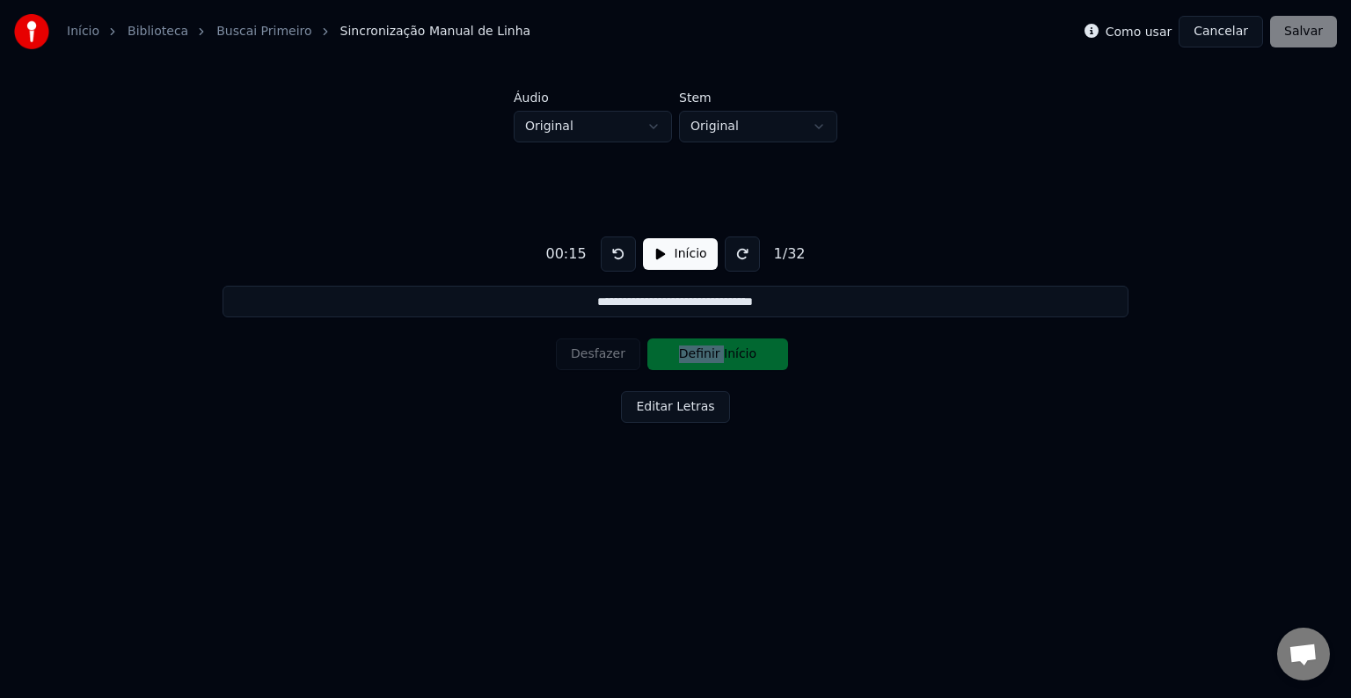
click at [728, 251] on button at bounding box center [742, 254] width 35 height 35
click at [735, 351] on div "Desfazer Definir Início" at bounding box center [675, 355] width 239 height 46
click at [687, 407] on button "Editar Letras" at bounding box center [675, 407] width 108 height 32
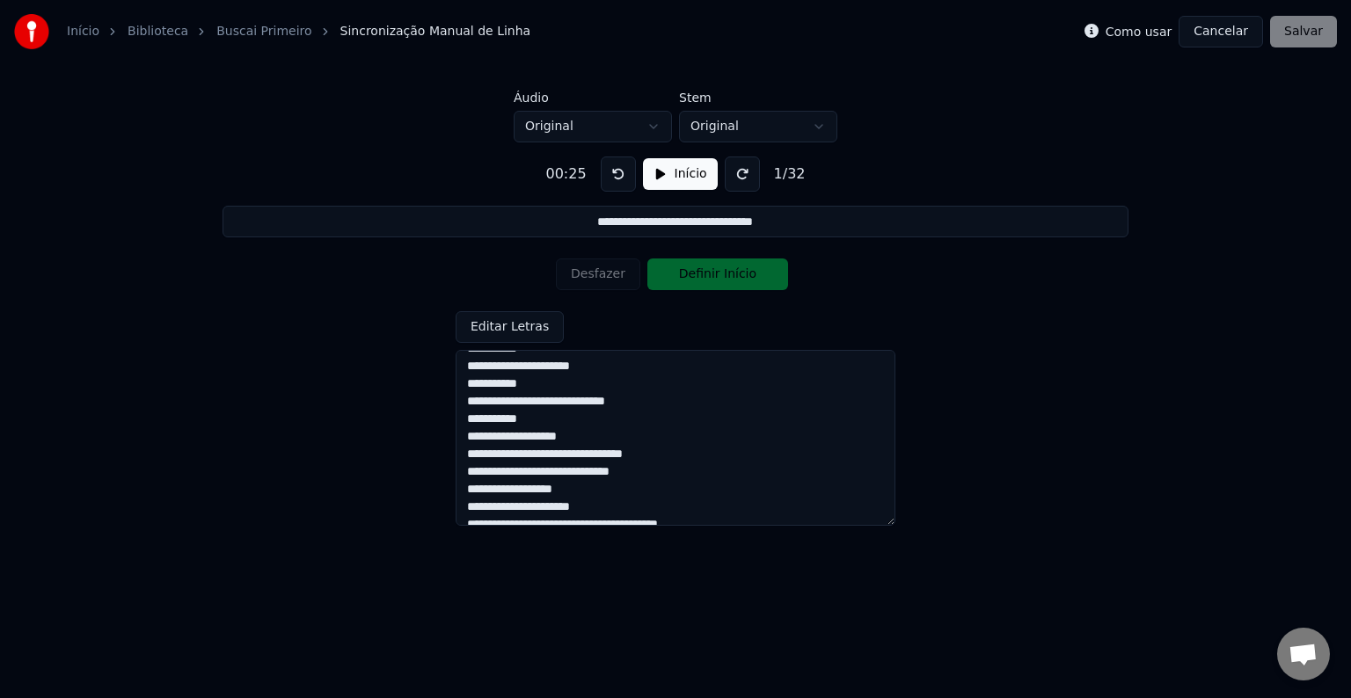
scroll to position [402, 0]
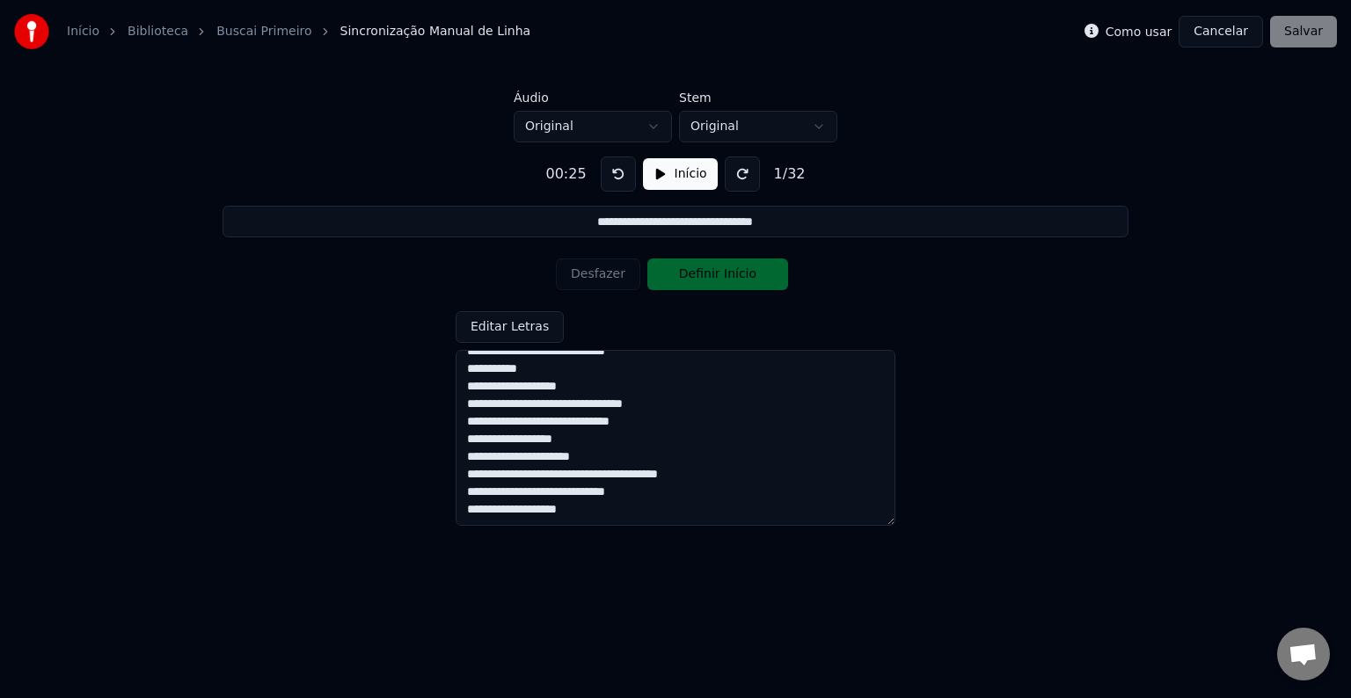
drag, startPoint x: 672, startPoint y: 367, endPoint x: 689, endPoint y: 590, distance: 224.0
click at [689, 538] on html "**********" at bounding box center [675, 269] width 1351 height 538
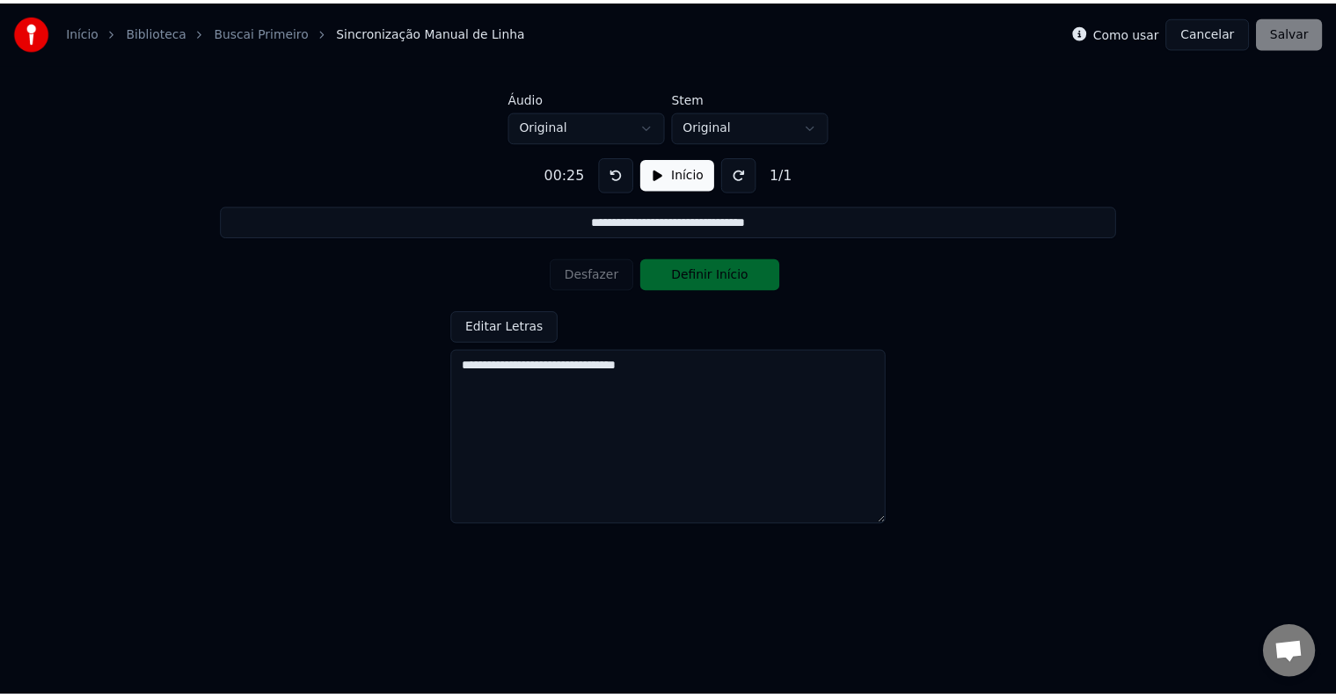
scroll to position [0, 0]
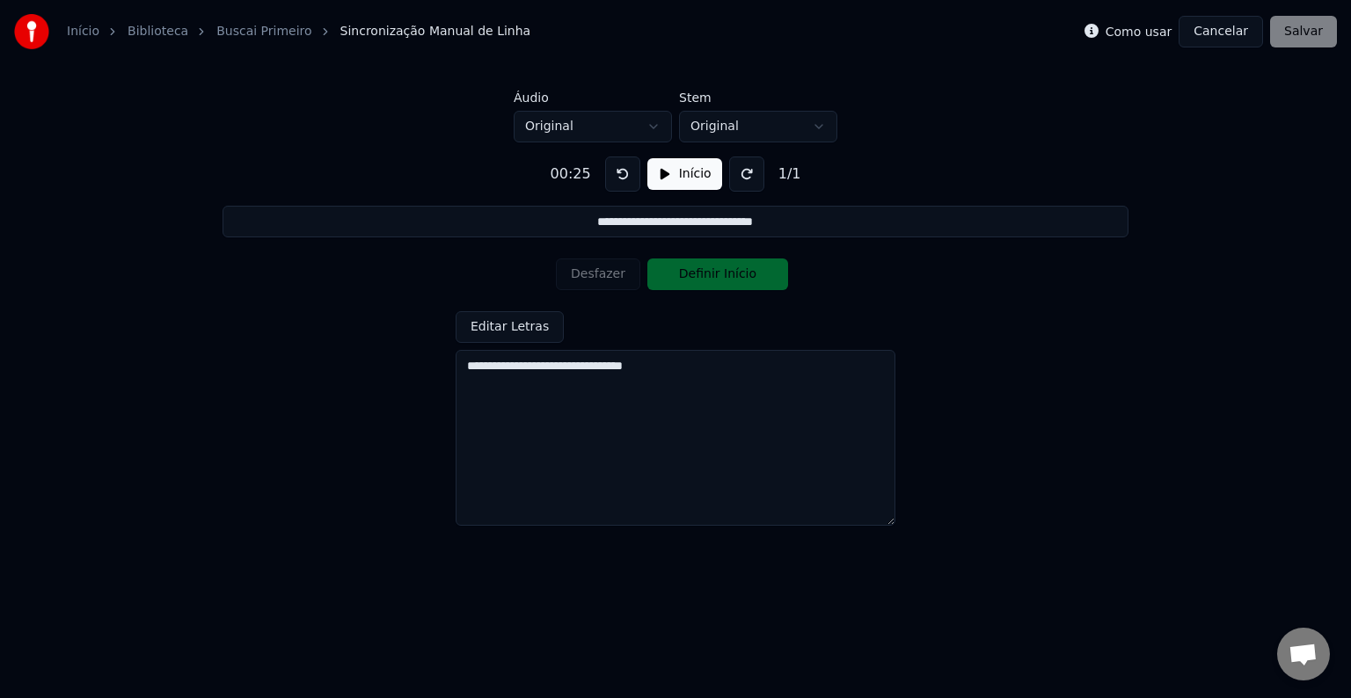
type textarea "**********"
click at [679, 272] on div "Desfazer Definir Início" at bounding box center [675, 274] width 239 height 46
click at [1220, 35] on button "Cancelar" at bounding box center [1220, 32] width 84 height 32
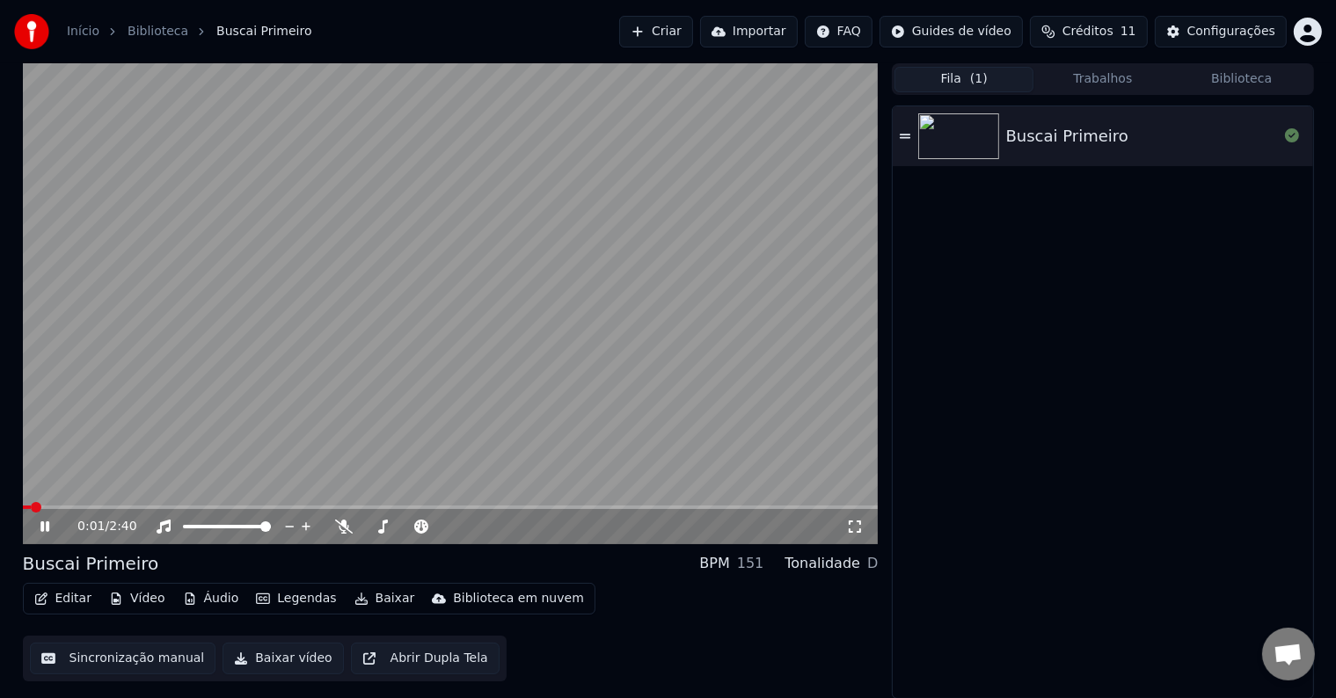
click at [681, 338] on video at bounding box center [451, 303] width 856 height 481
click at [167, 653] on button "Sincronização manual" at bounding box center [123, 659] width 186 height 32
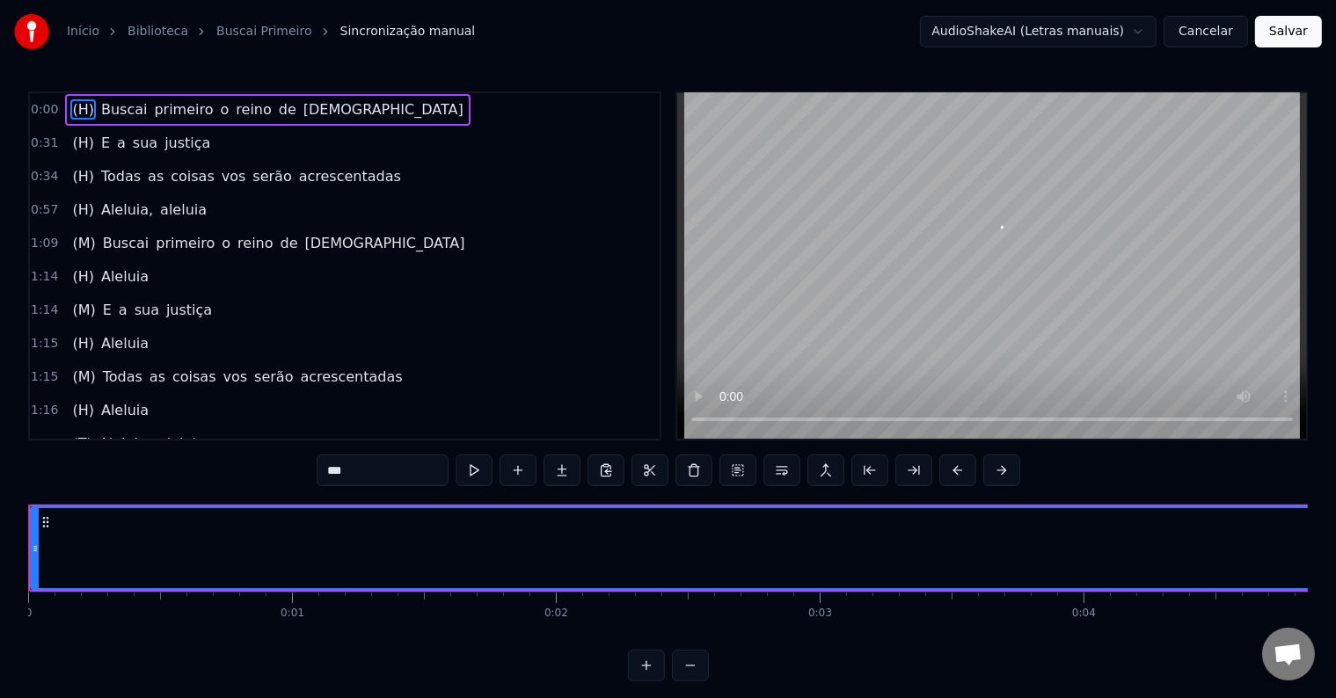
click at [43, 106] on span "0:00" at bounding box center [44, 110] width 27 height 18
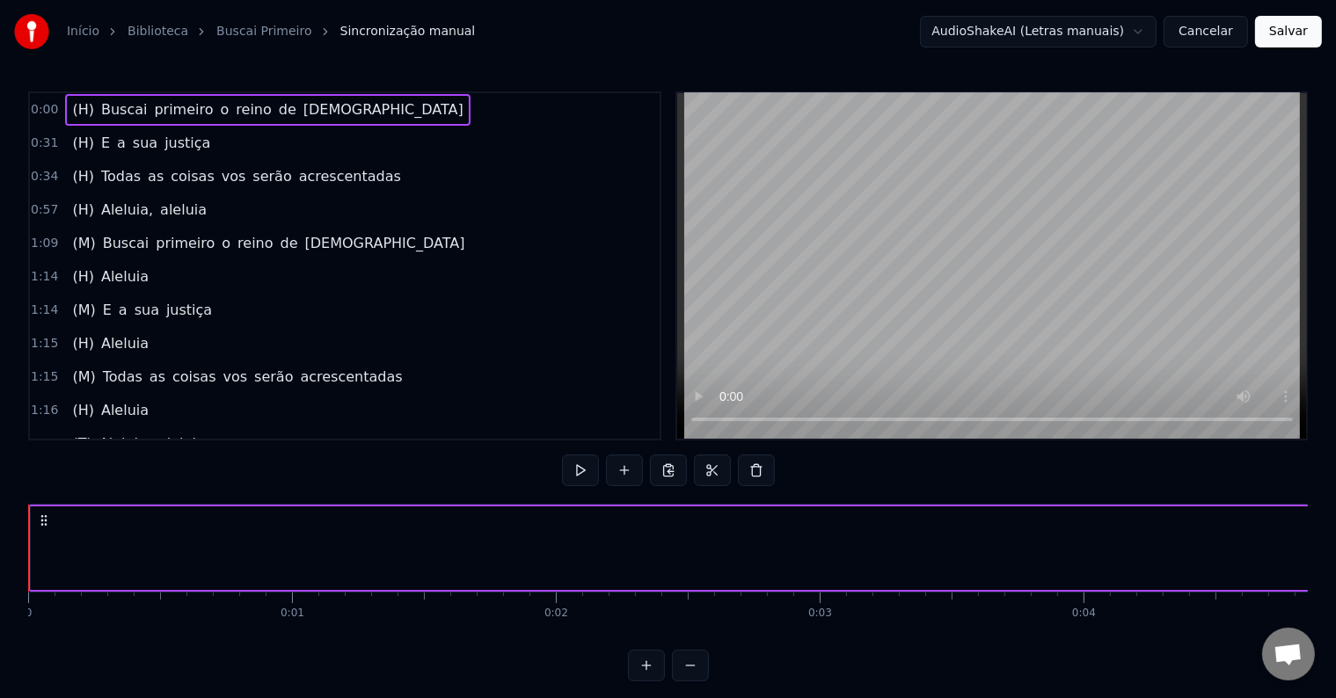
click at [42, 106] on span "0:00" at bounding box center [44, 110] width 27 height 18
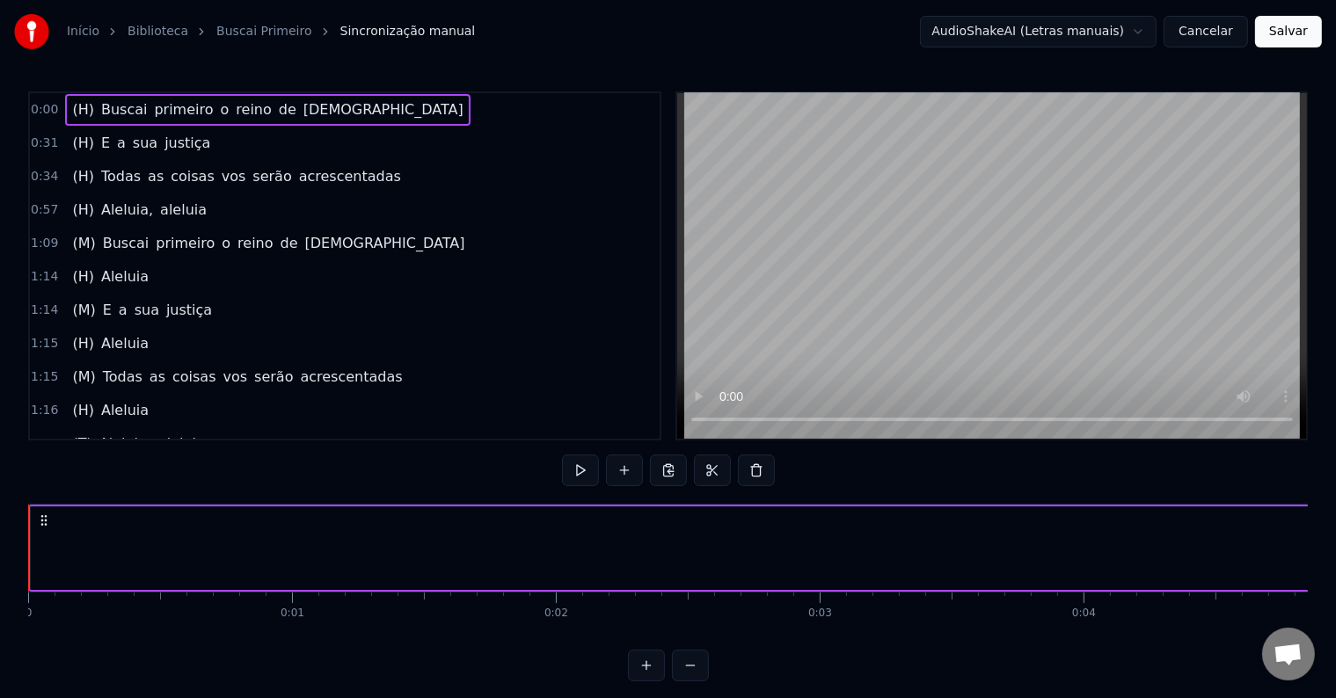
click at [42, 106] on span "0:00" at bounding box center [44, 110] width 27 height 18
click at [45, 520] on circle at bounding box center [45, 520] width 1 height 1
click at [48, 520] on circle at bounding box center [48, 520] width 1 height 1
click at [49, 520] on circle at bounding box center [48, 520] width 1 height 1
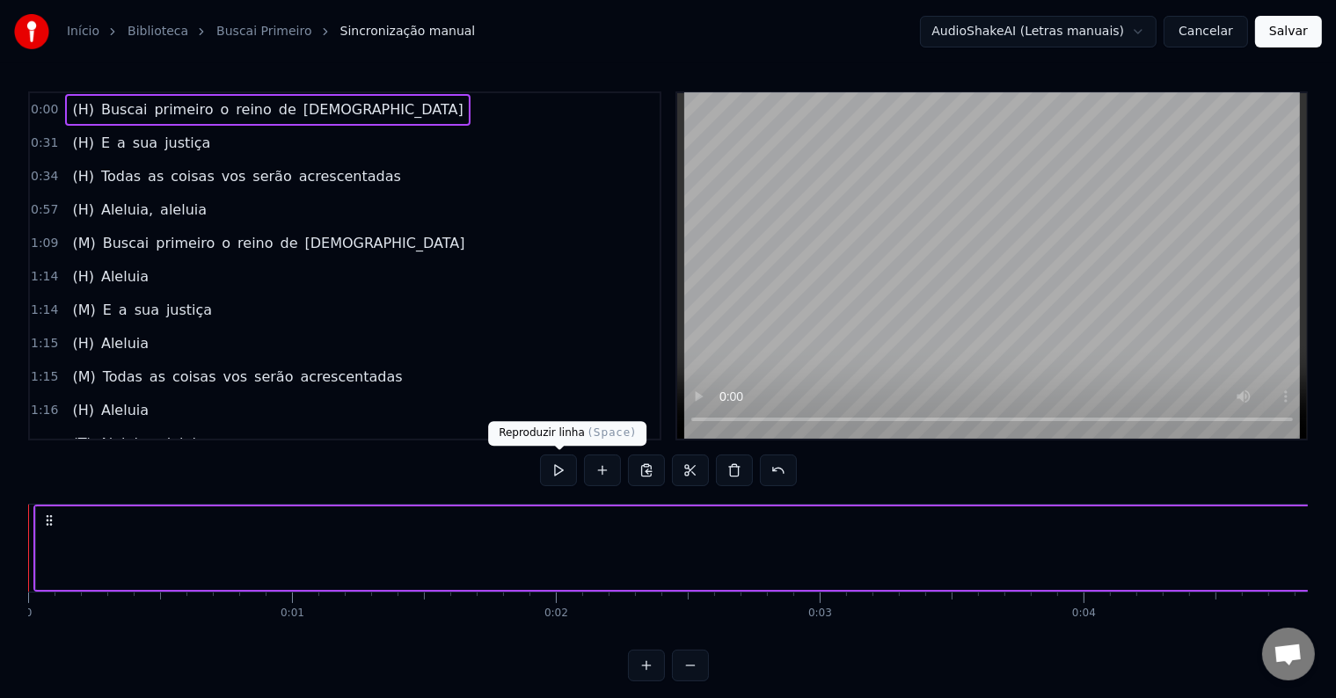
click at [561, 467] on button at bounding box center [558, 471] width 37 height 32
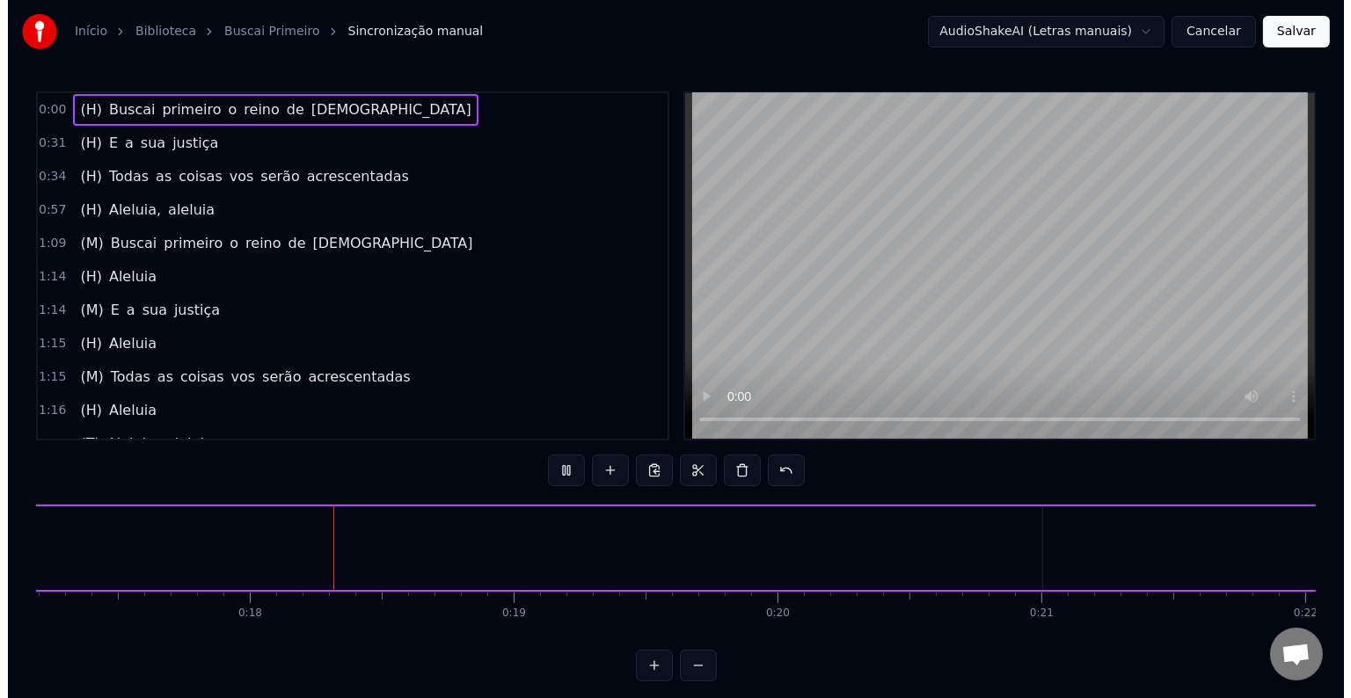
scroll to position [0, 4548]
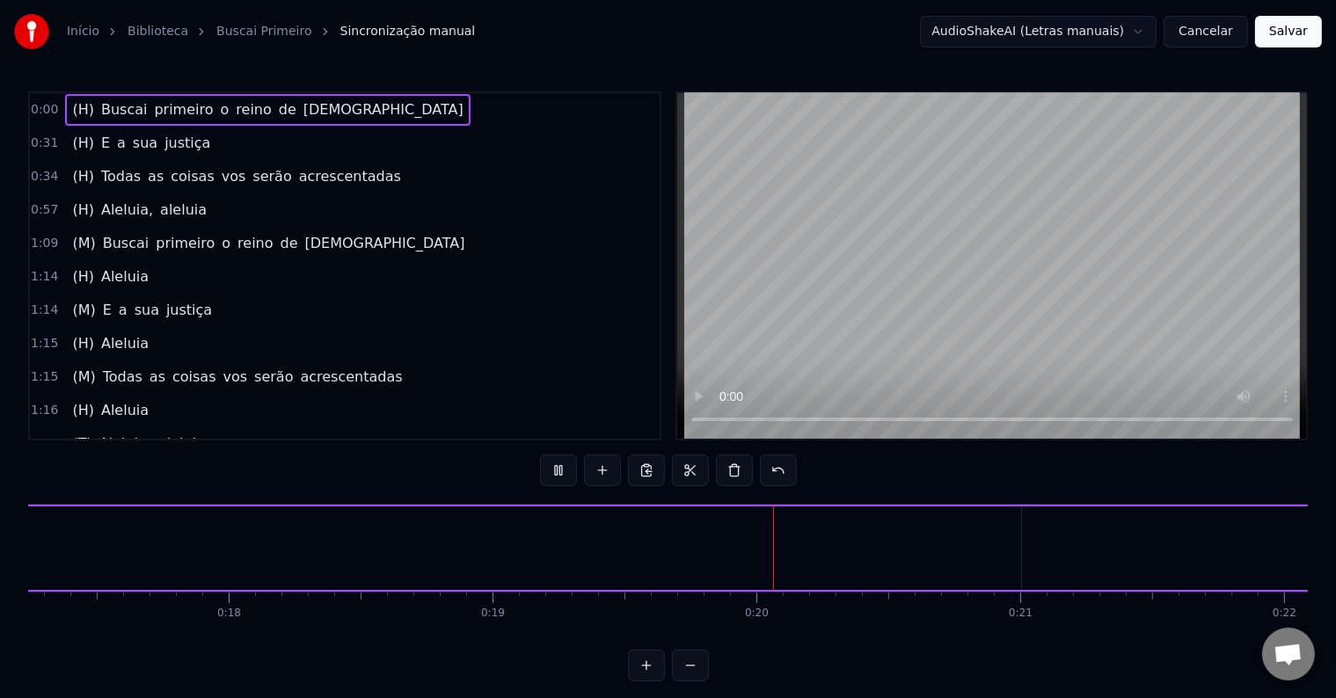
click at [29, 37] on img at bounding box center [31, 31] width 35 height 35
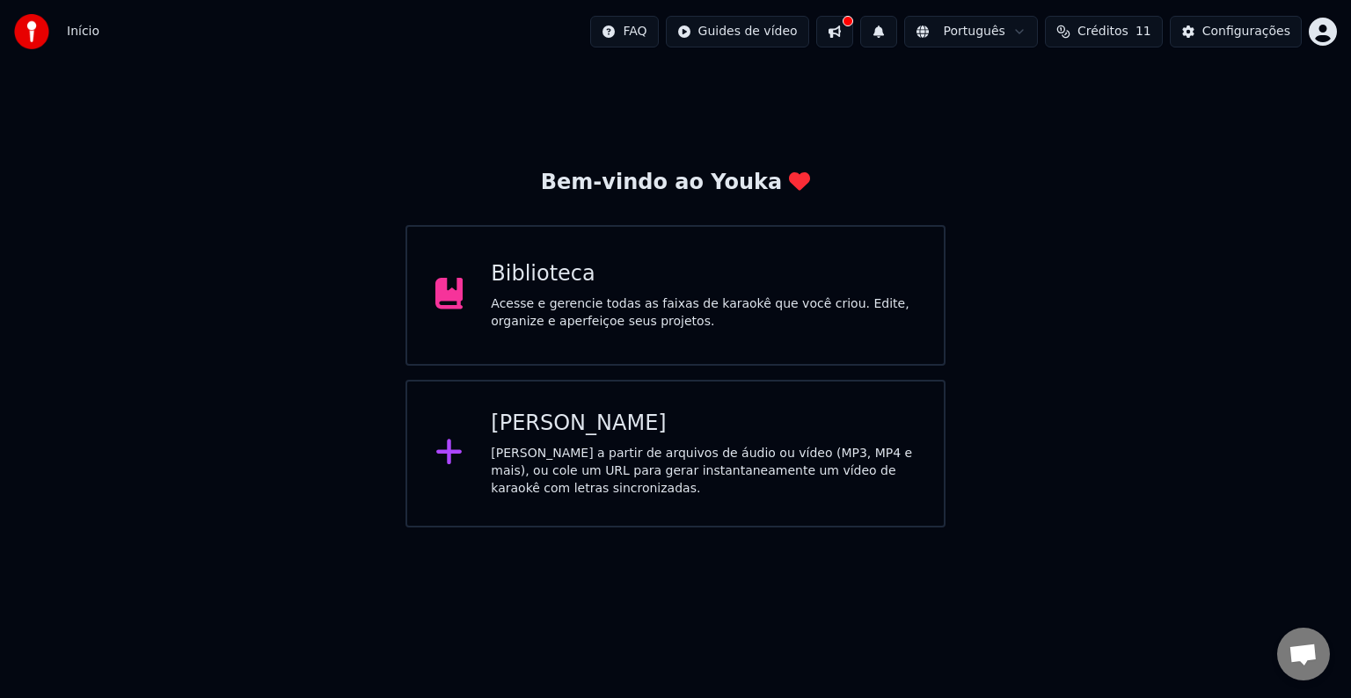
click at [853, 28] on button at bounding box center [834, 32] width 37 height 32
click at [649, 325] on div "Acesse e gerencie todas as faixas de karaokê que você criou. Edite, organize e …" at bounding box center [703, 312] width 425 height 35
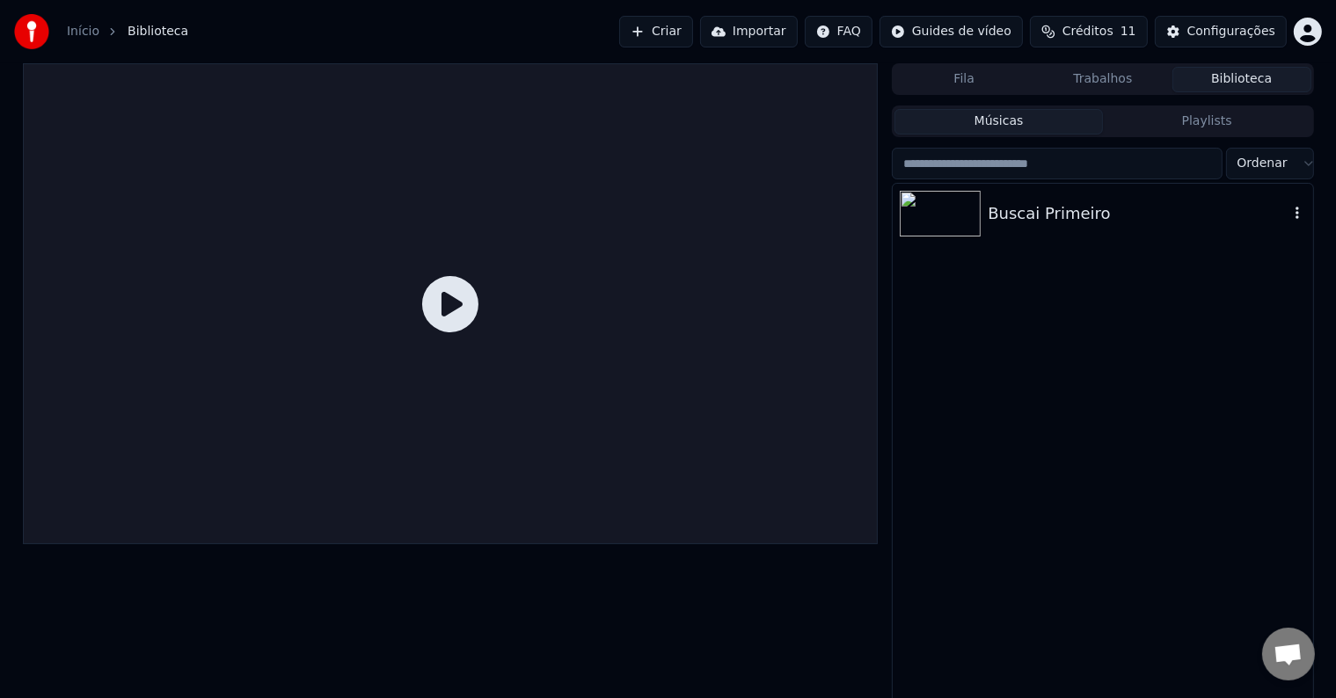
click at [1019, 222] on div "Buscai Primeiro" at bounding box center [1138, 213] width 300 height 25
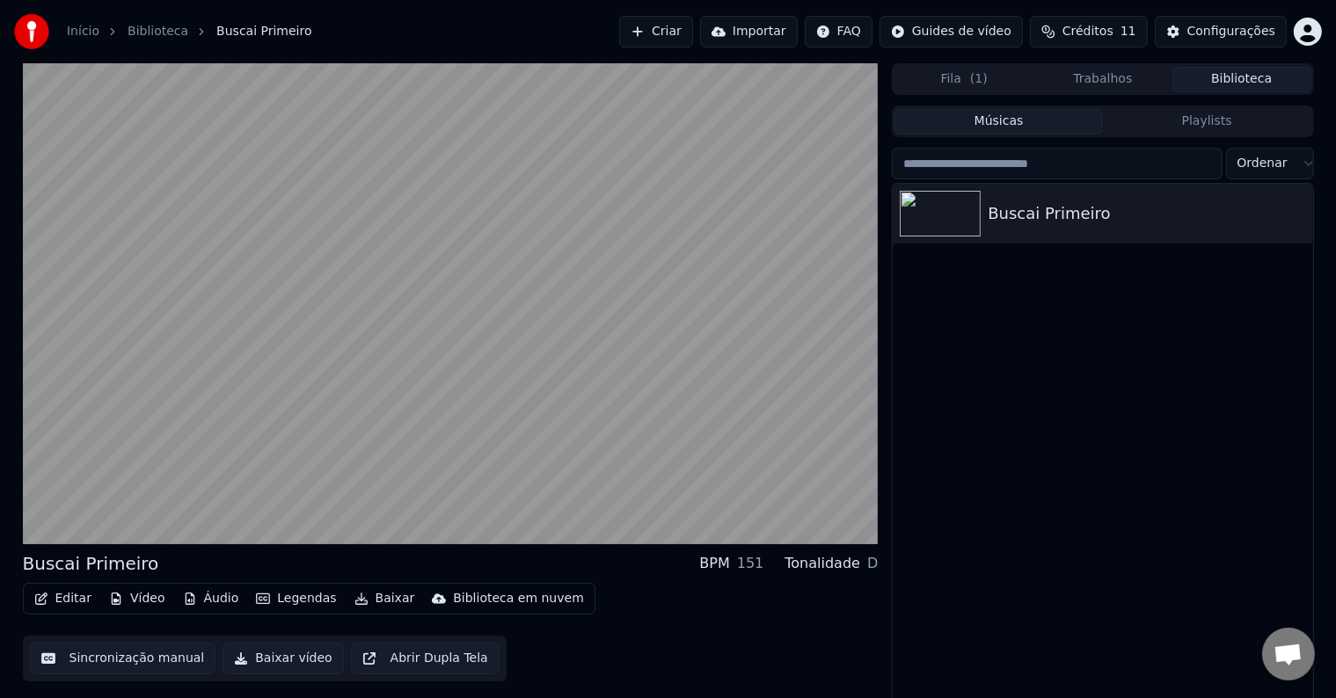
click at [1029, 124] on button "Músicas" at bounding box center [998, 122] width 208 height 26
click at [1032, 222] on div "Buscai Primeiro" at bounding box center [1138, 213] width 300 height 25
click at [1185, 119] on button "Playlists" at bounding box center [1207, 122] width 208 height 26
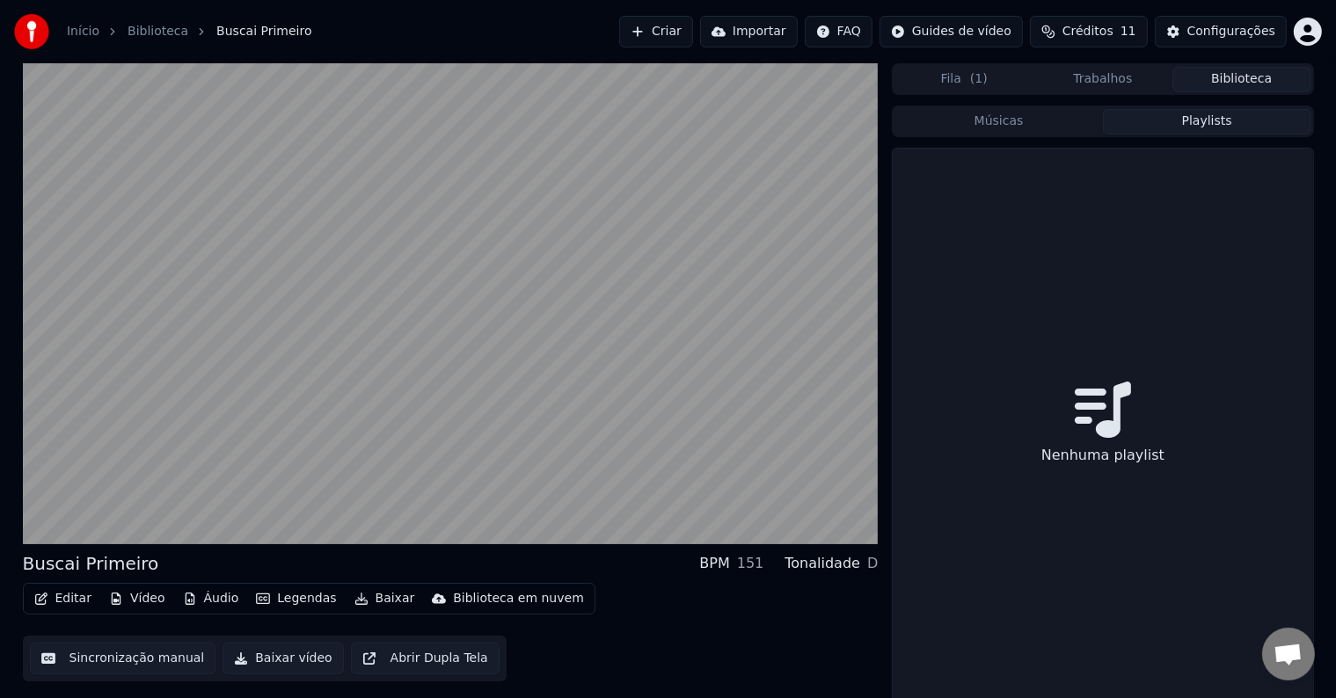
click at [1036, 126] on button "Músicas" at bounding box center [998, 122] width 208 height 26
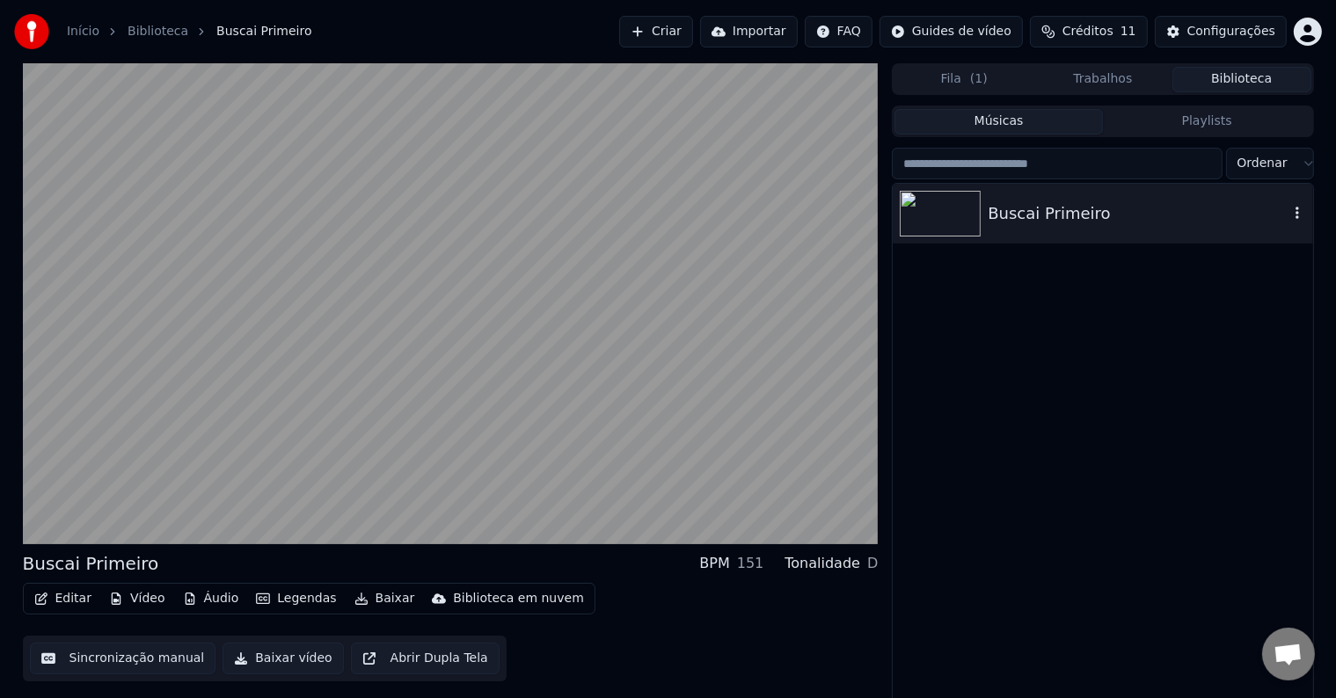
click at [978, 218] on img at bounding box center [940, 214] width 81 height 46
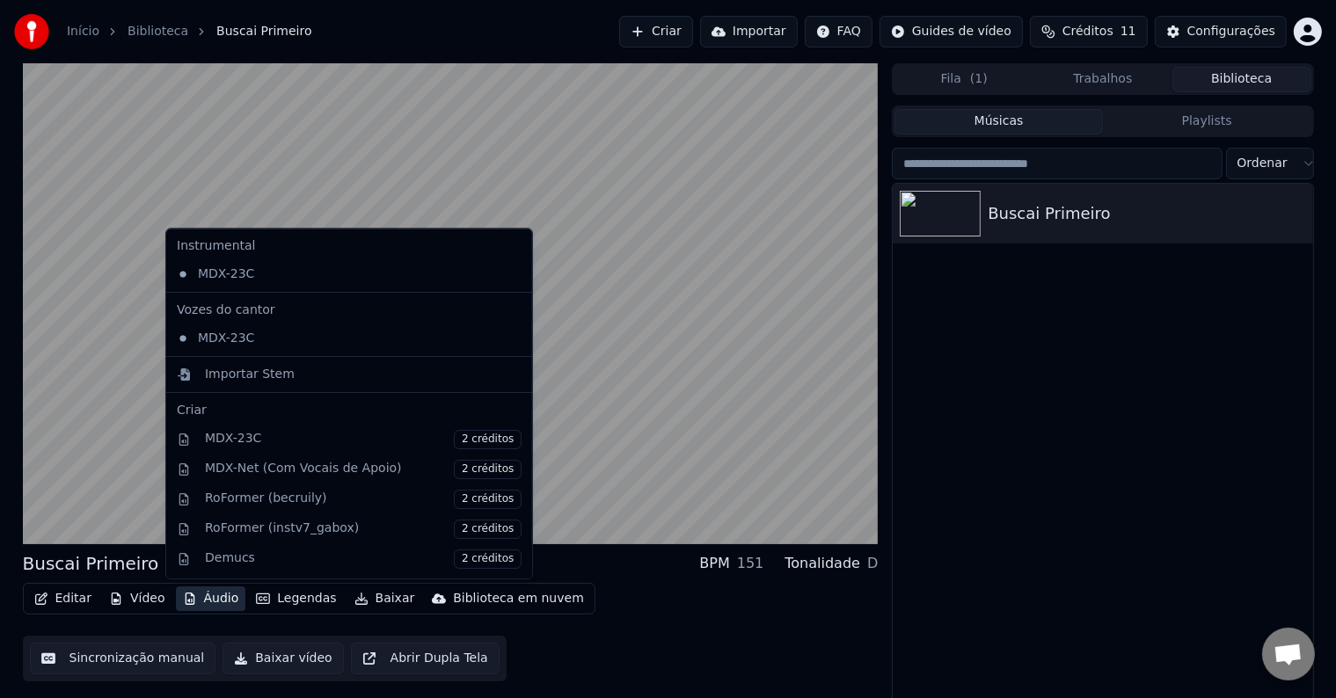
click at [212, 598] on button "Áudio" at bounding box center [211, 599] width 70 height 25
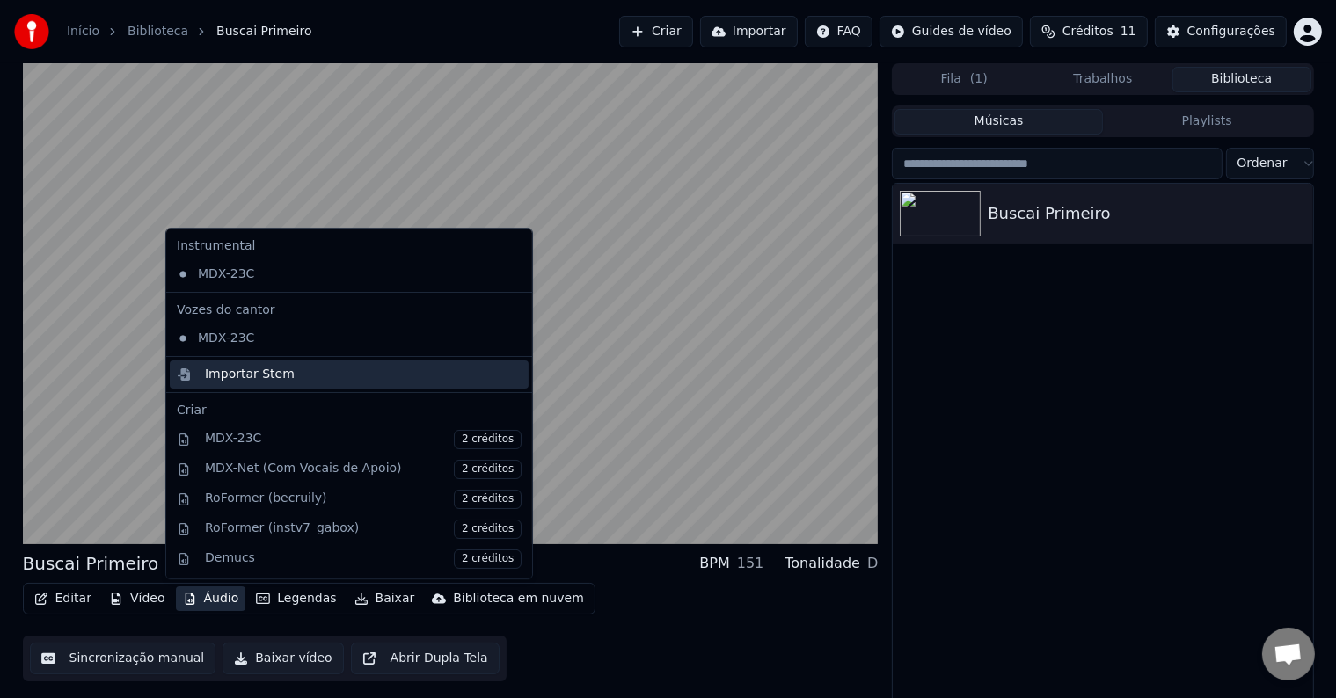
click at [263, 373] on div "Importar Stem" at bounding box center [250, 375] width 90 height 18
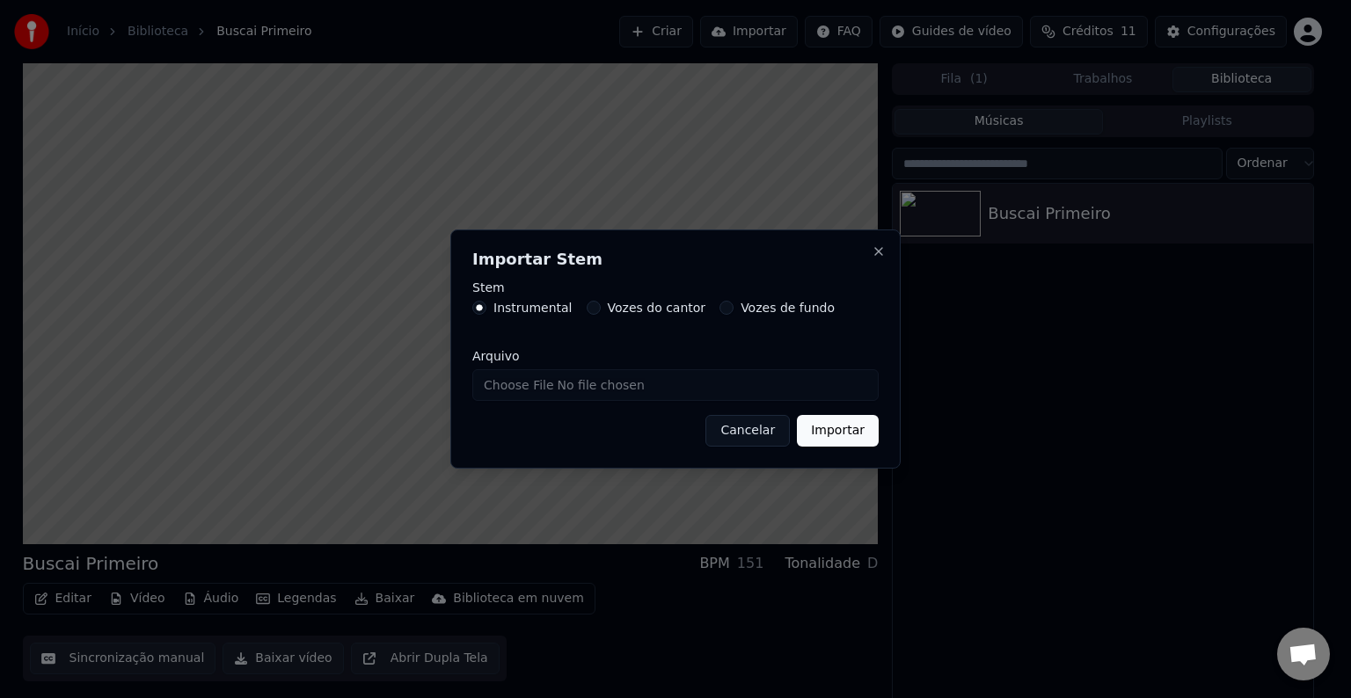
click at [588, 383] on input "Arquivo" at bounding box center [675, 385] width 406 height 32
type input "**********"
click at [858, 432] on button "Importar" at bounding box center [838, 431] width 82 height 32
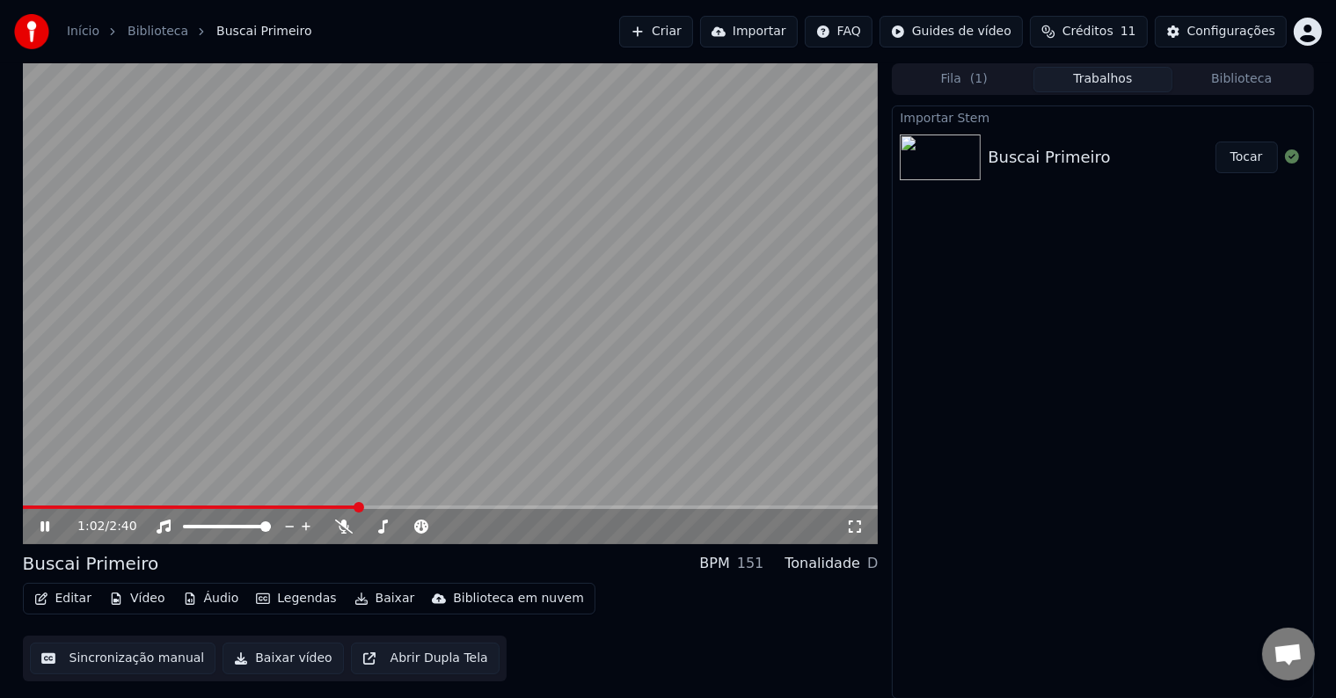
click at [1046, 162] on div "Buscai Primeiro" at bounding box center [1049, 157] width 122 height 25
click at [976, 75] on span "( 1 )" at bounding box center [979, 79] width 18 height 18
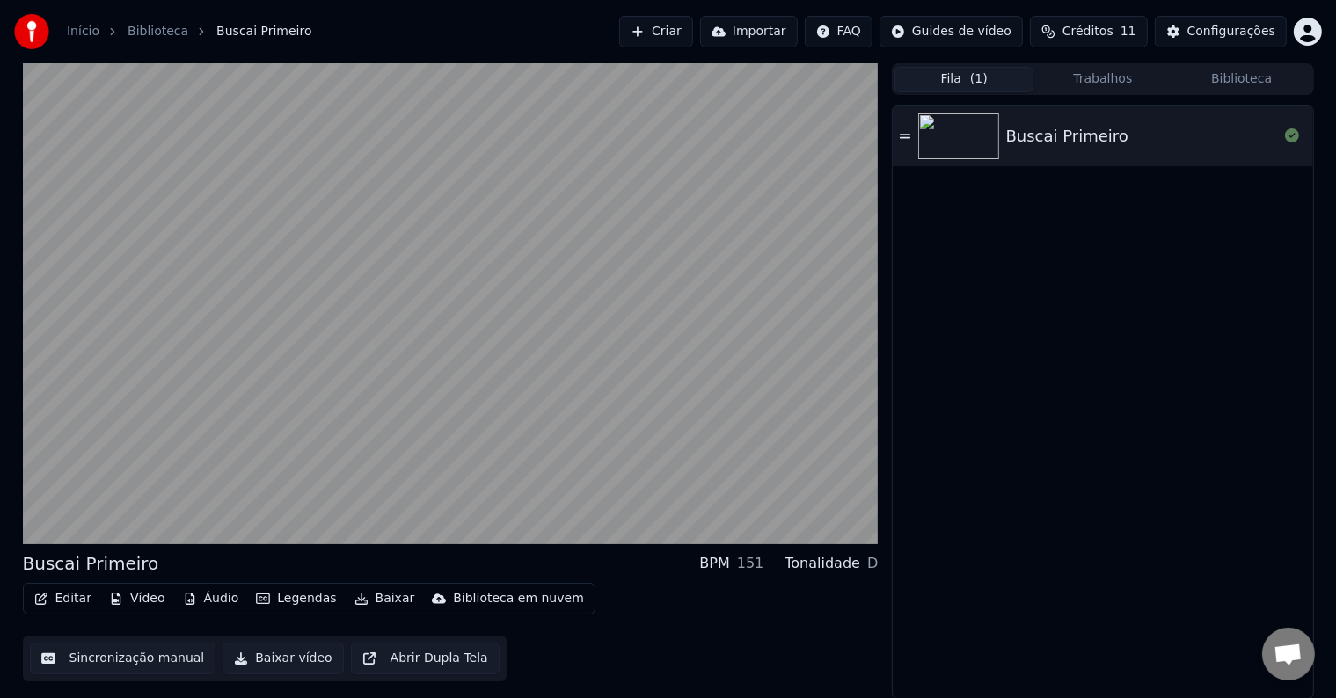
click at [1097, 77] on button "Trabalhos" at bounding box center [1102, 80] width 139 height 26
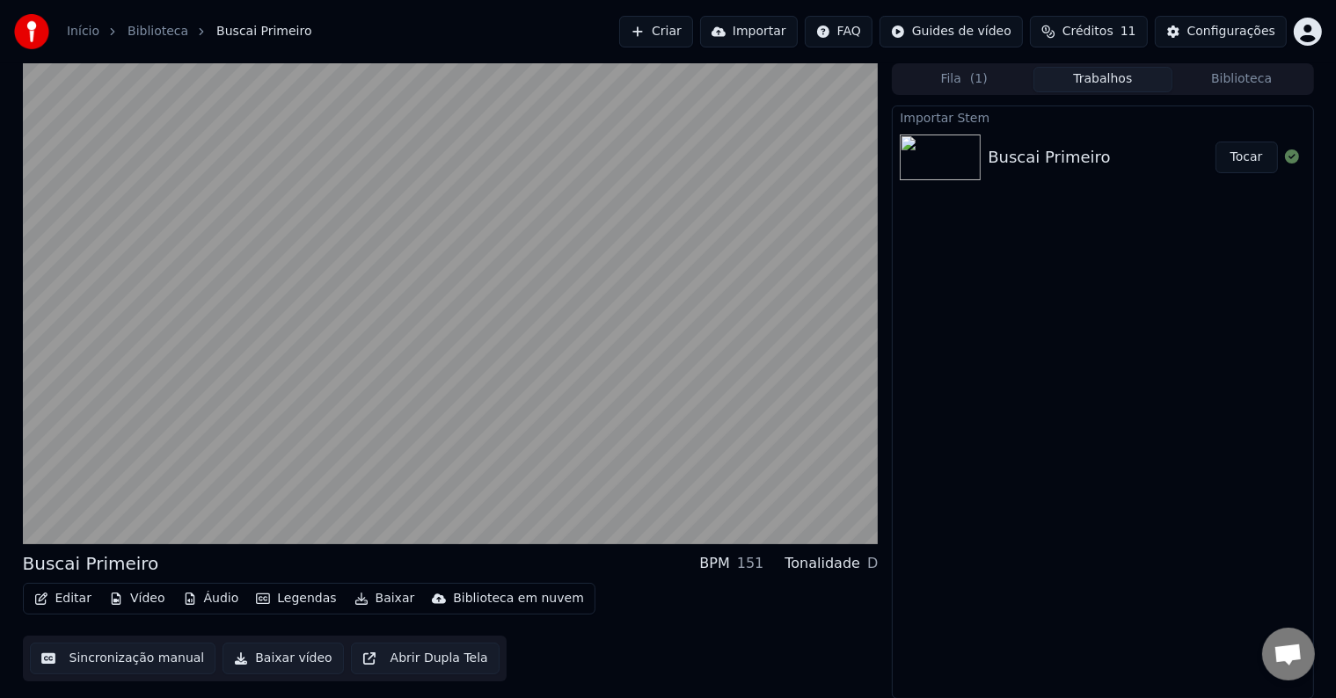
click at [1056, 157] on div "Buscai Primeiro" at bounding box center [1049, 157] width 122 height 25
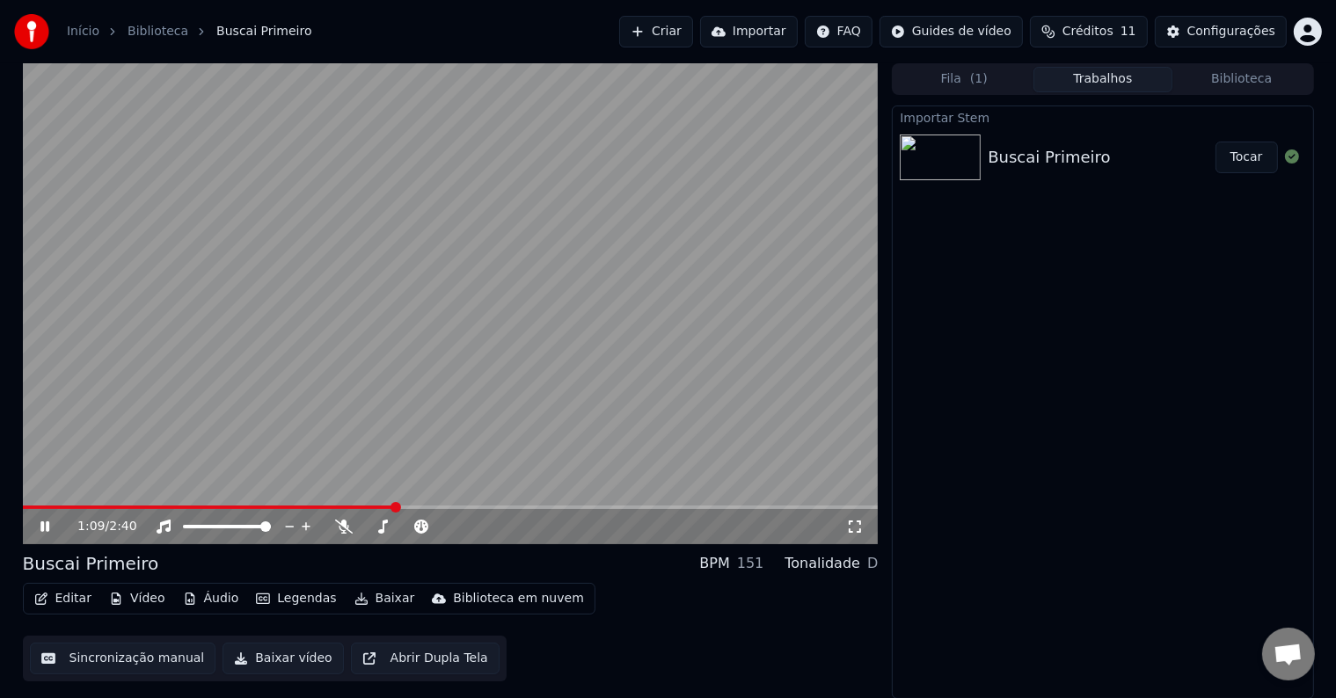
click at [37, 525] on icon at bounding box center [57, 527] width 41 height 14
click at [23, 502] on span at bounding box center [28, 507] width 11 height 11
click at [1017, 164] on div "Buscai Primeiro" at bounding box center [1049, 157] width 122 height 25
click at [38, 528] on icon at bounding box center [57, 527] width 41 height 14
click at [239, 513] on span at bounding box center [244, 507] width 11 height 11
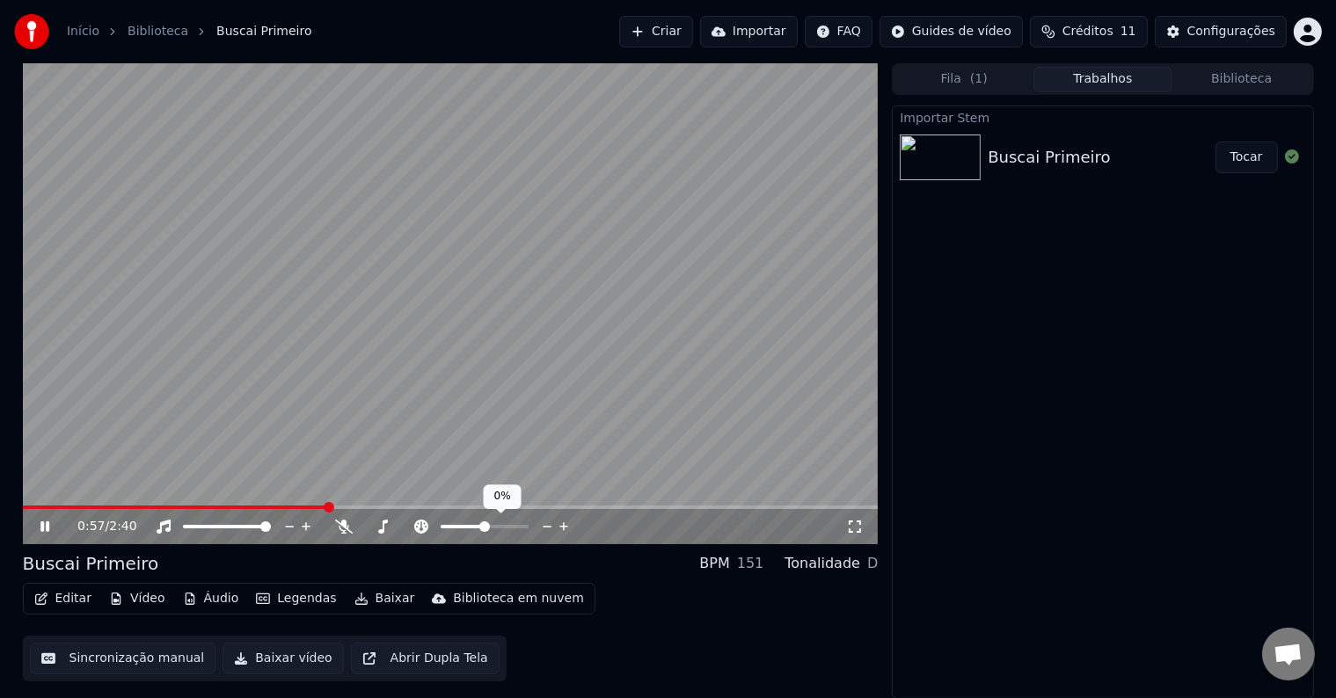
click at [334, 512] on span at bounding box center [329, 507] width 11 height 11
click at [23, 502] on span at bounding box center [28, 507] width 11 height 11
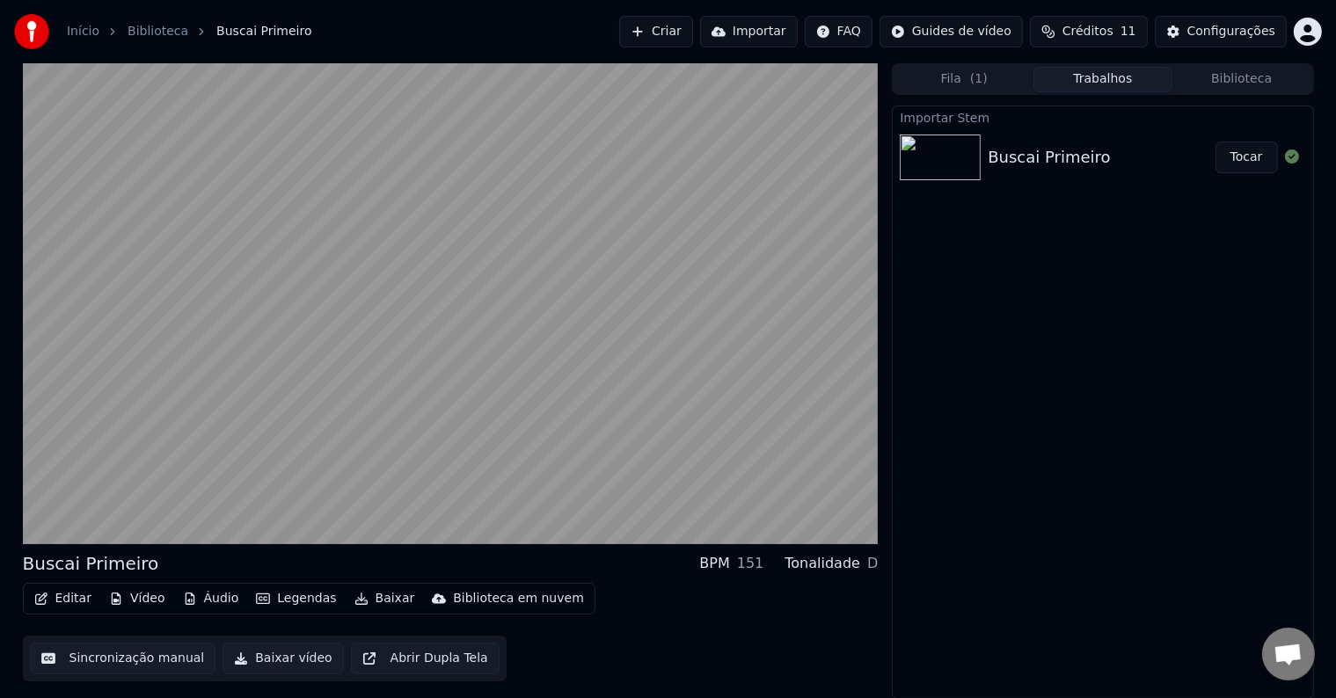
click at [117, 664] on button "Sincronização manual" at bounding box center [123, 659] width 186 height 32
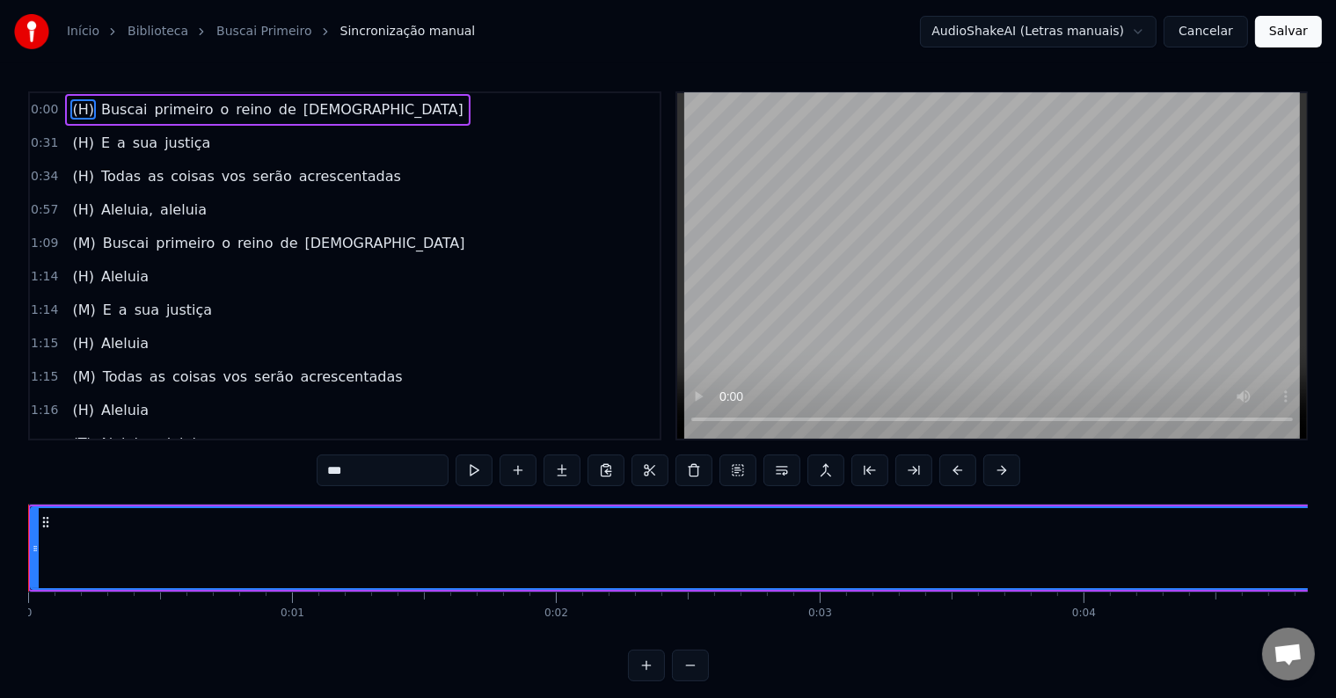
click at [79, 33] on link "Início" at bounding box center [83, 32] width 33 height 18
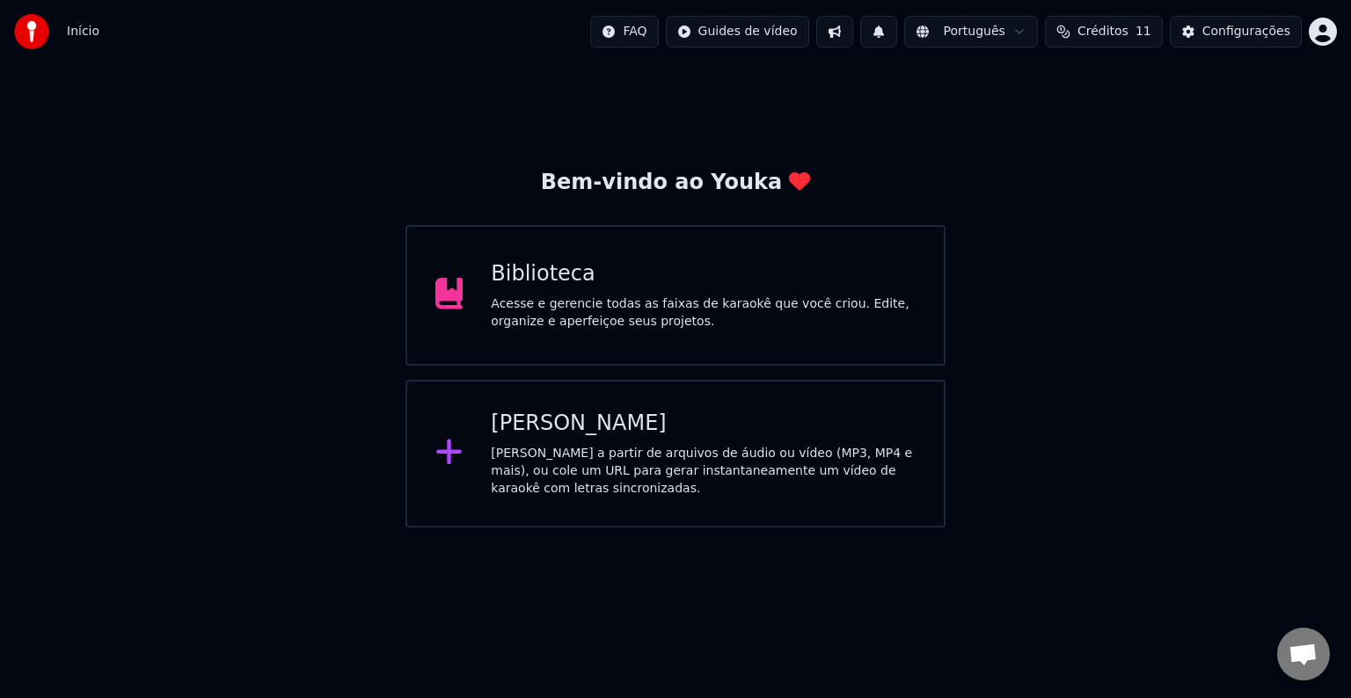
click at [659, 310] on div "Acesse e gerencie todas as faixas de karaokê que você criou. Edite, organize e …" at bounding box center [703, 312] width 425 height 35
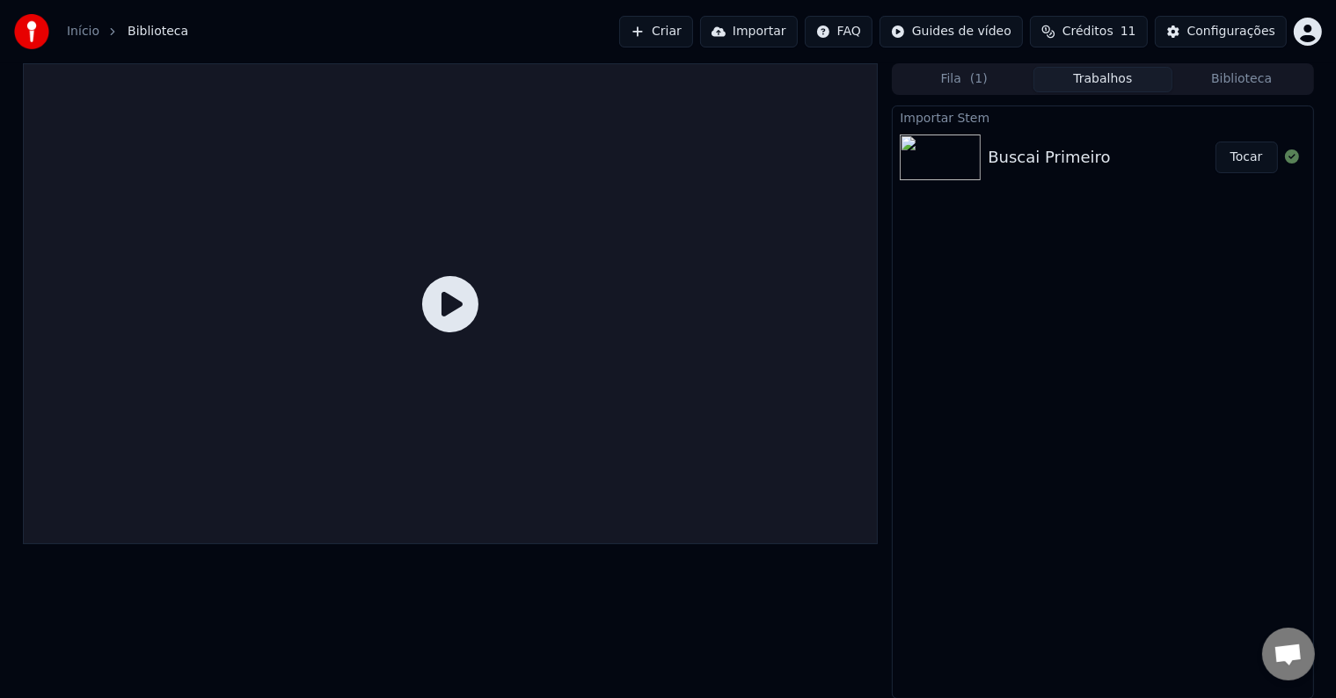
click at [1018, 159] on div "Buscai Primeiro" at bounding box center [1049, 157] width 122 height 25
click at [973, 165] on img at bounding box center [940, 158] width 81 height 46
click at [946, 139] on img at bounding box center [940, 158] width 81 height 46
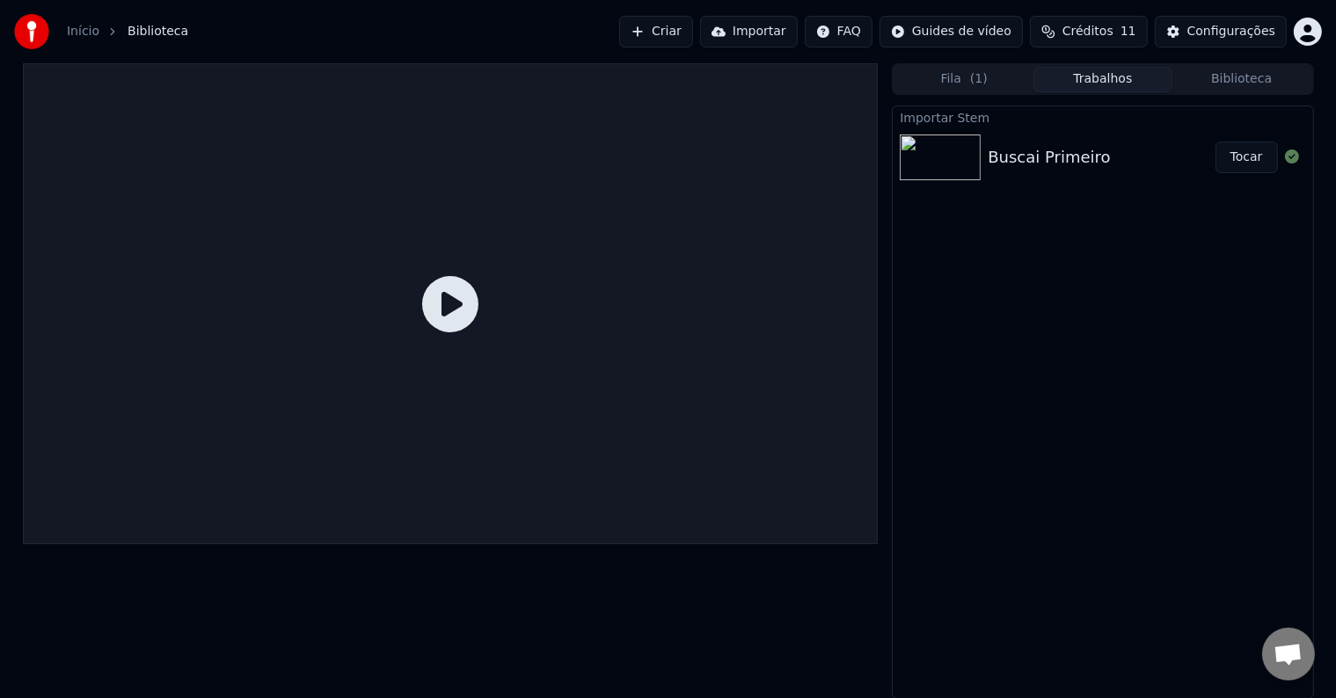
click at [954, 148] on img at bounding box center [940, 158] width 81 height 46
click at [471, 316] on icon at bounding box center [450, 304] width 56 height 56
click at [1079, 154] on div "Buscai Primeiro" at bounding box center [1049, 157] width 122 height 25
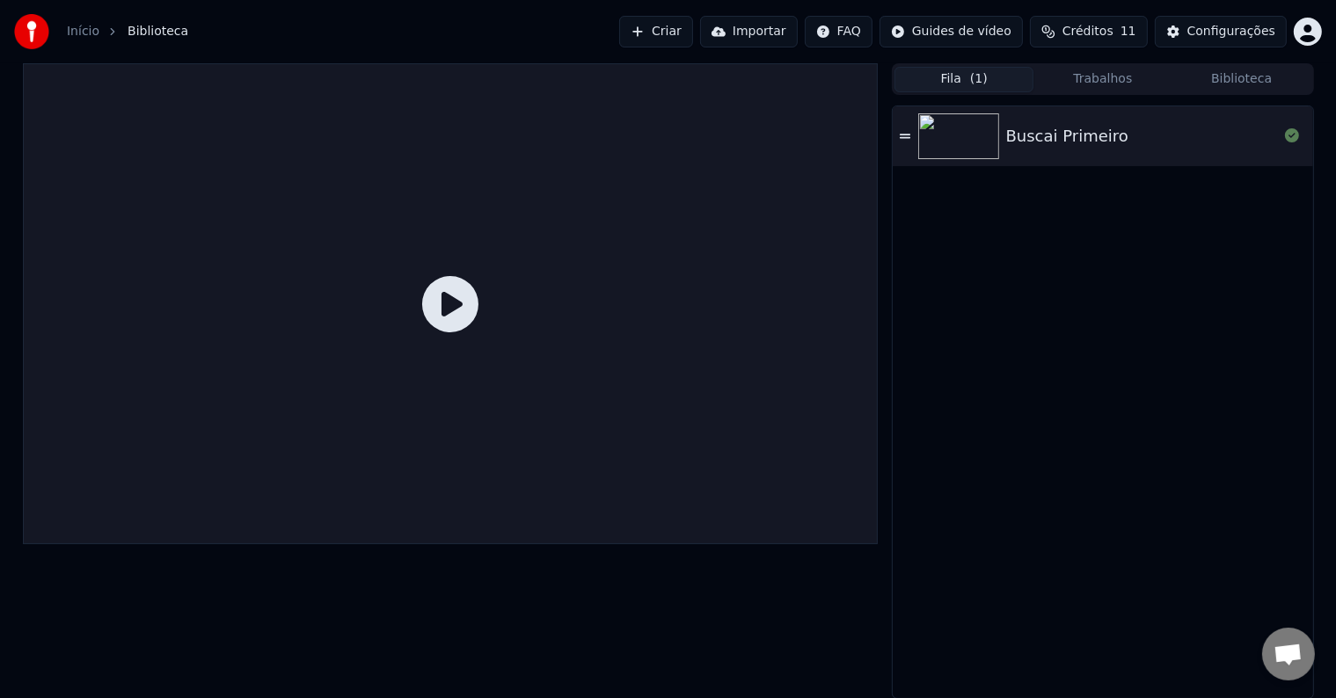
click at [969, 88] on button "Fila ( 1 )" at bounding box center [963, 80] width 139 height 26
click at [1010, 124] on div "Buscai Primeiro" at bounding box center [1067, 136] width 122 height 25
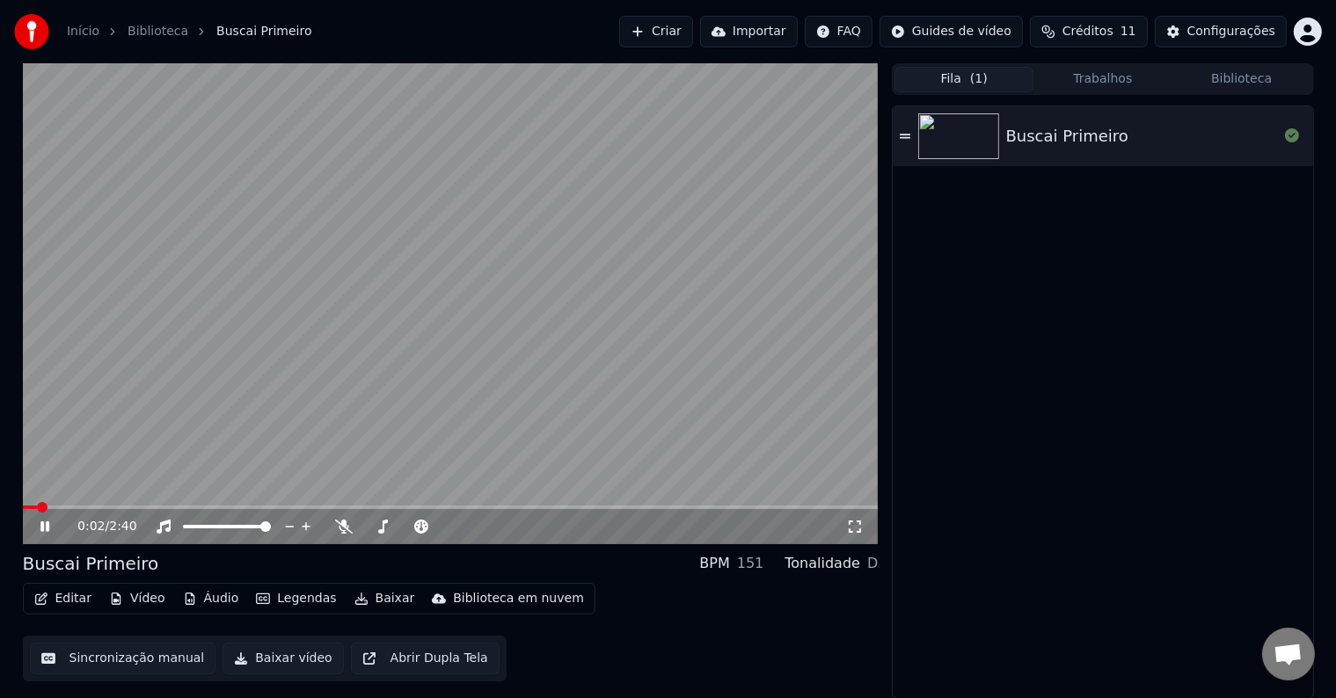
click at [395, 433] on video at bounding box center [451, 303] width 856 height 481
click at [209, 591] on button "Áudio" at bounding box center [211, 599] width 70 height 25
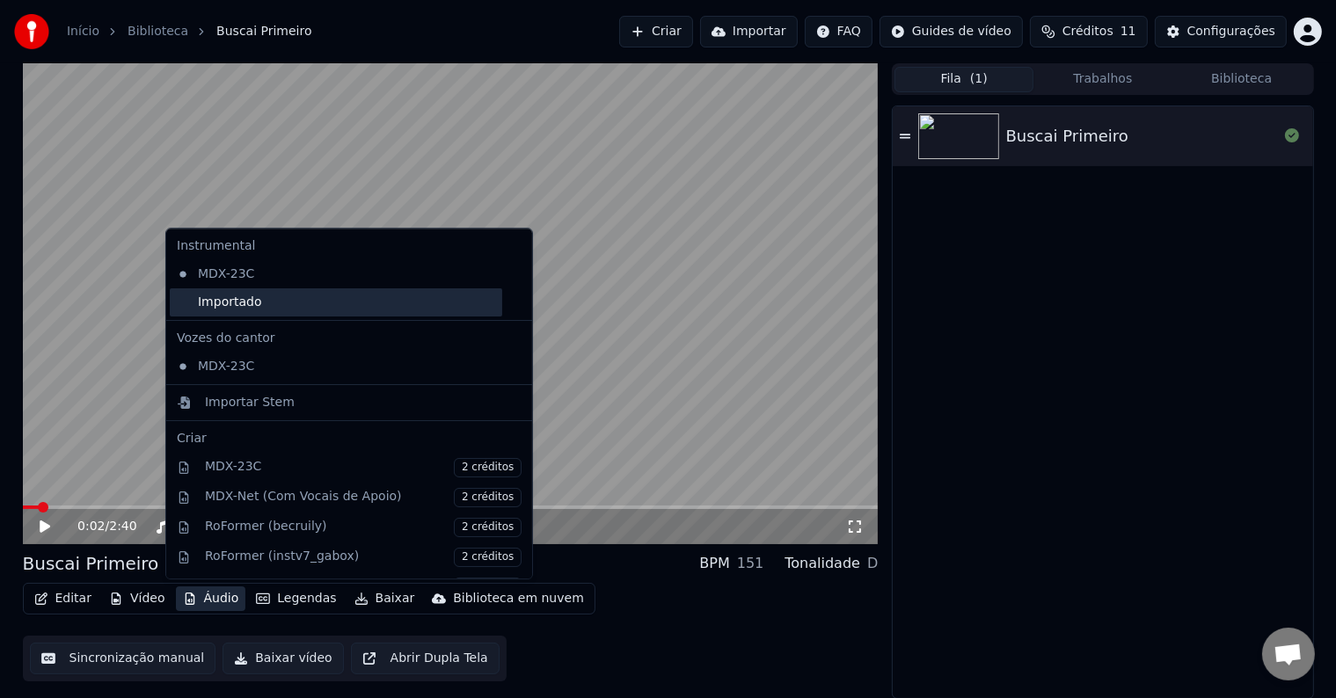
click at [255, 305] on div "Importado" at bounding box center [336, 302] width 332 height 28
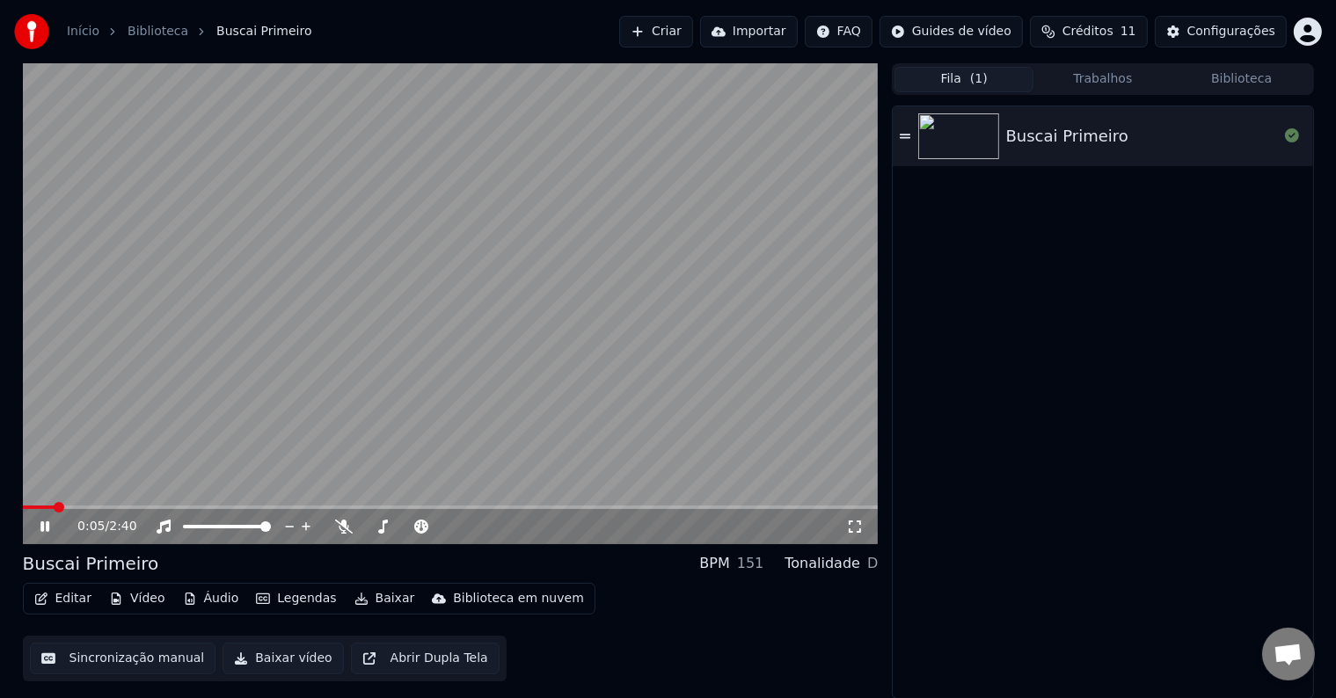
click at [47, 528] on icon at bounding box center [44, 526] width 9 height 11
click at [693, 35] on button "Criar" at bounding box center [656, 32] width 74 height 32
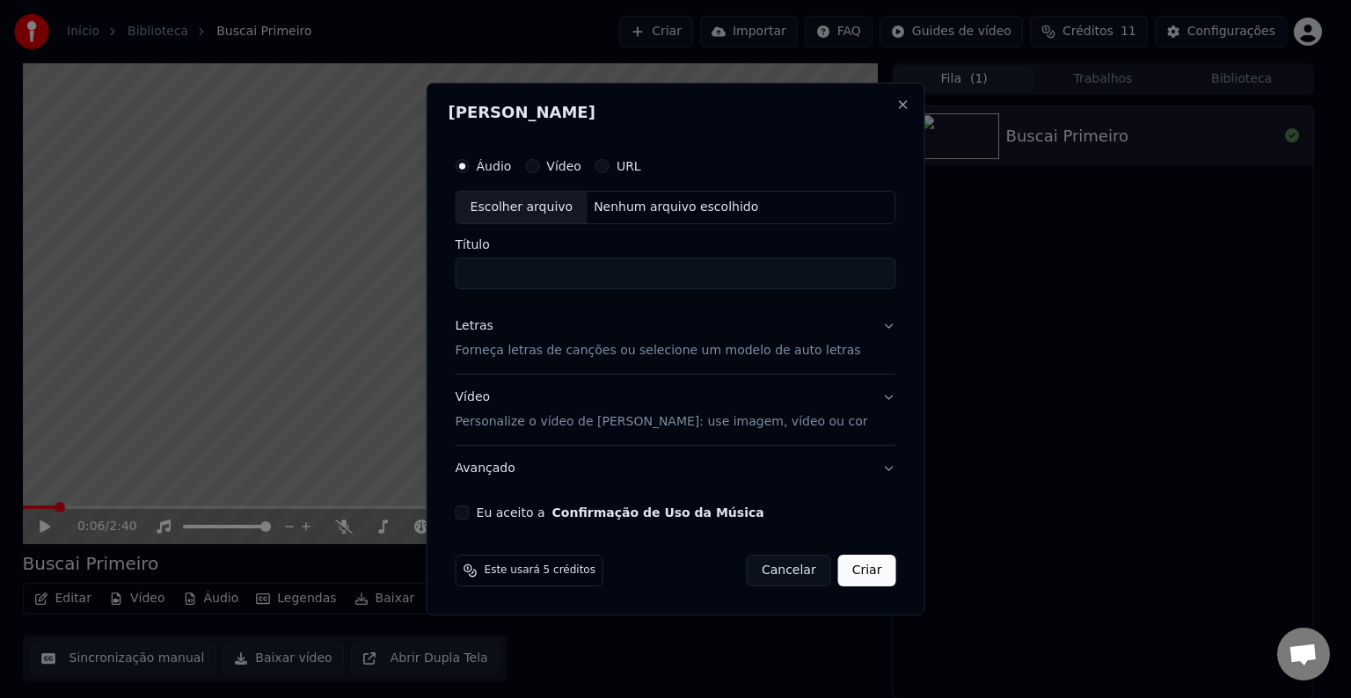
click at [512, 167] on label "Áudio" at bounding box center [494, 166] width 35 height 12
click at [470, 167] on button "Áudio" at bounding box center [463, 166] width 14 height 14
click at [557, 209] on div "Escolher arquivo" at bounding box center [521, 208] width 131 height 32
click at [632, 276] on input "**********" at bounding box center [676, 274] width 441 height 32
type input "**********"
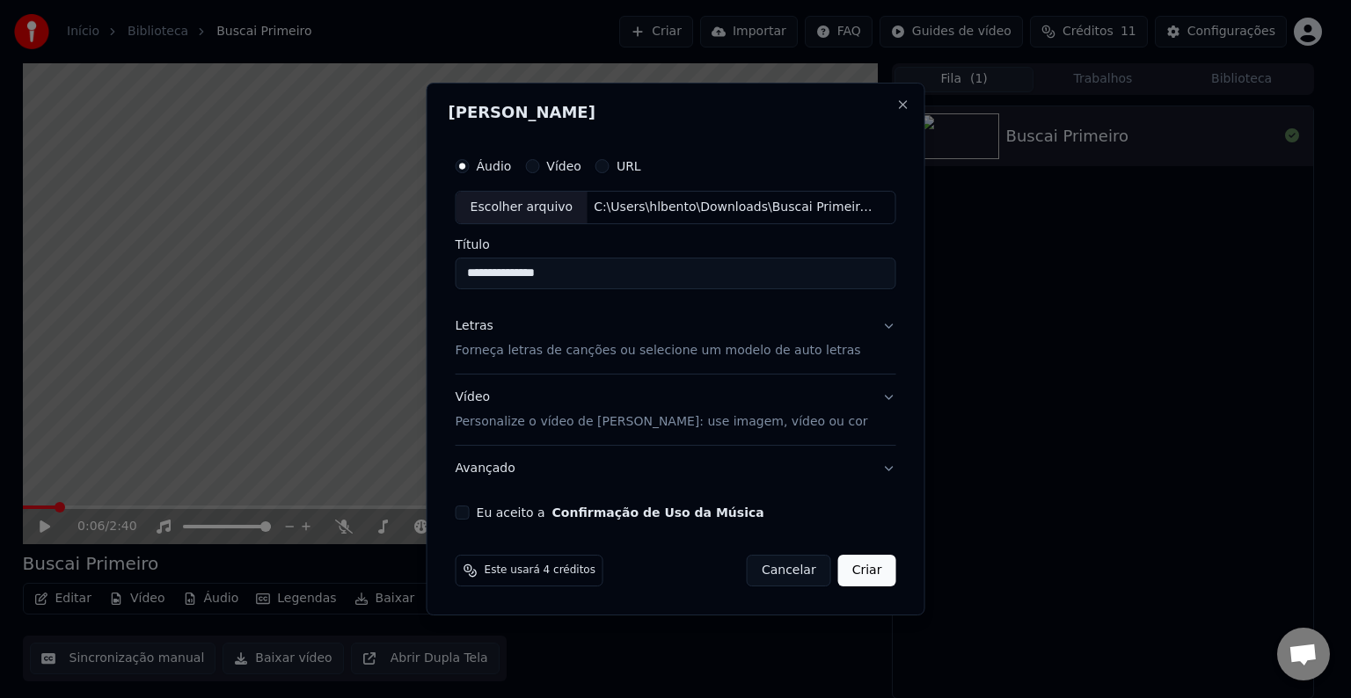
click at [511, 514] on label "Eu aceito a Confirmação de Uso da Música" at bounding box center [621, 513] width 288 height 12
click at [470, 514] on button "Eu aceito a Confirmação de Uso da Música" at bounding box center [463, 513] width 14 height 14
click at [860, 581] on button "Criar" at bounding box center [867, 571] width 58 height 32
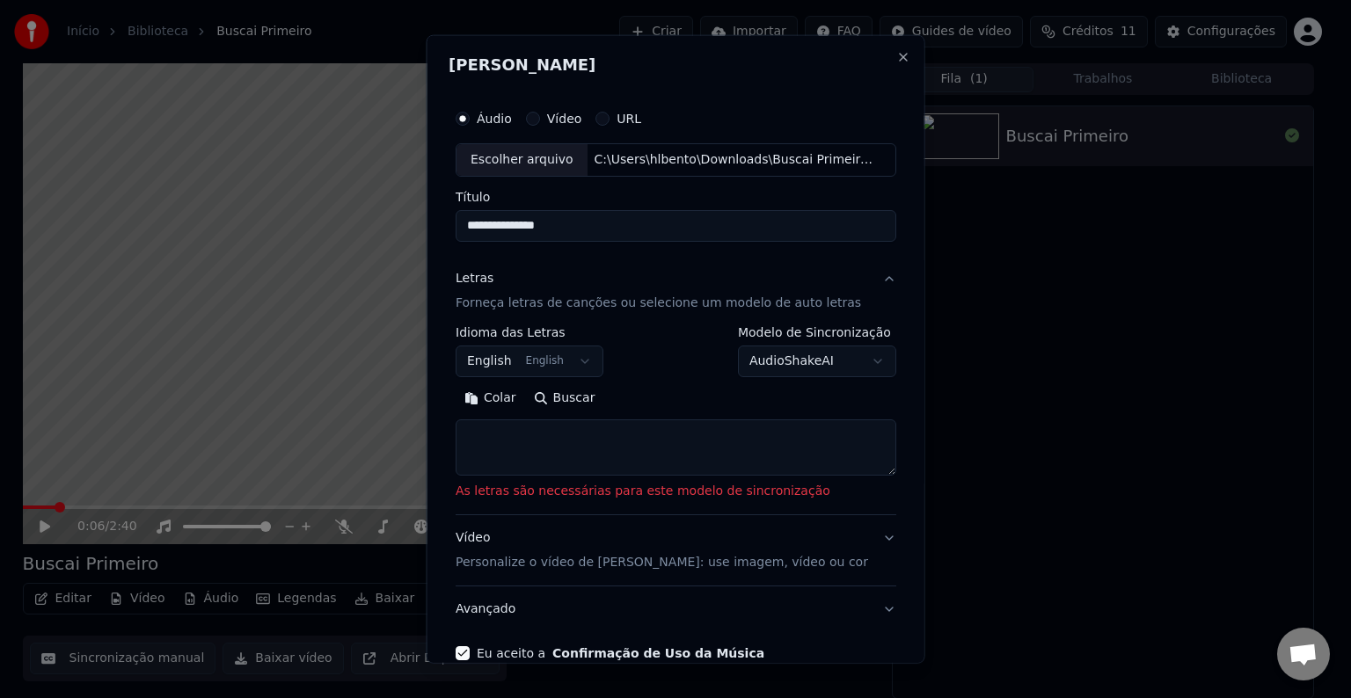
click at [652, 305] on p "Forneça letras de canções ou selecione um modelo de auto letras" at bounding box center [658, 304] width 405 height 18
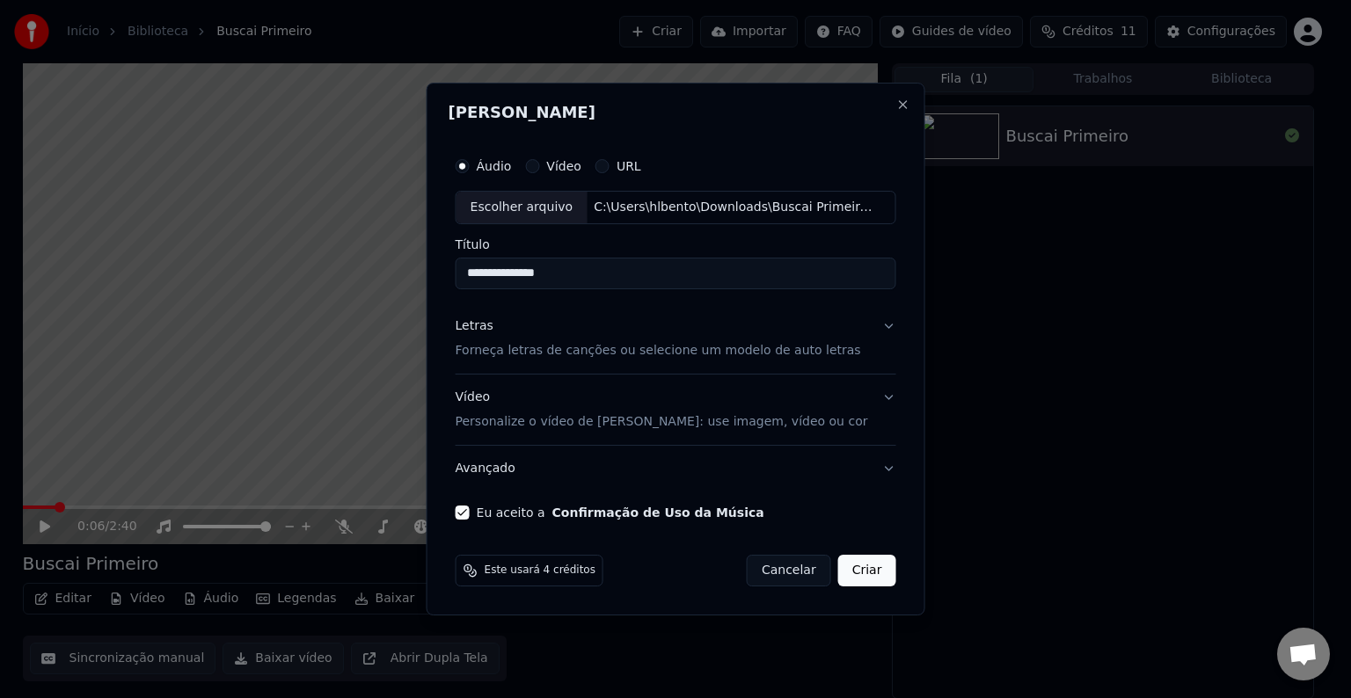
click at [661, 349] on p "Forneça letras de canções ou selecione um modelo de auto letras" at bounding box center [658, 351] width 405 height 18
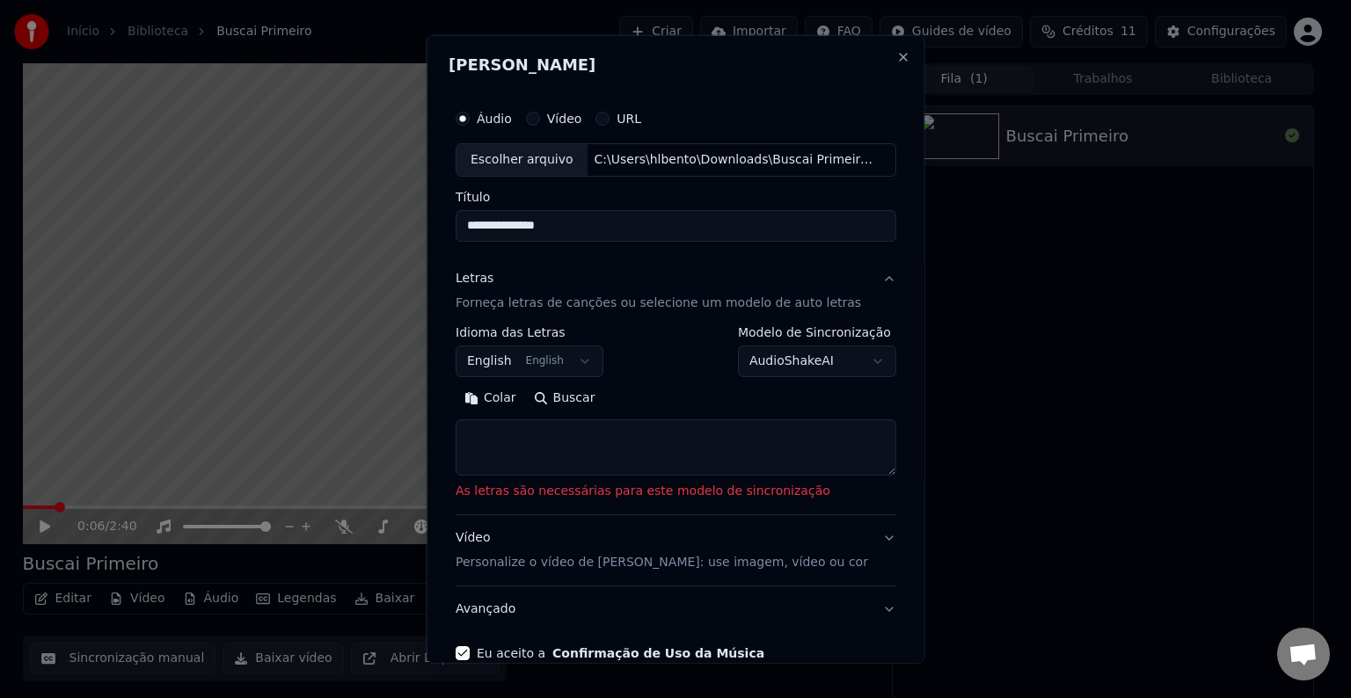
click at [569, 367] on button "English English" at bounding box center [530, 362] width 148 height 32
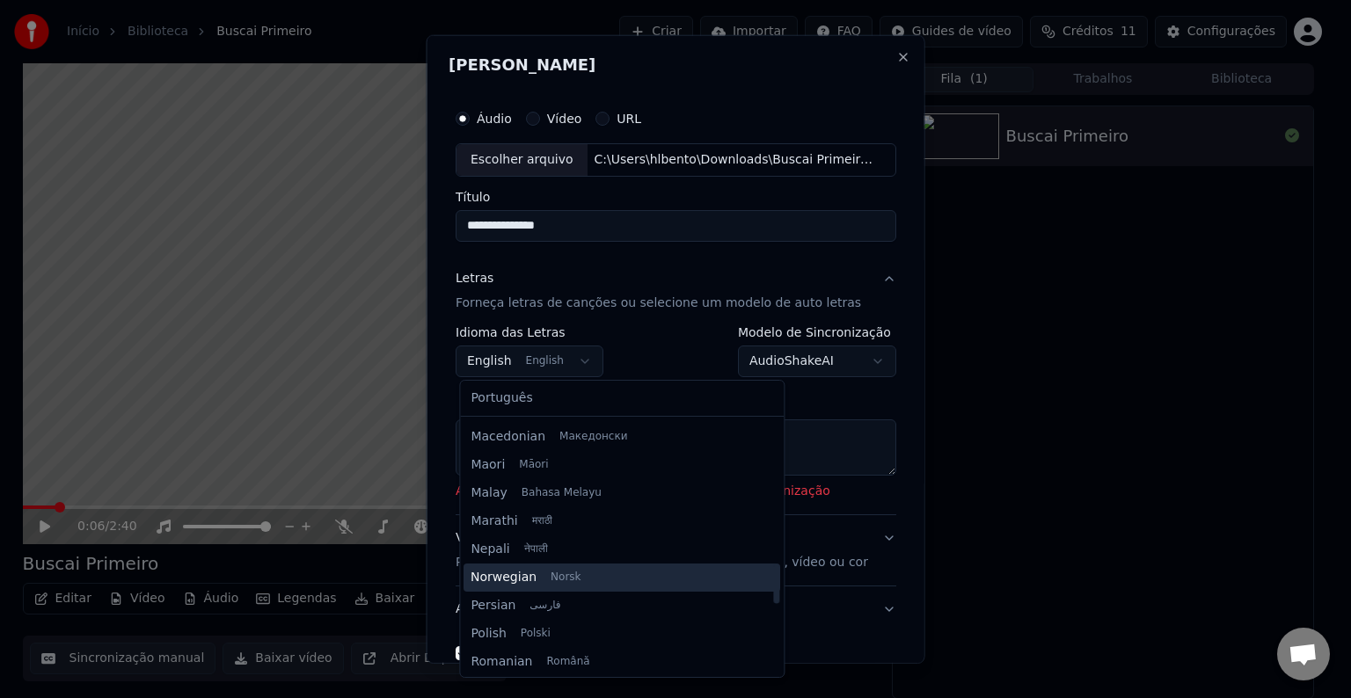
scroll to position [910, 0]
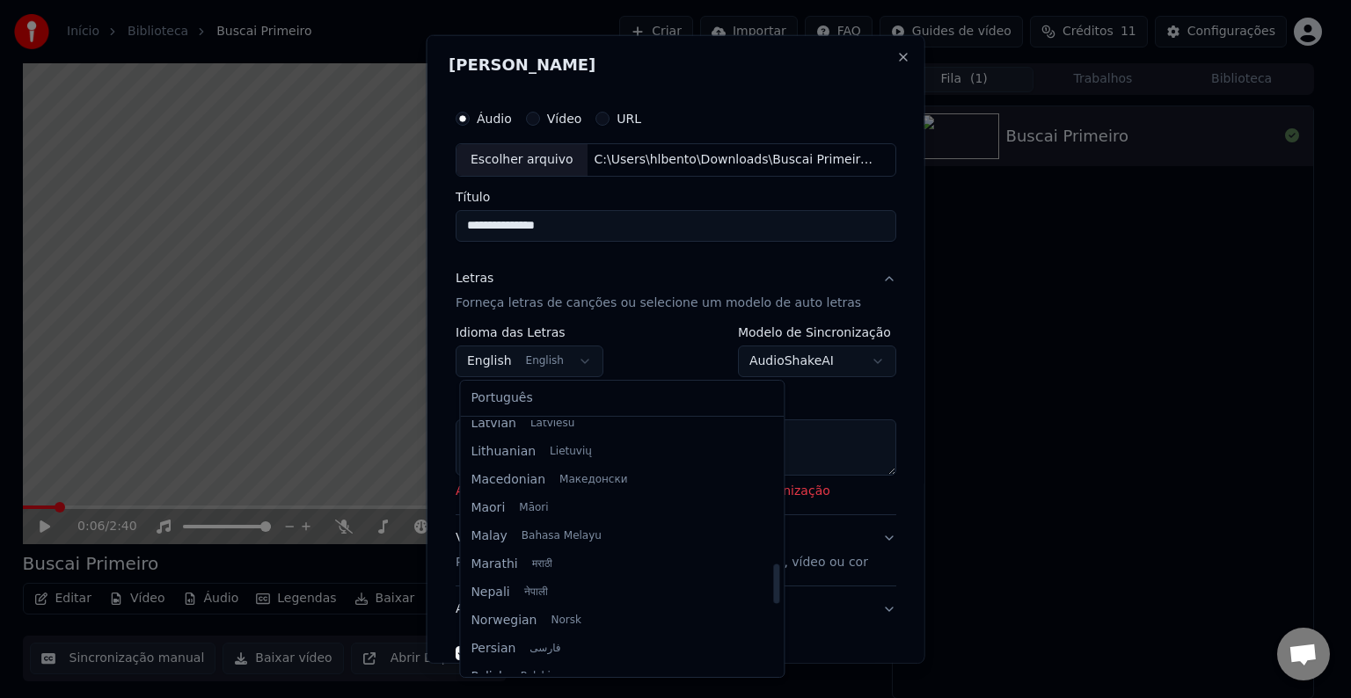
select select "**"
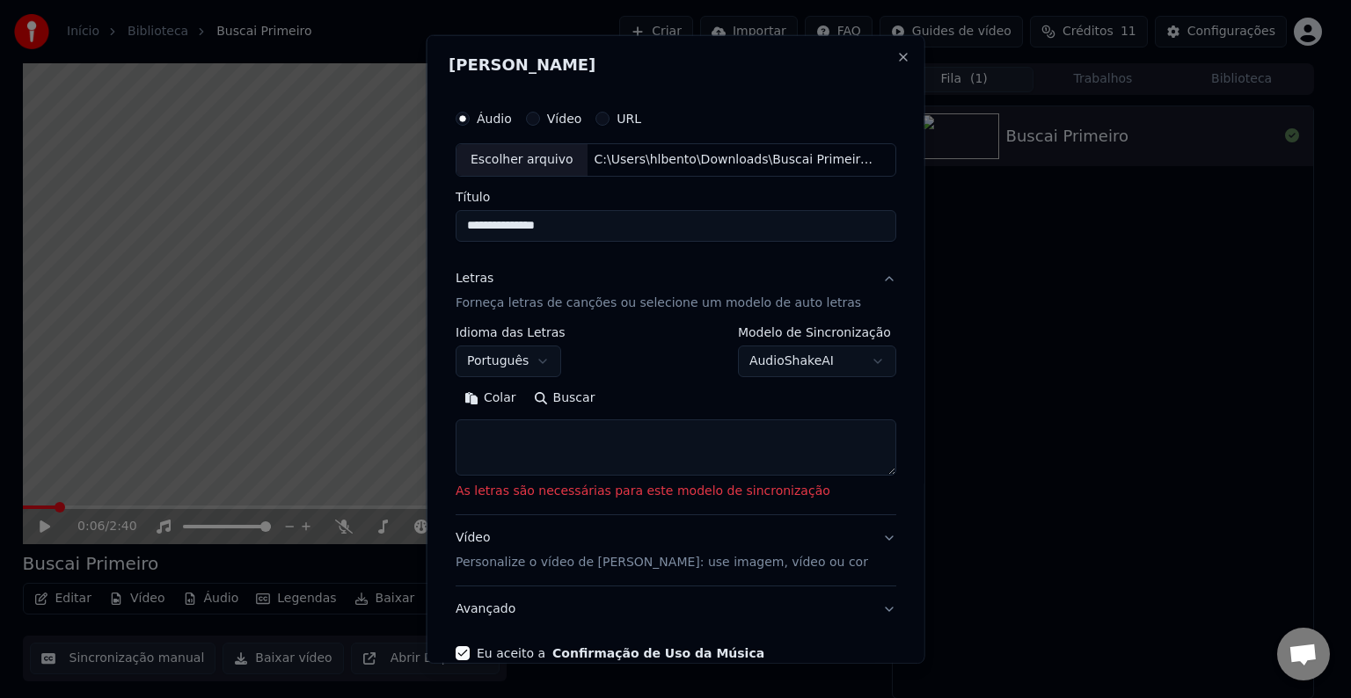
click at [624, 429] on textarea at bounding box center [676, 447] width 441 height 56
click at [561, 447] on textarea at bounding box center [676, 447] width 441 height 56
paste textarea "**********"
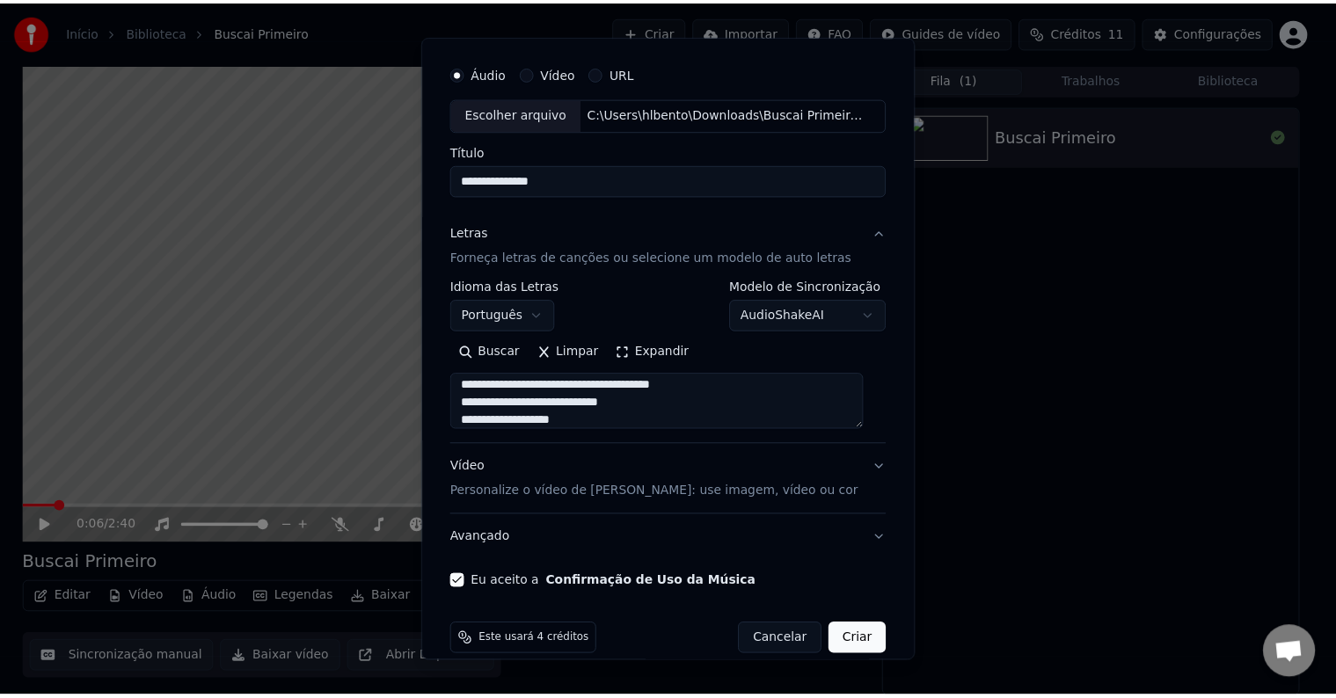
scroll to position [67, 0]
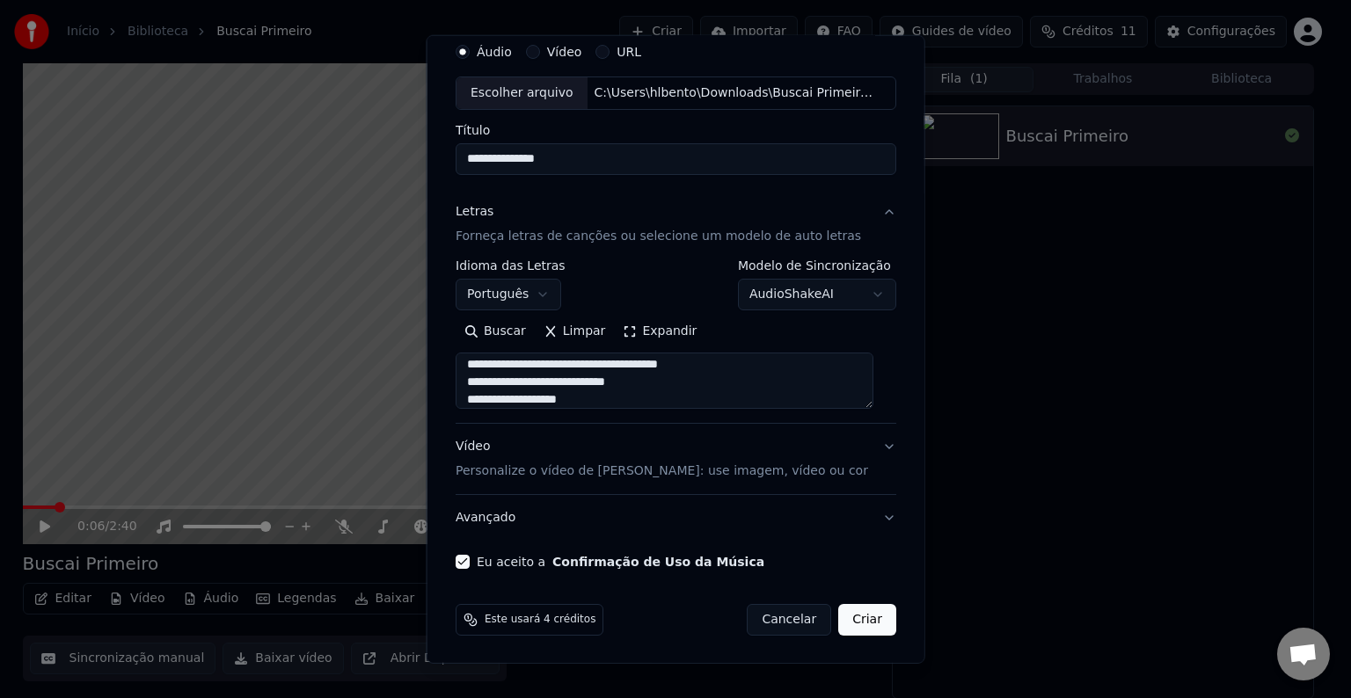
type textarea "**********"
click at [848, 620] on button "Criar" at bounding box center [867, 620] width 58 height 32
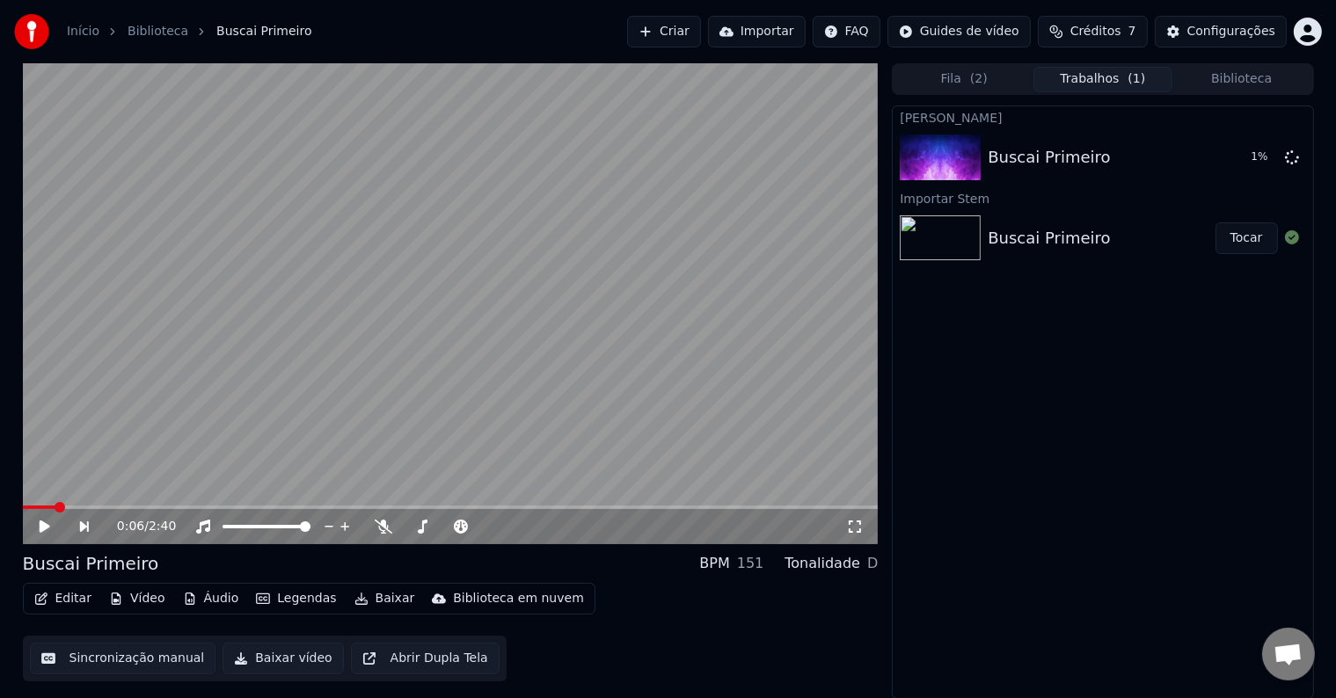
click at [959, 245] on img at bounding box center [940, 238] width 81 height 46
click at [957, 246] on img at bounding box center [940, 238] width 81 height 46
click at [1046, 237] on div "Buscai Primeiro" at bounding box center [1049, 238] width 122 height 25
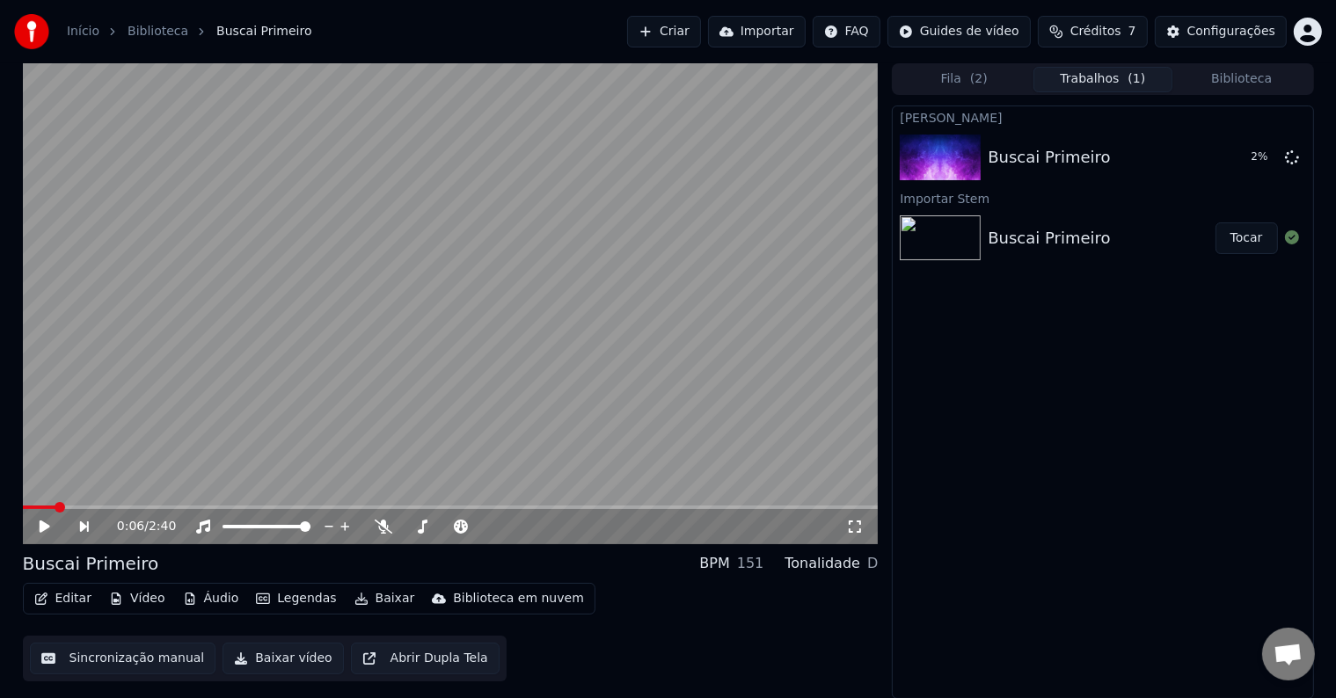
click at [1046, 237] on div "Buscai Primeiro" at bounding box center [1049, 238] width 122 height 25
click at [971, 77] on span "( 2 )" at bounding box center [979, 79] width 18 height 18
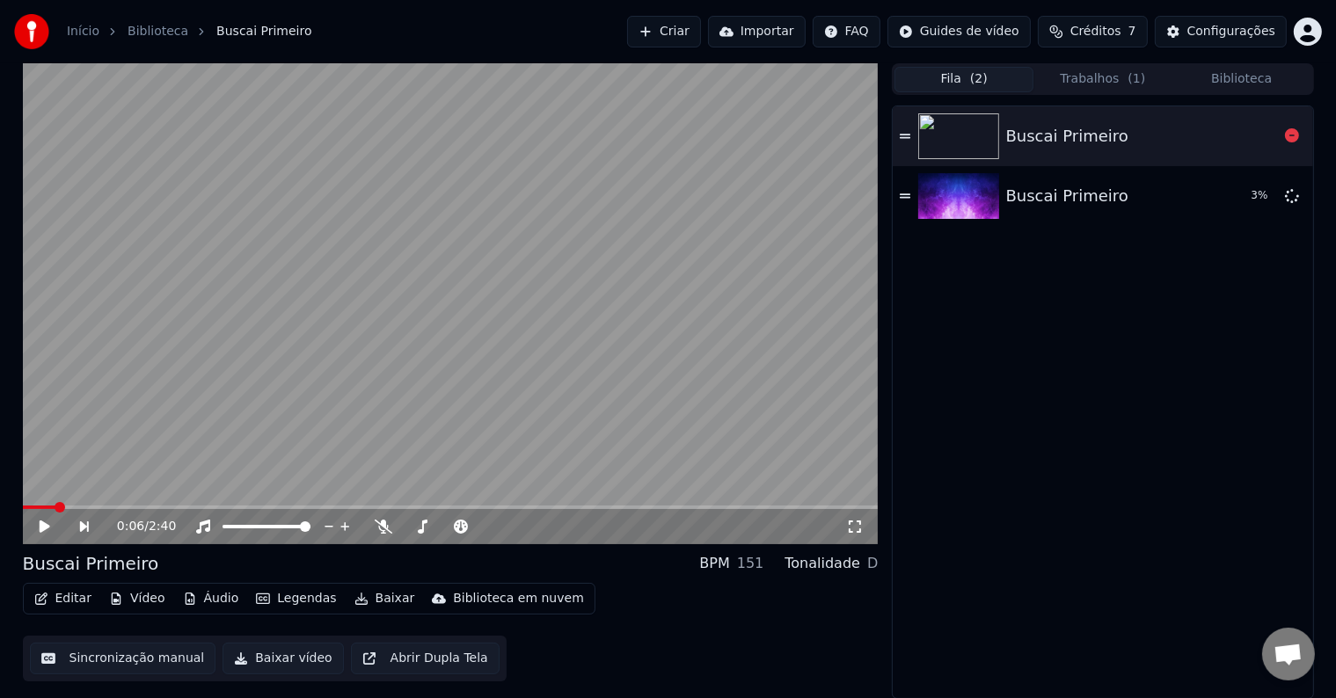
click at [988, 138] on img at bounding box center [958, 136] width 81 height 46
click at [907, 136] on icon at bounding box center [905, 136] width 11 height 12
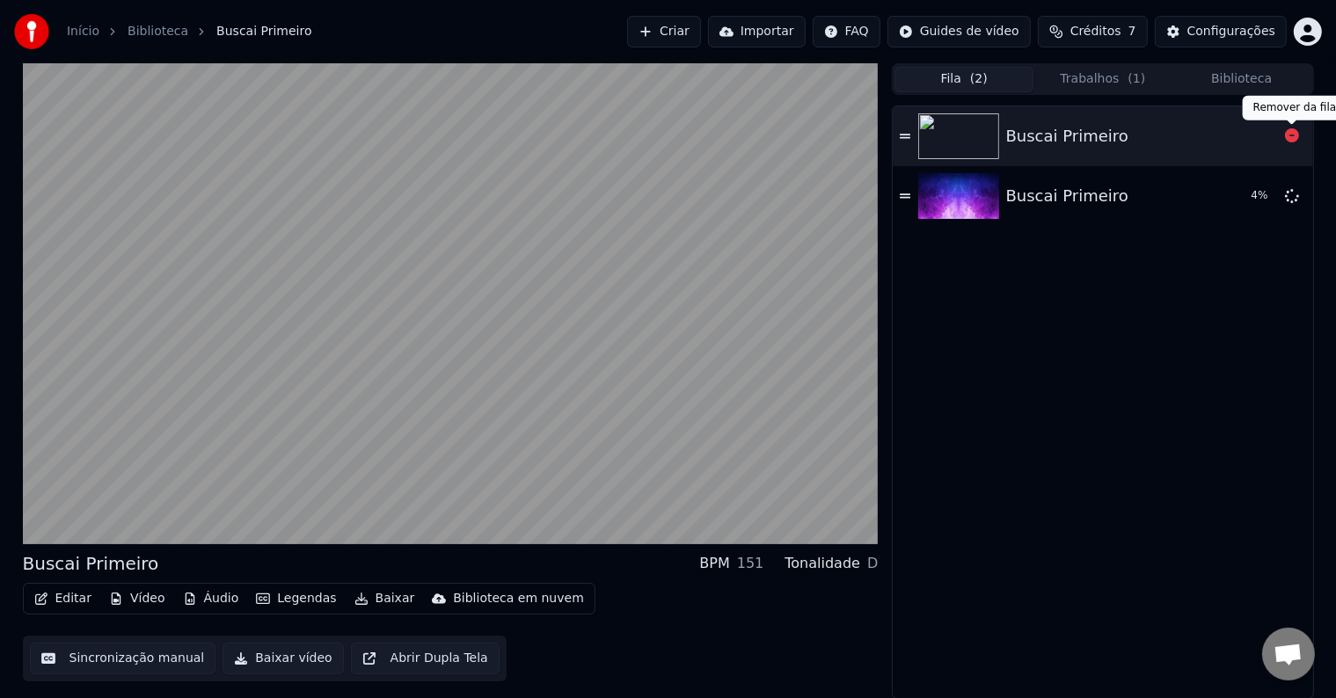
click at [1291, 131] on icon at bounding box center [1292, 135] width 14 height 14
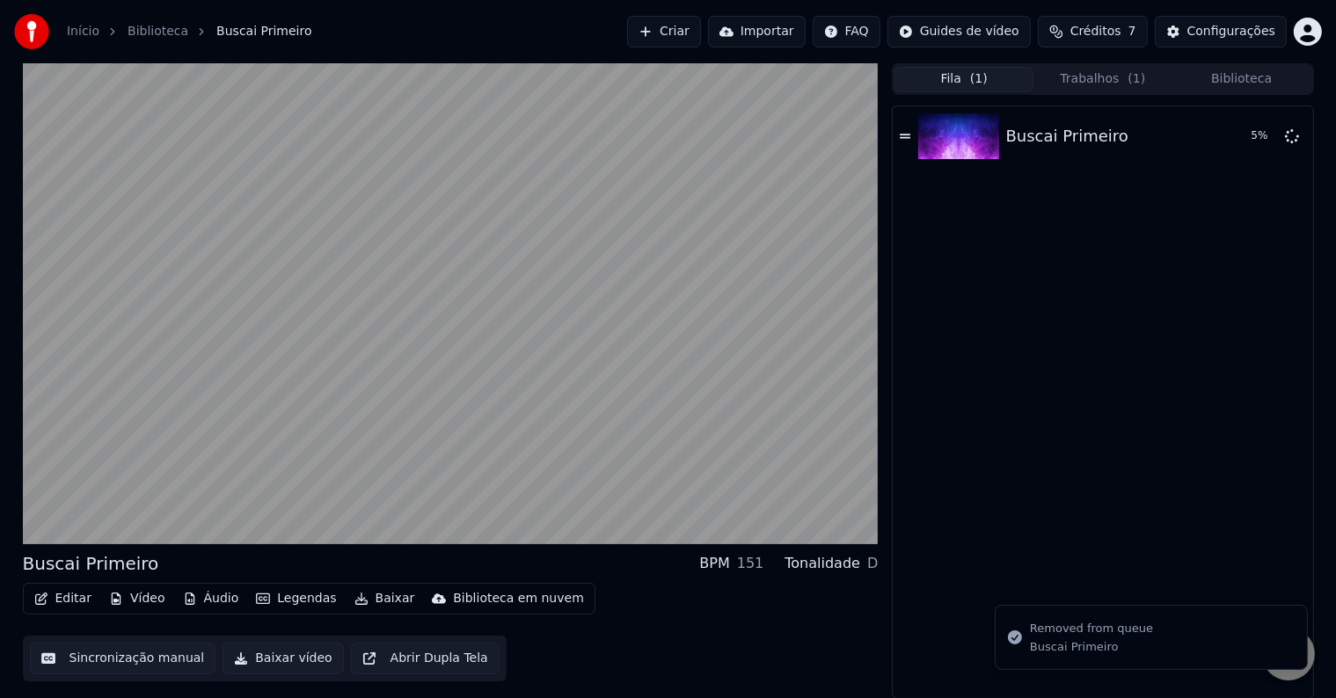
click at [1116, 84] on button "Trabalhos ( 1 )" at bounding box center [1102, 80] width 139 height 26
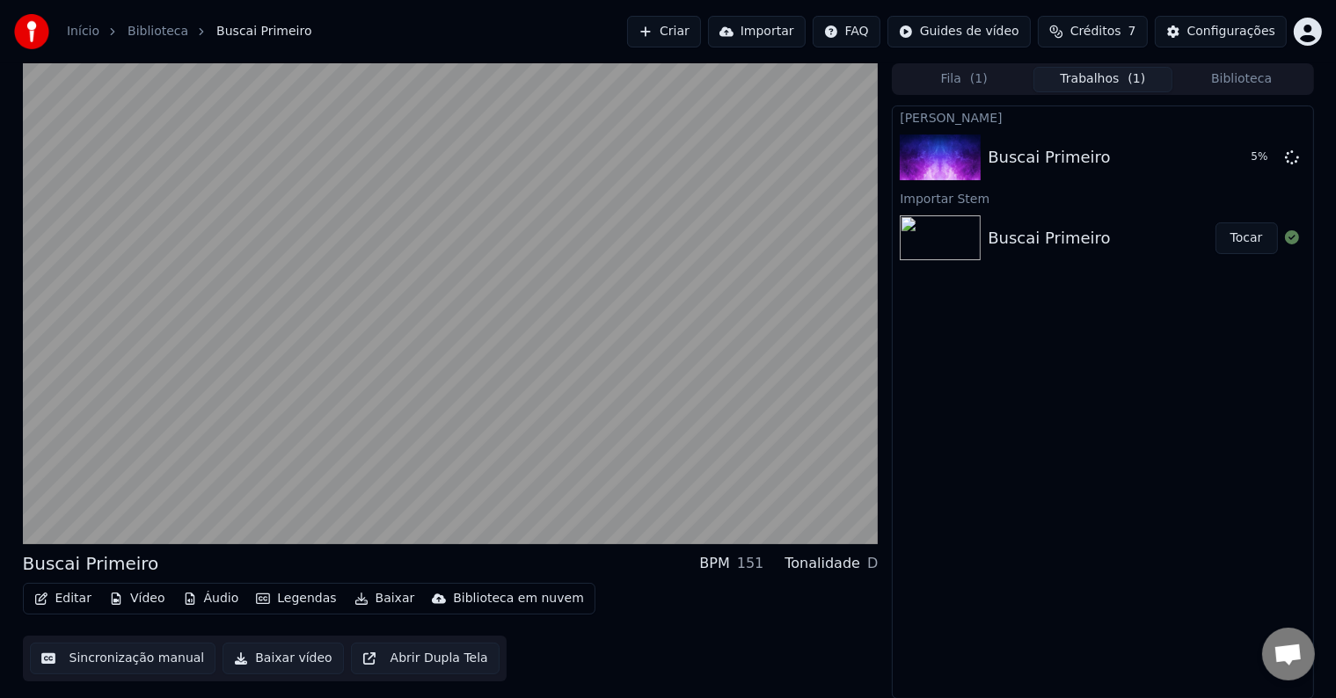
click at [962, 248] on img at bounding box center [940, 238] width 81 height 46
click at [974, 77] on span "( 1 )" at bounding box center [979, 79] width 18 height 18
click at [1101, 76] on button "Trabalhos ( 1 )" at bounding box center [1102, 80] width 139 height 26
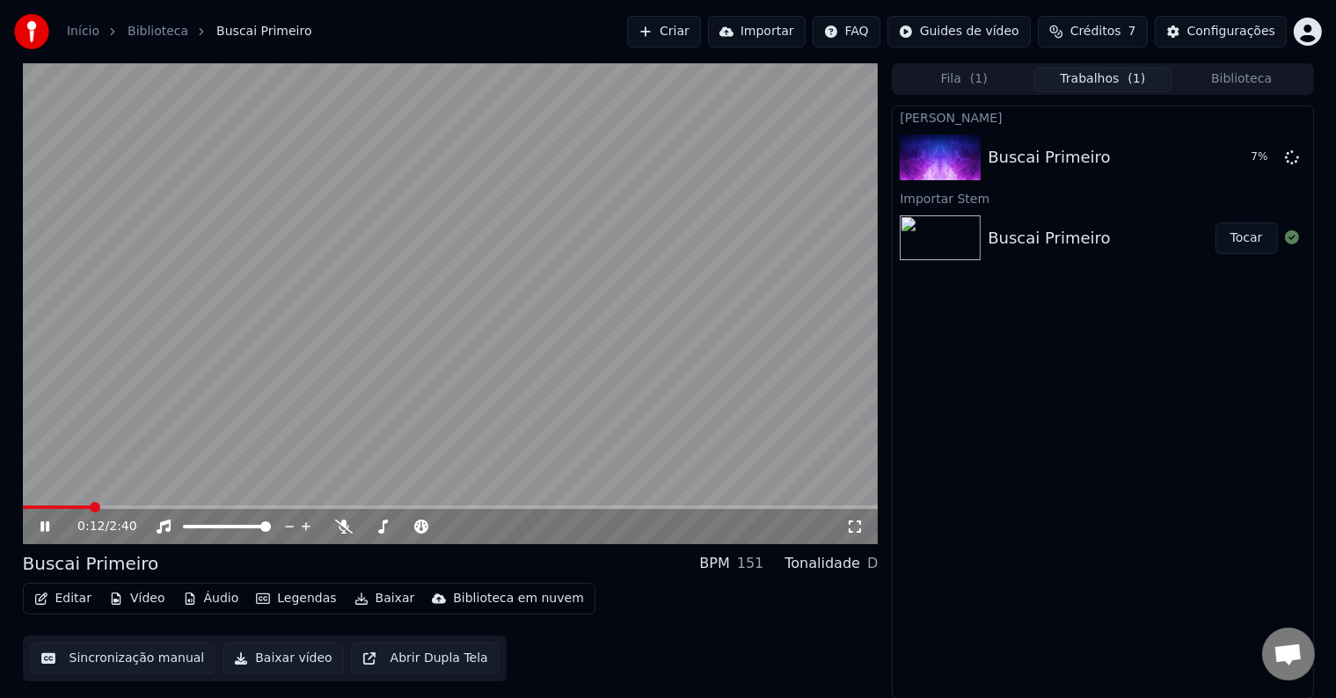
click at [158, 36] on link "Biblioteca" at bounding box center [158, 32] width 61 height 18
